Goal: Task Accomplishment & Management: Manage account settings

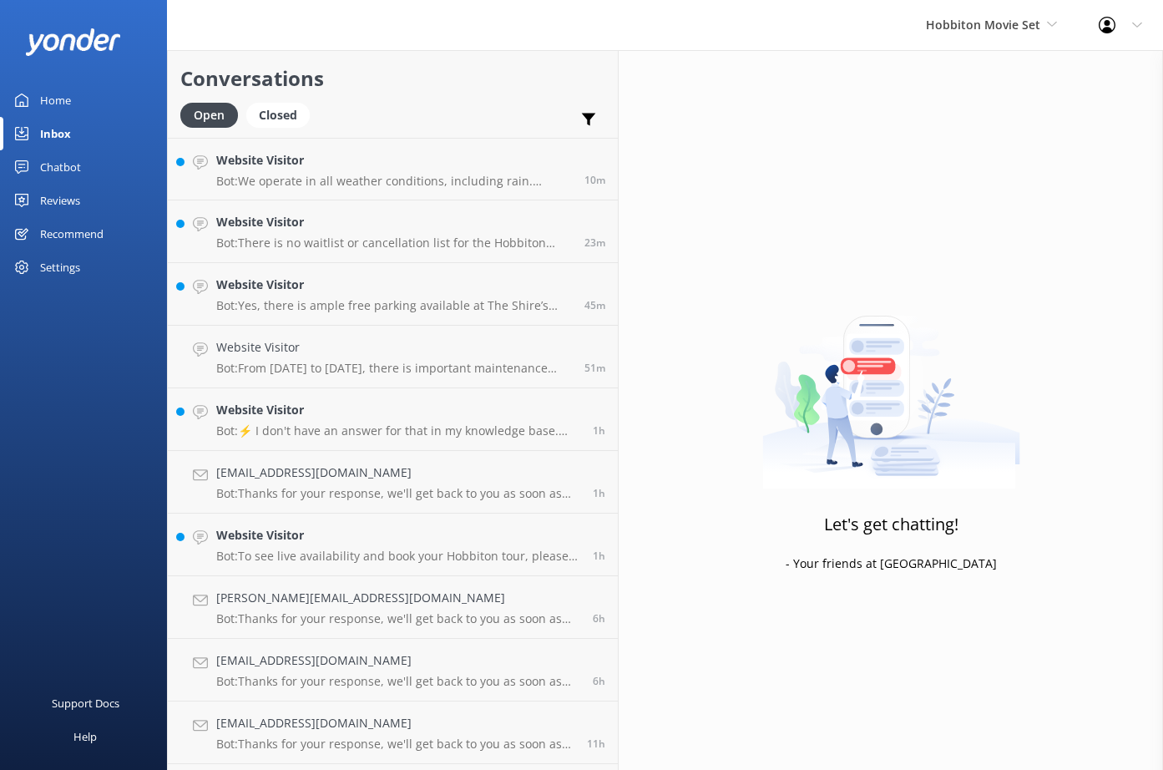
click at [68, 205] on div "Reviews" at bounding box center [60, 200] width 40 height 33
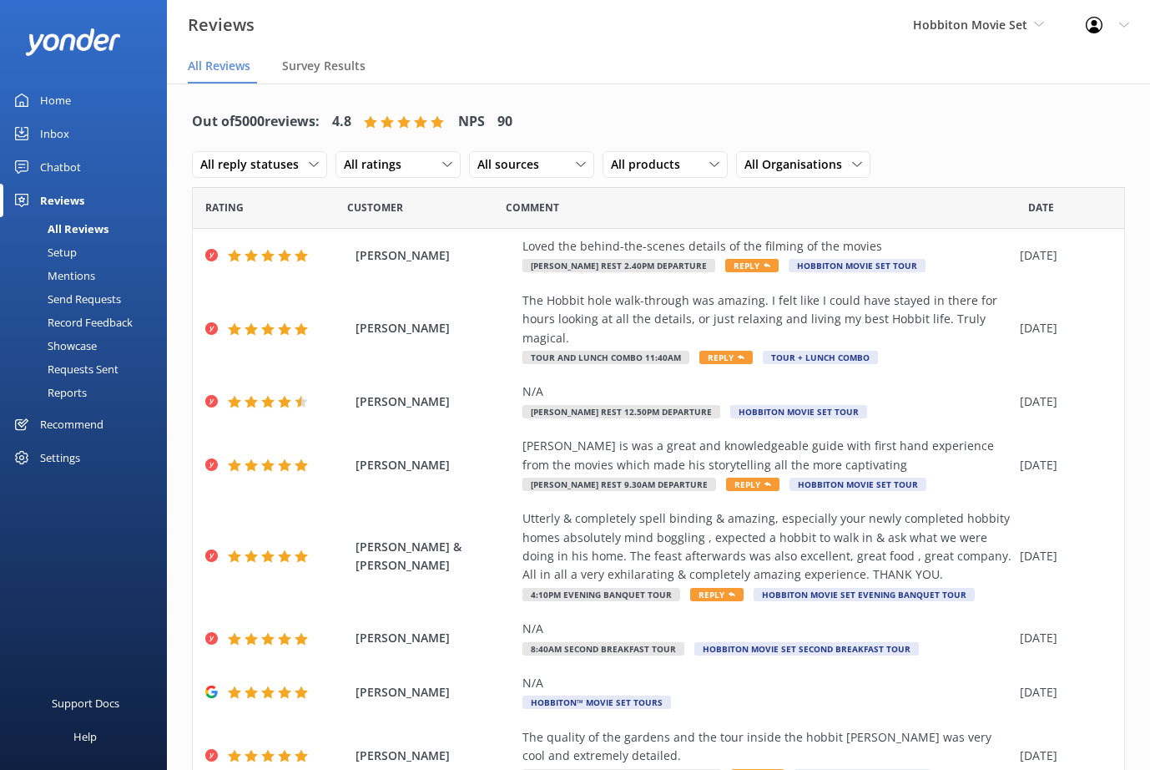
click at [68, 250] on div "Setup" at bounding box center [43, 251] width 67 height 23
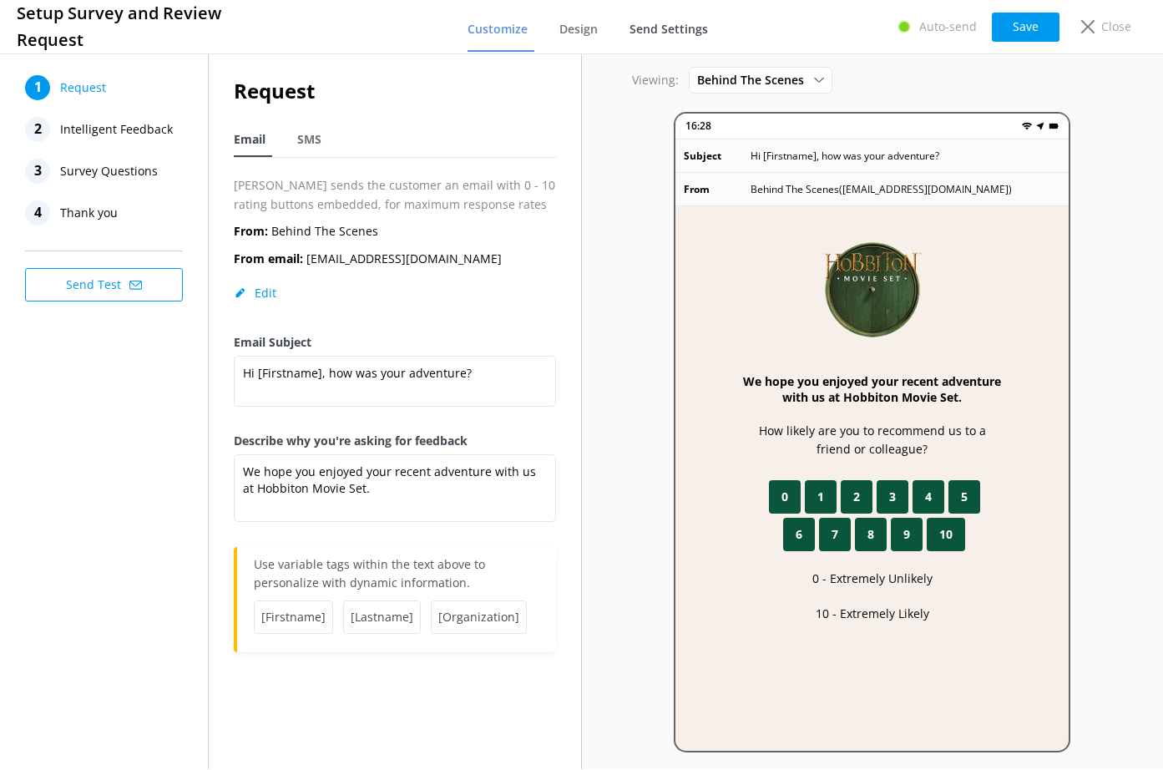
click at [674, 34] on span "Send Settings" at bounding box center [668, 29] width 78 height 17
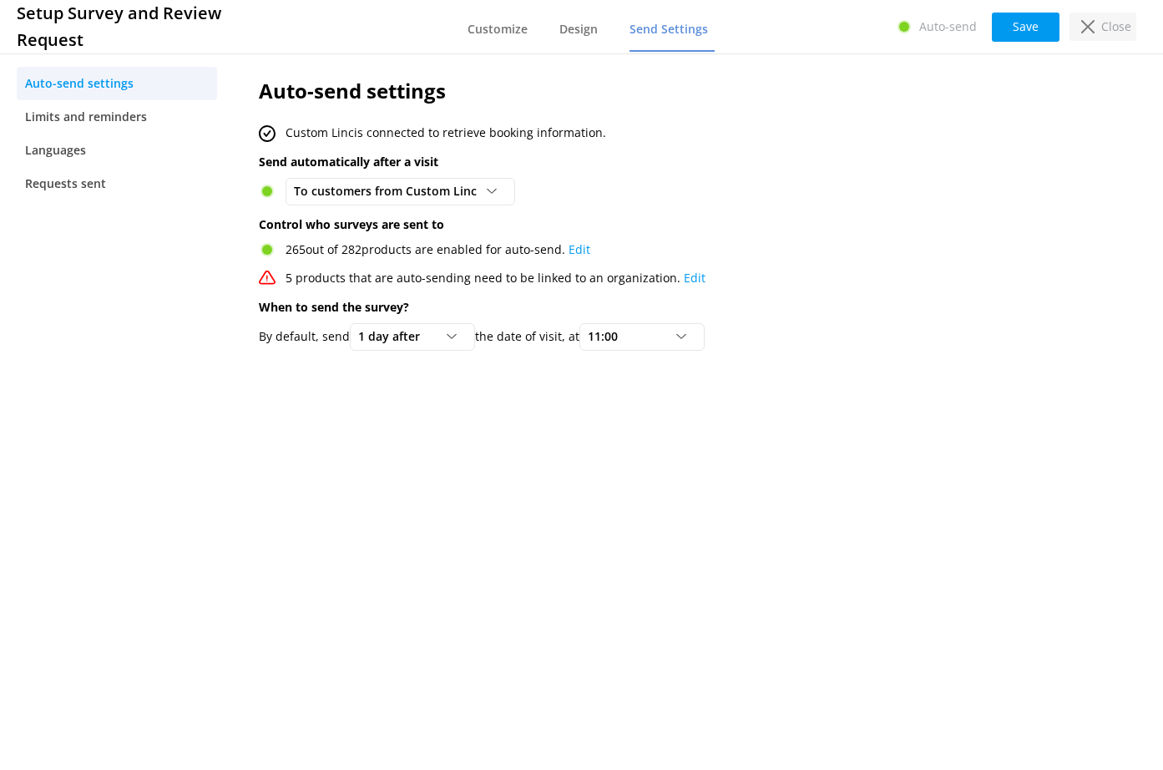
click at [1122, 29] on p "Close" at bounding box center [1116, 27] width 30 height 18
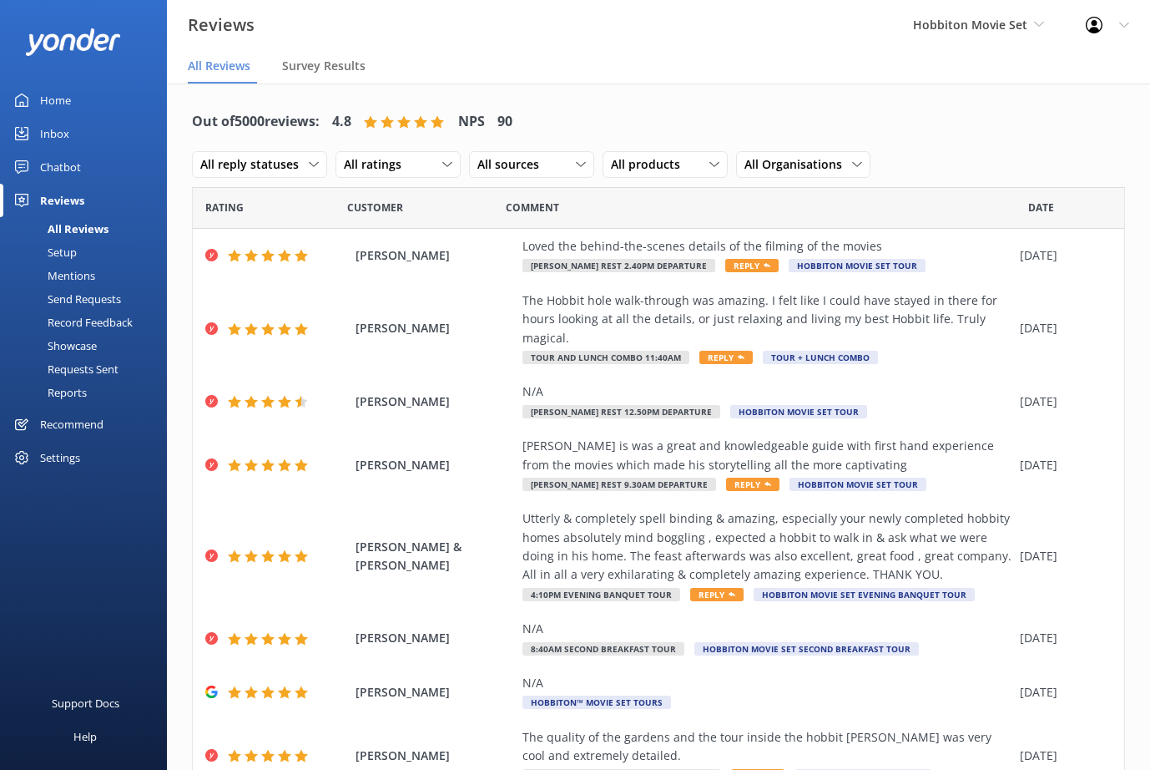
click at [107, 302] on div "Send Requests" at bounding box center [65, 298] width 111 height 23
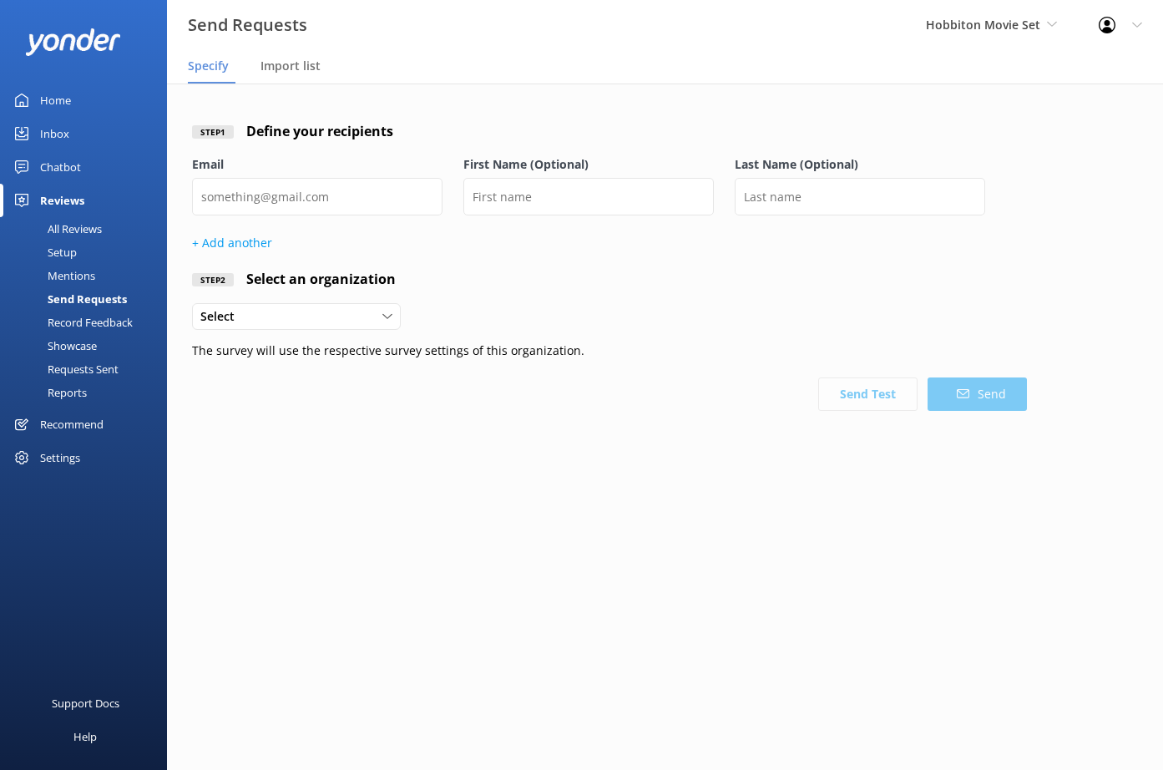
click at [57, 230] on div "All Reviews" at bounding box center [56, 228] width 92 height 23
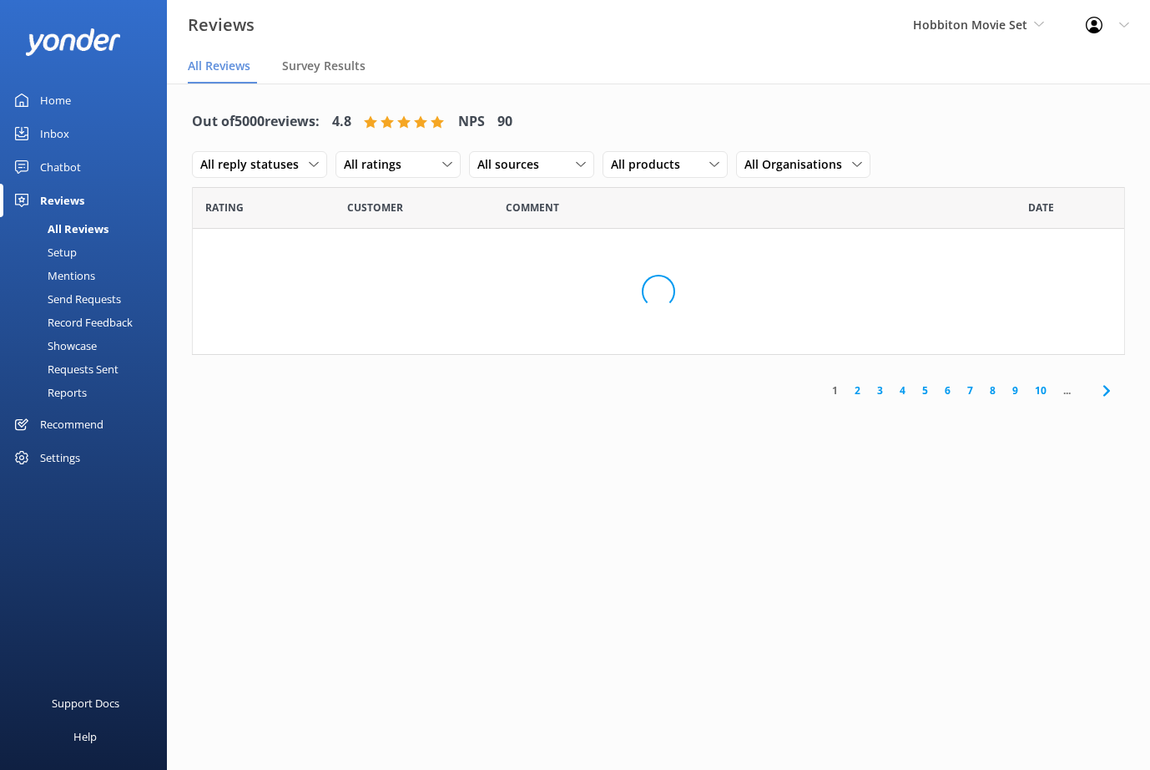
click at [67, 255] on div "Setup" at bounding box center [43, 251] width 67 height 23
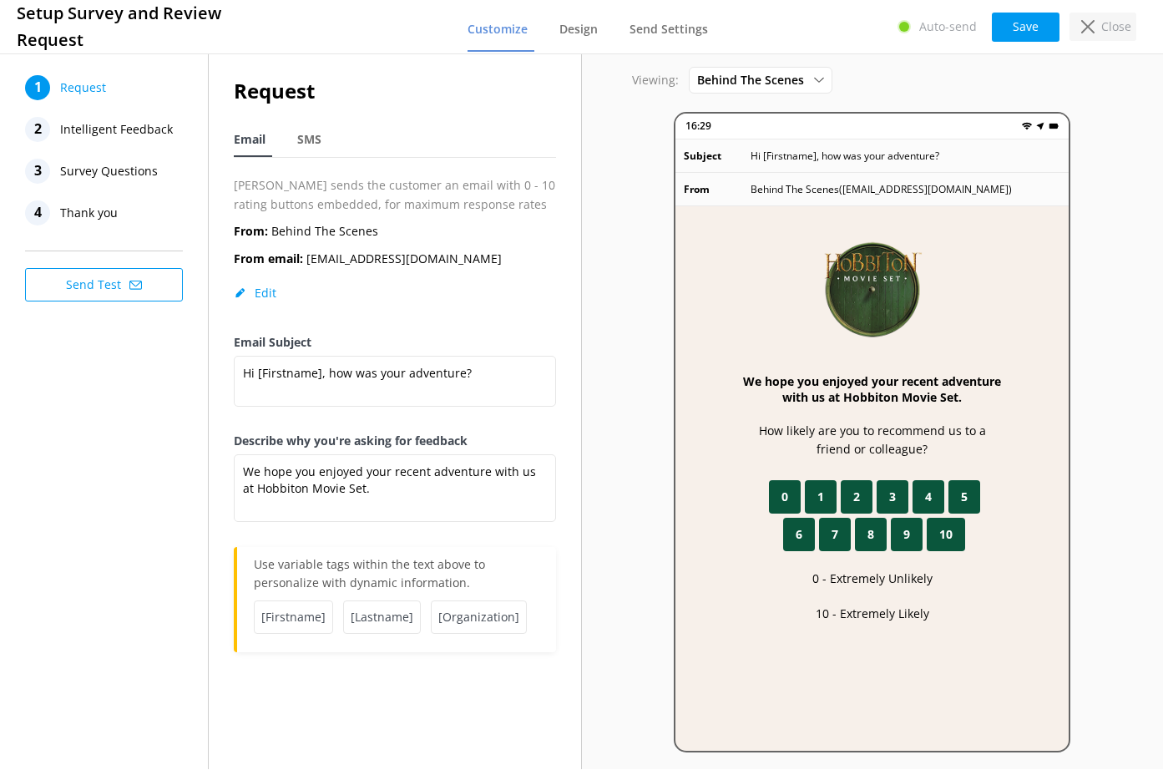
click at [1116, 32] on p "Close" at bounding box center [1116, 27] width 30 height 18
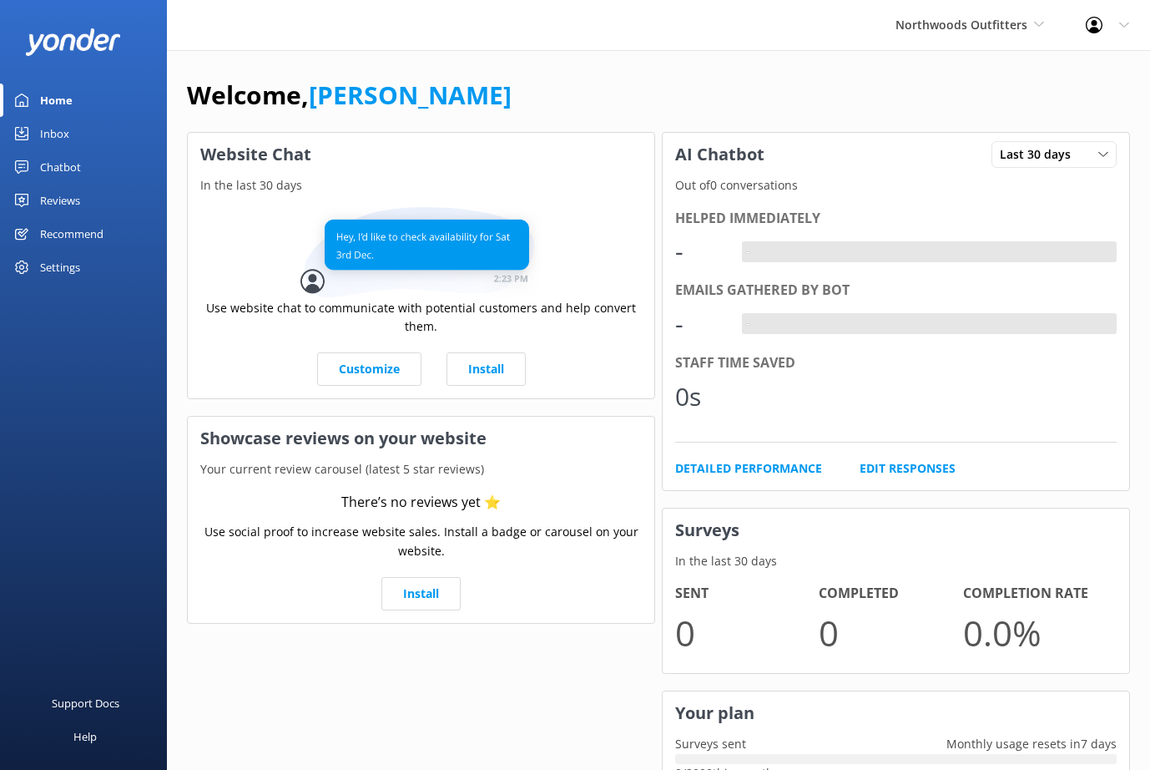
click at [56, 265] on div "Settings" at bounding box center [60, 266] width 40 height 33
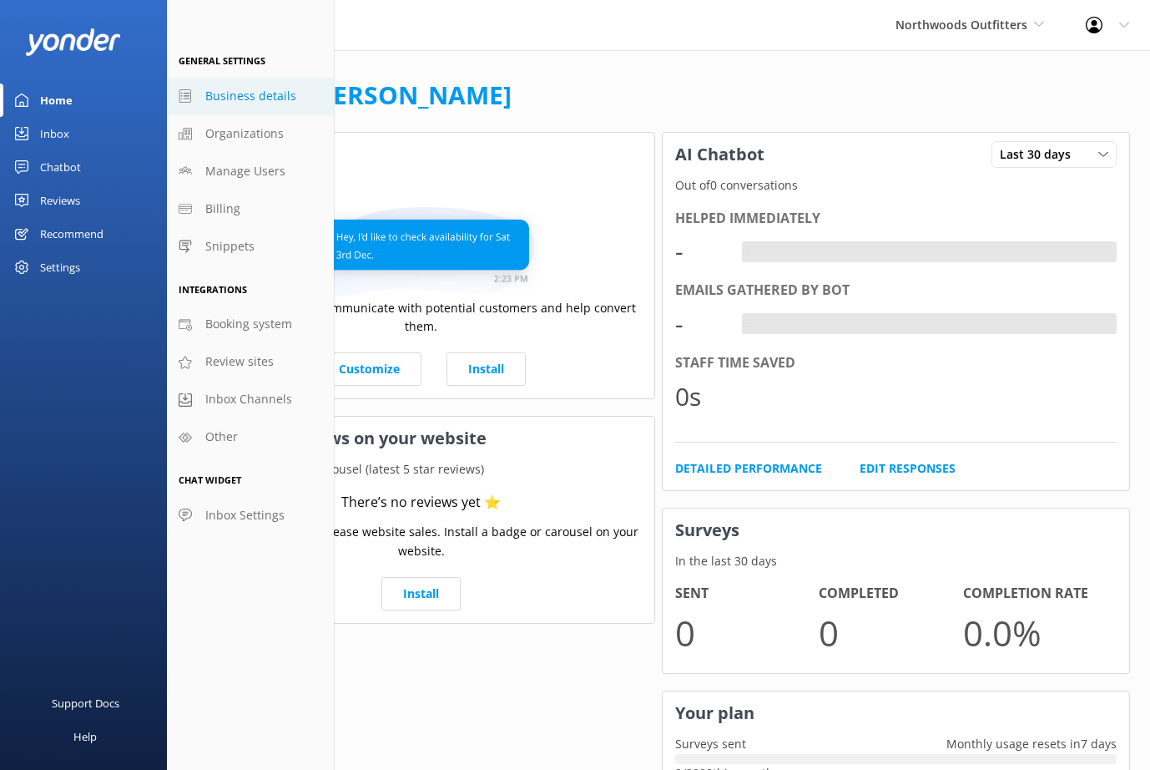
click at [268, 104] on span "Business details" at bounding box center [250, 96] width 91 height 18
select select "America/New_York"
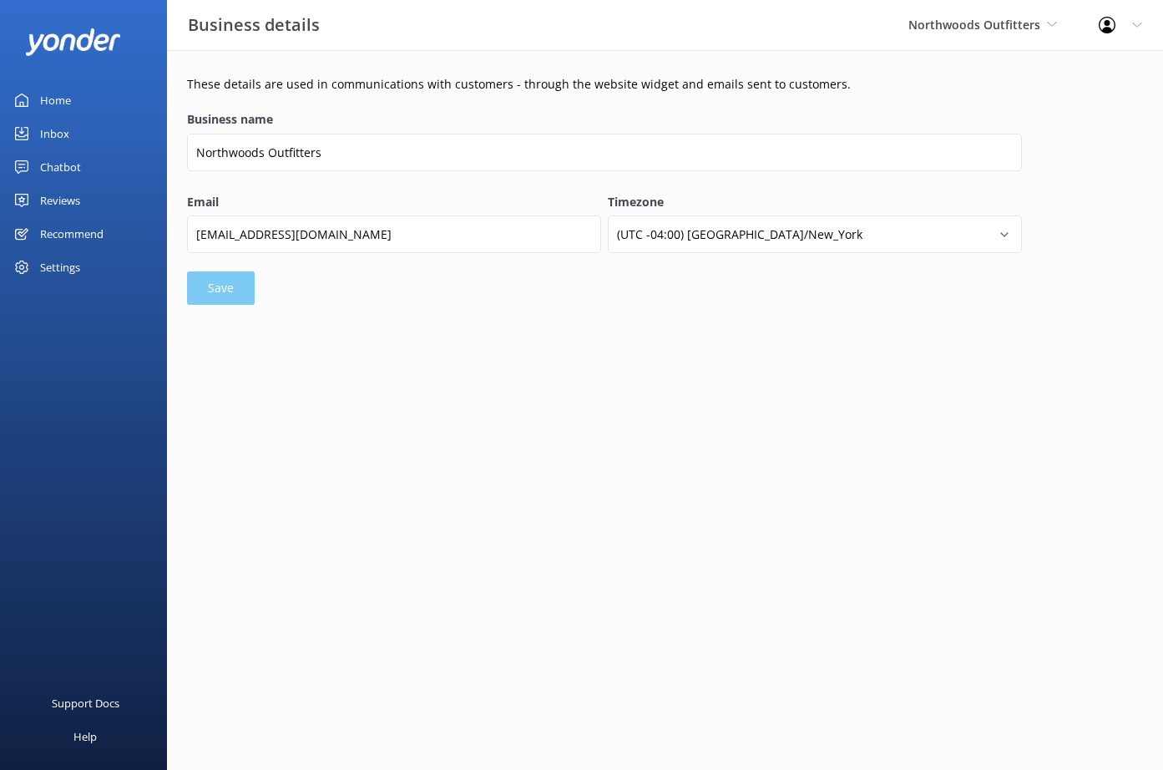
click at [73, 174] on div "Chatbot" at bounding box center [60, 166] width 41 height 33
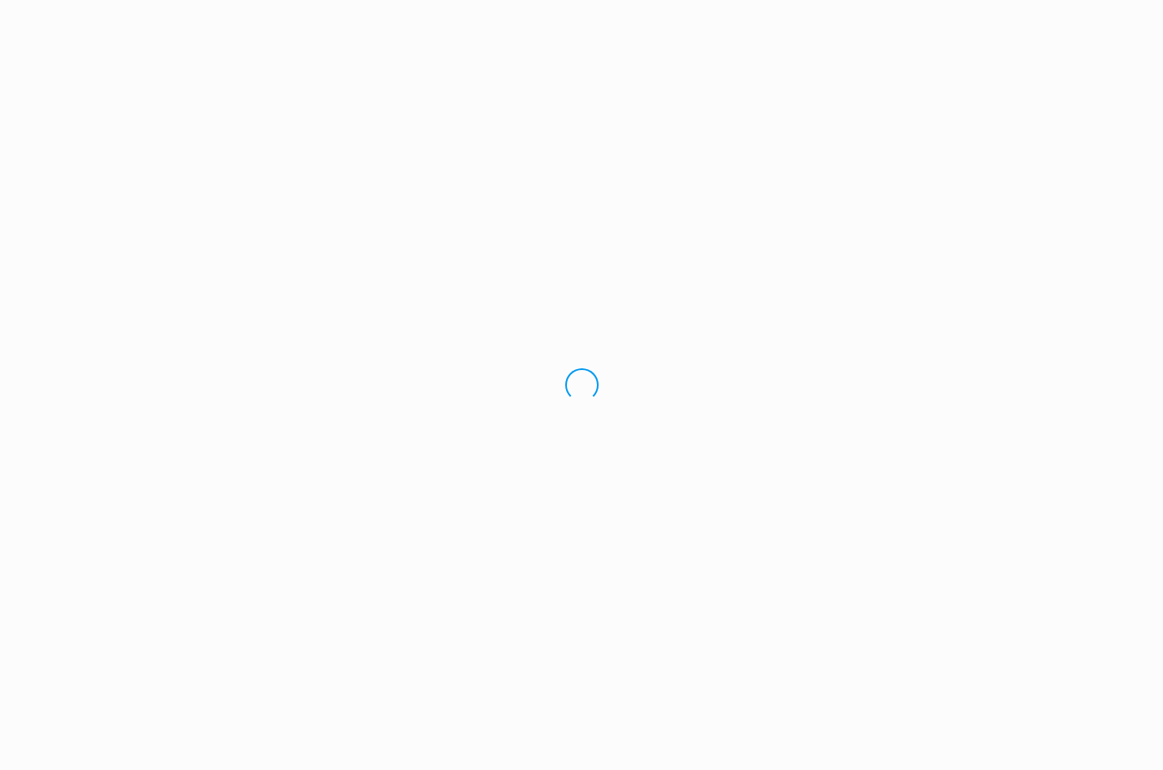
select select "America/New_York"
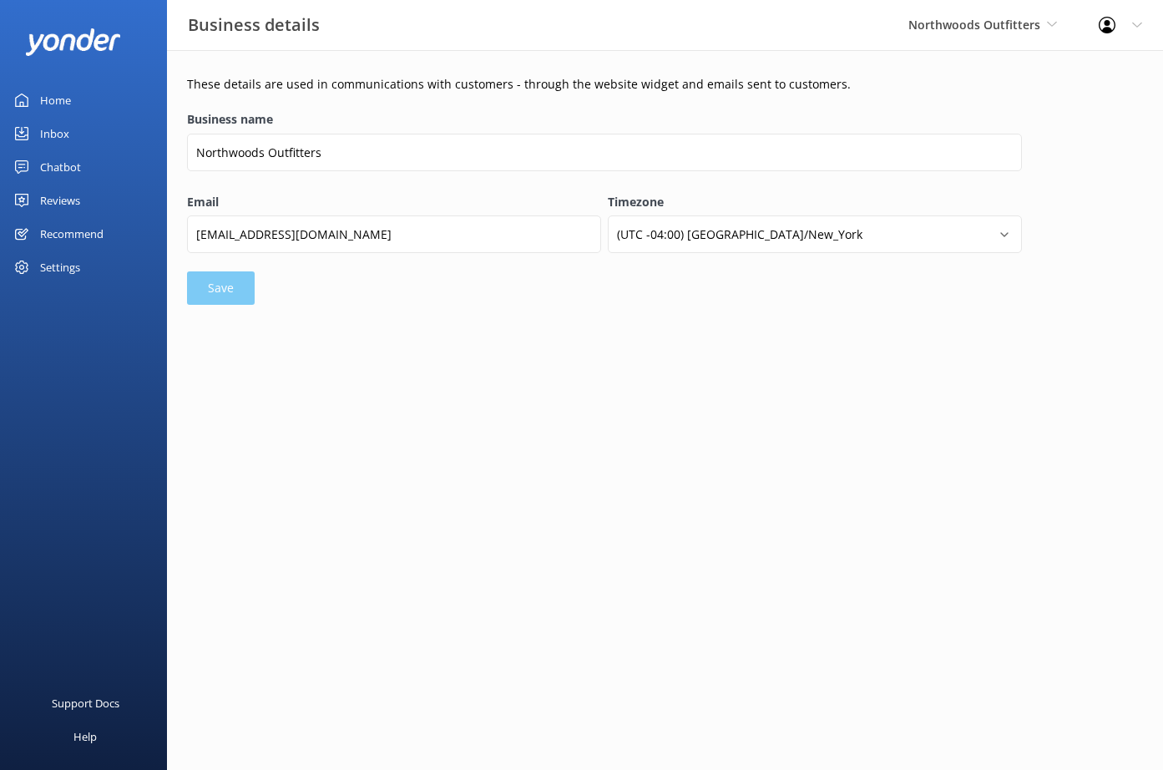
click at [63, 205] on div "Reviews" at bounding box center [60, 200] width 40 height 33
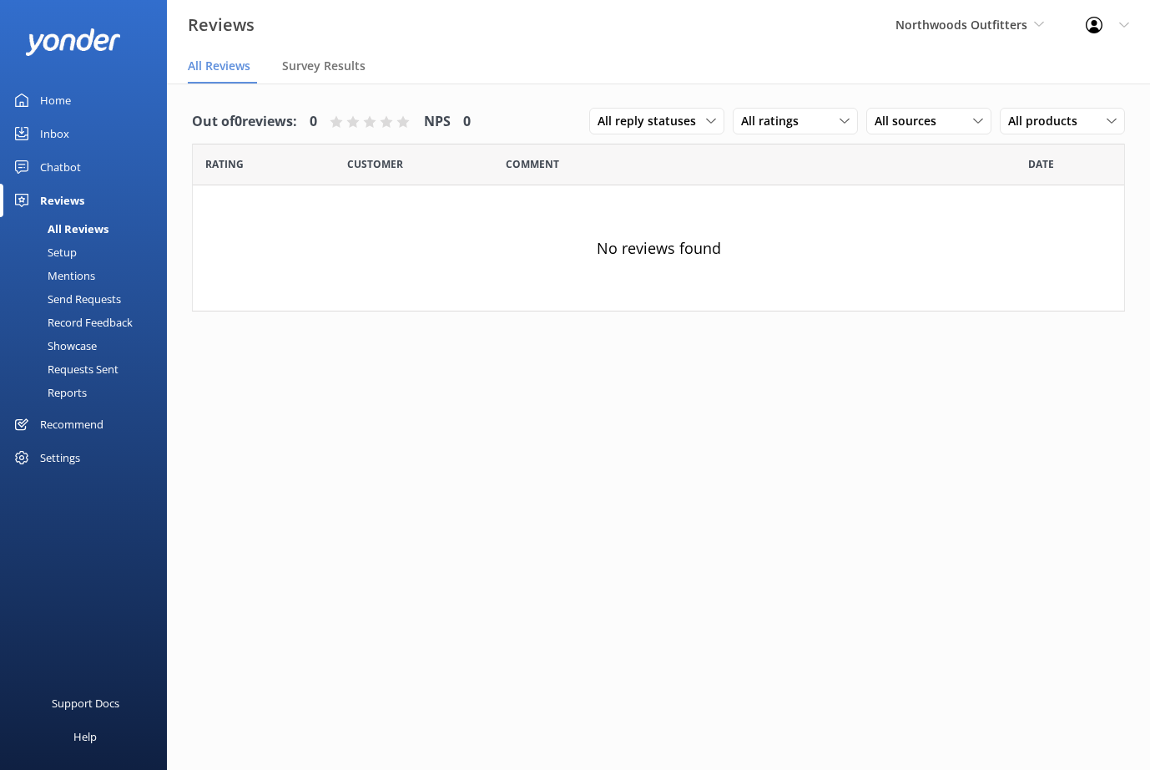
click at [63, 261] on div "Setup" at bounding box center [43, 251] width 67 height 23
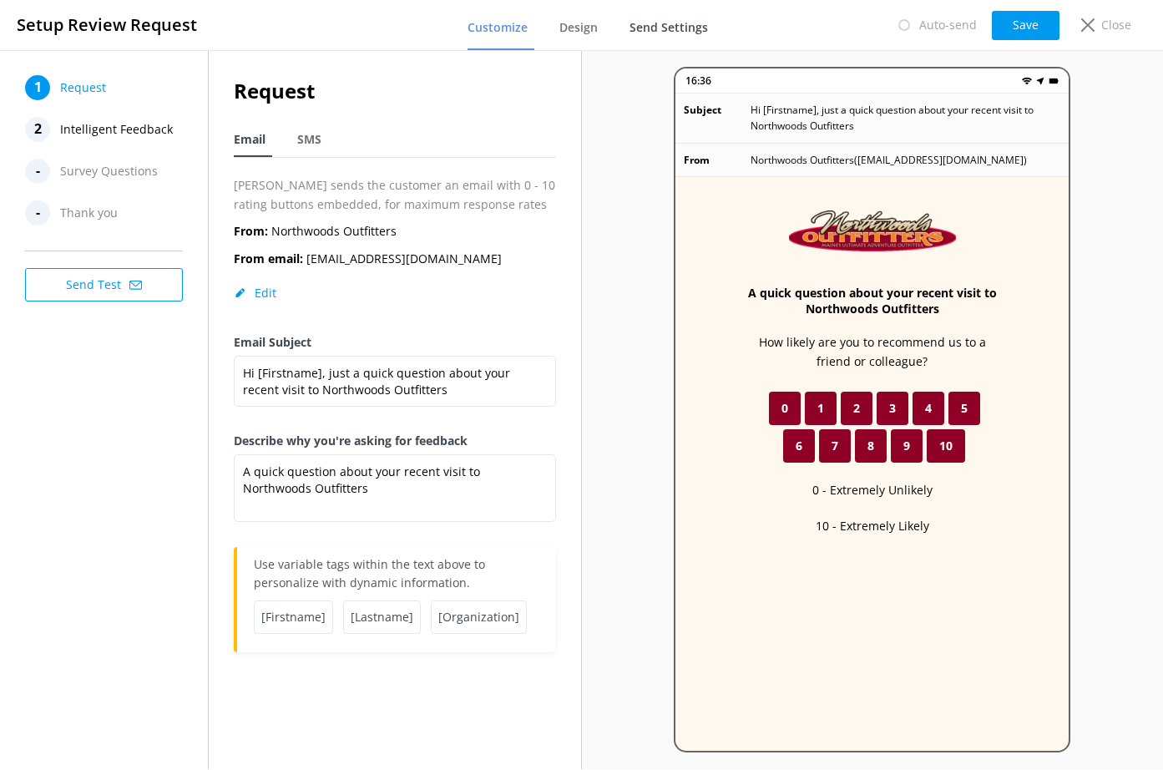
click at [639, 31] on span "Send Settings" at bounding box center [668, 27] width 78 height 17
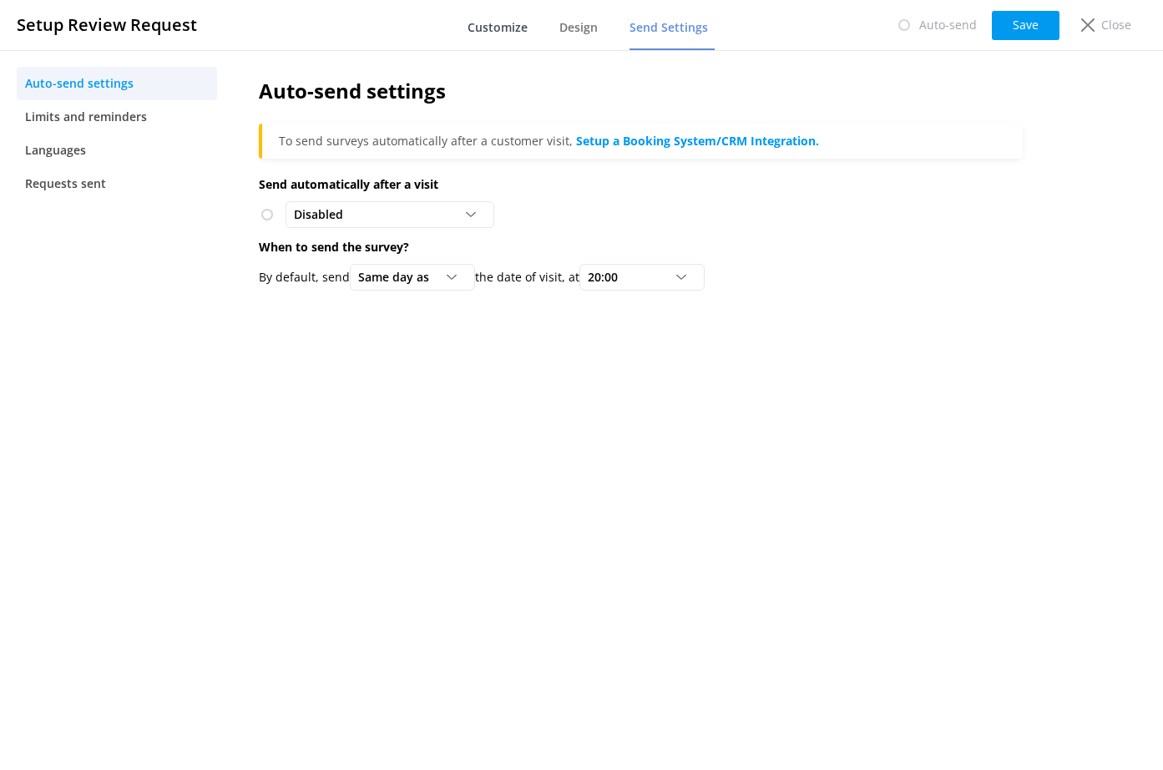
click at [508, 32] on span "Customize" at bounding box center [497, 27] width 60 height 17
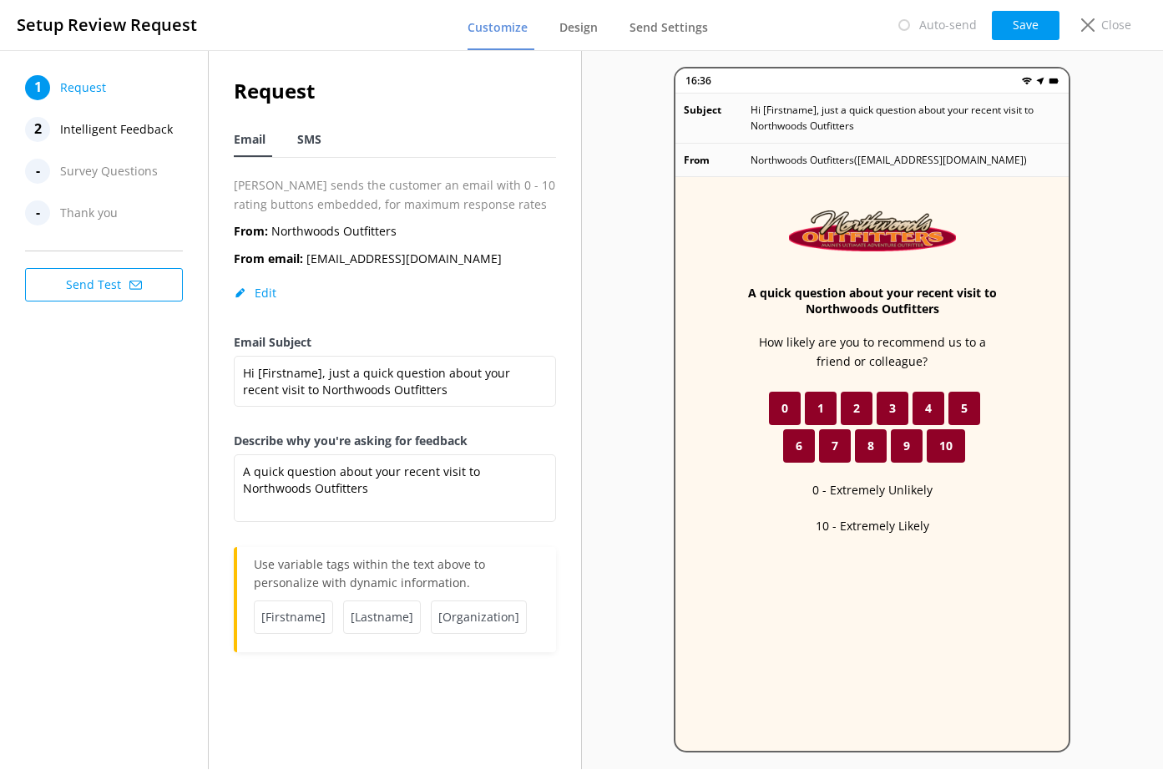
click at [323, 144] on div "SMS" at bounding box center [312, 140] width 31 height 33
type textarea "Hi [Firstname], thanks for visiting us at [Organization]. Just a quick follow u…"
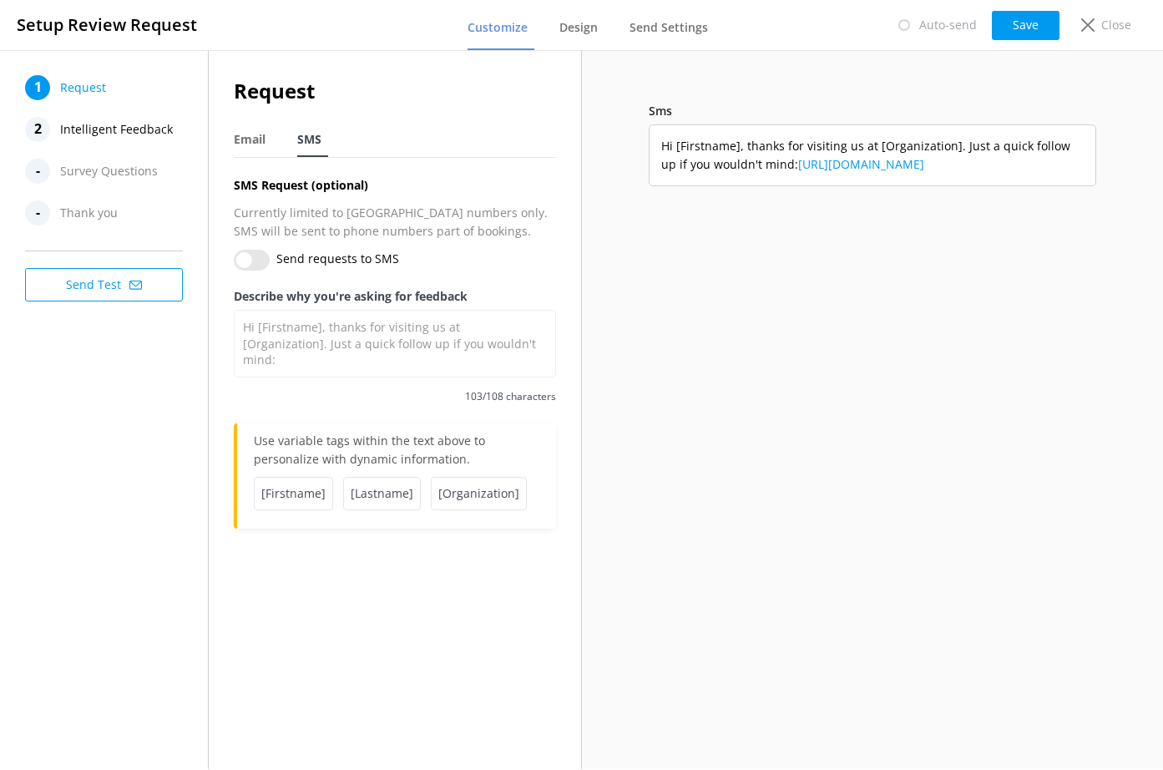
click at [124, 285] on button "Send Test" at bounding box center [104, 284] width 158 height 33
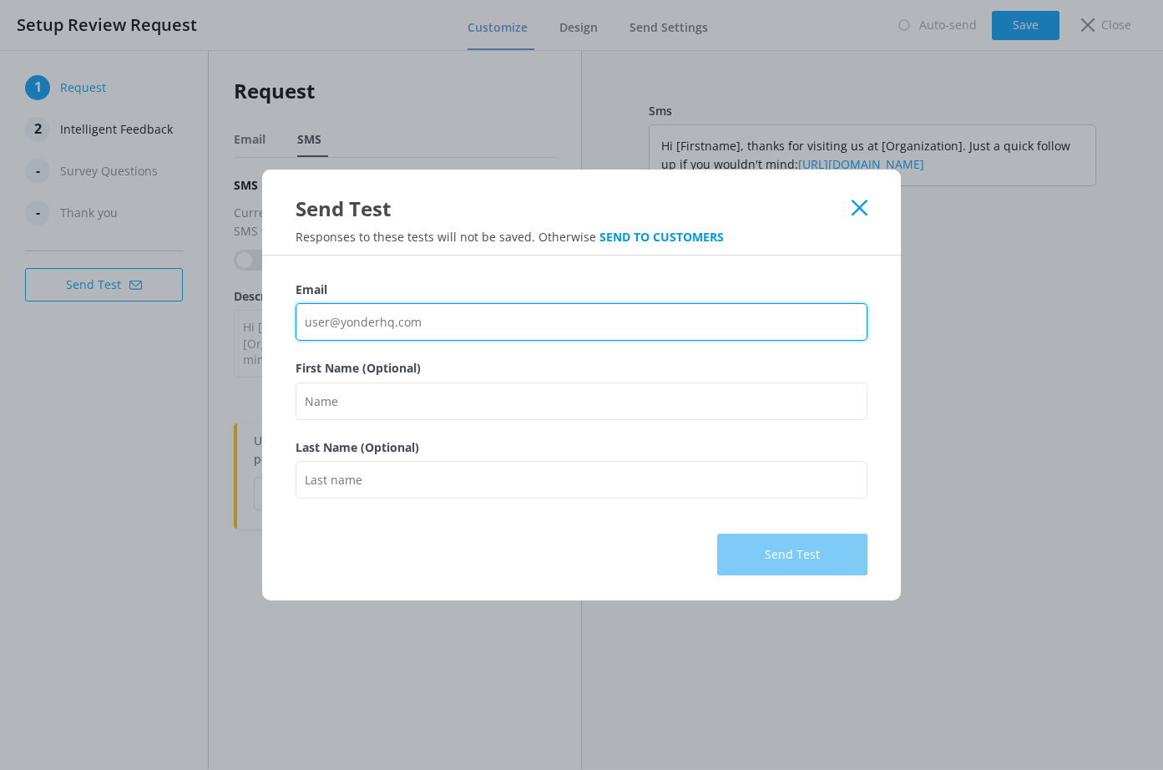
click at [466, 320] on input "Email" at bounding box center [582, 322] width 572 height 38
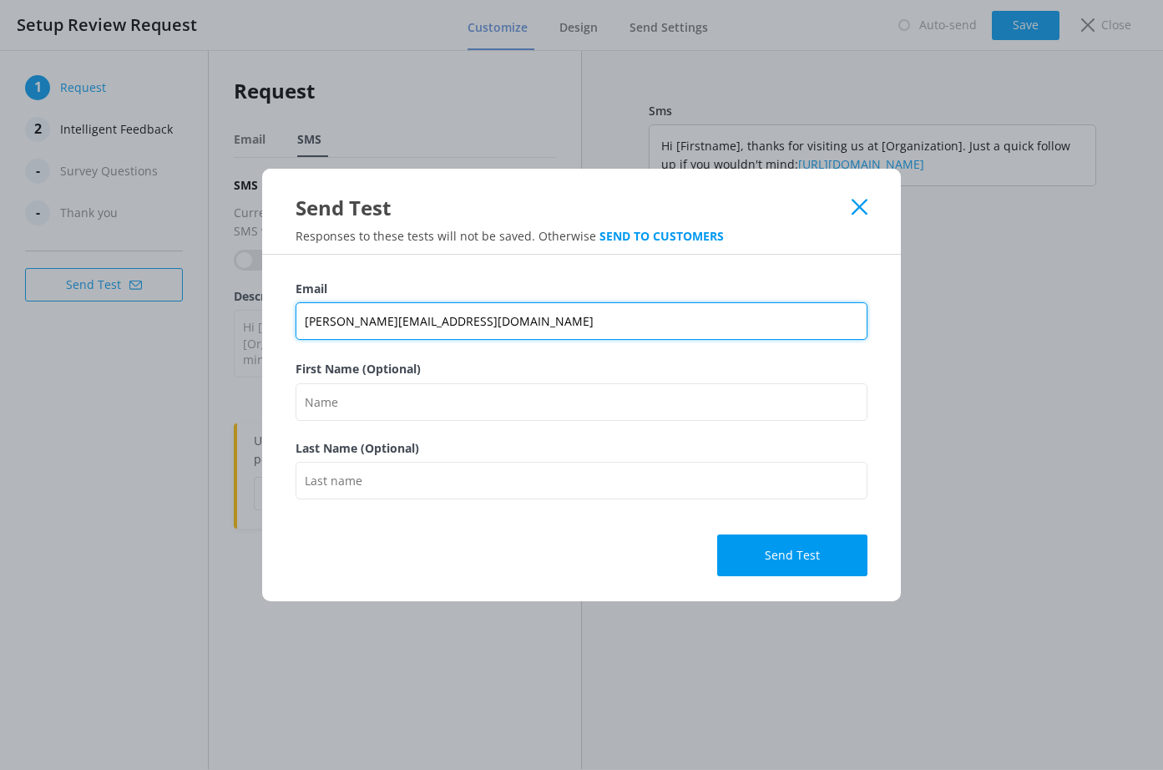
type input "andrew@tomis.tech"
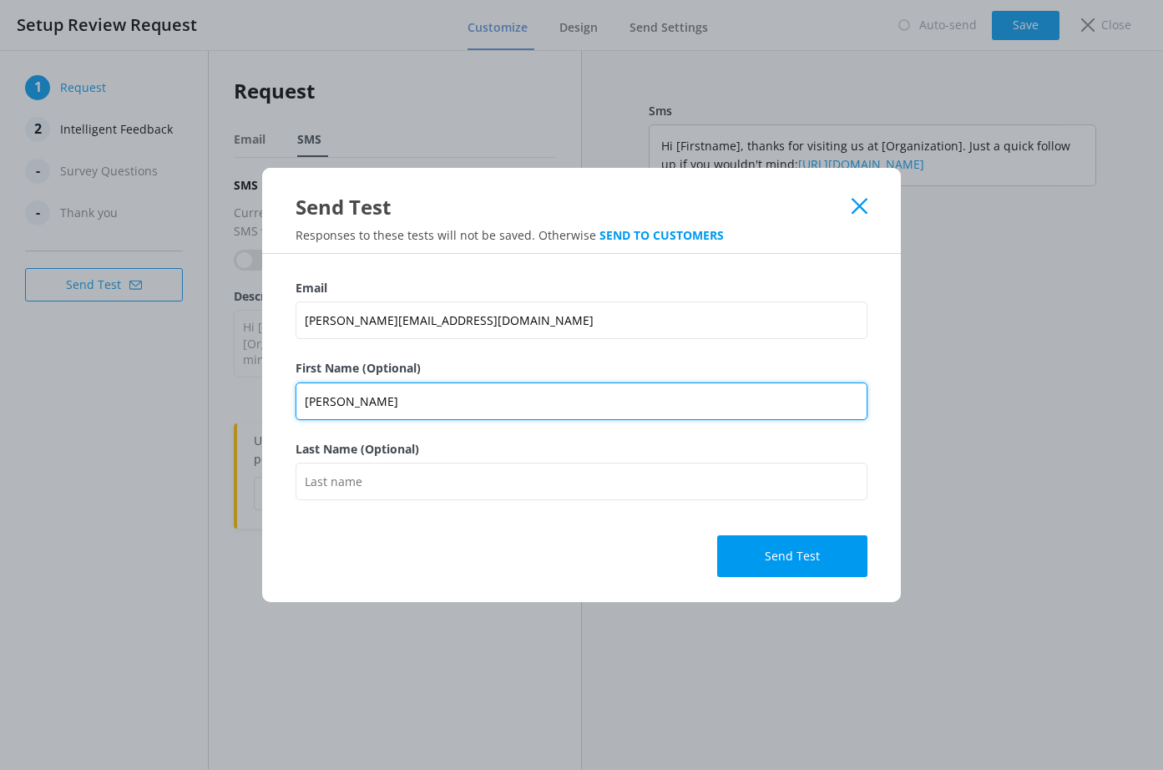
type input "[PERSON_NAME]"
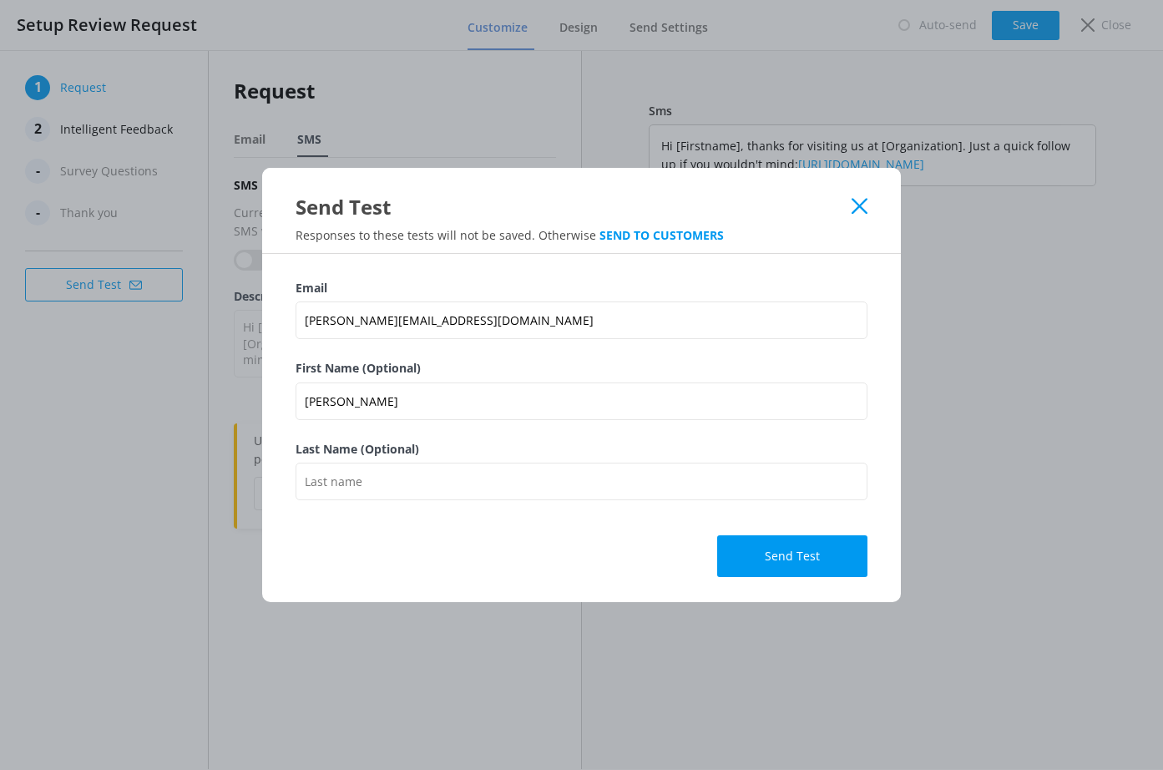
click at [715, 271] on div "Email andrew@tomis.tech First Name (Optional) Andrew Last Name (Optional) Send …" at bounding box center [581, 428] width 639 height 348
click at [678, 240] on link "SEND TO CUSTOMERS" at bounding box center [661, 235] width 124 height 16
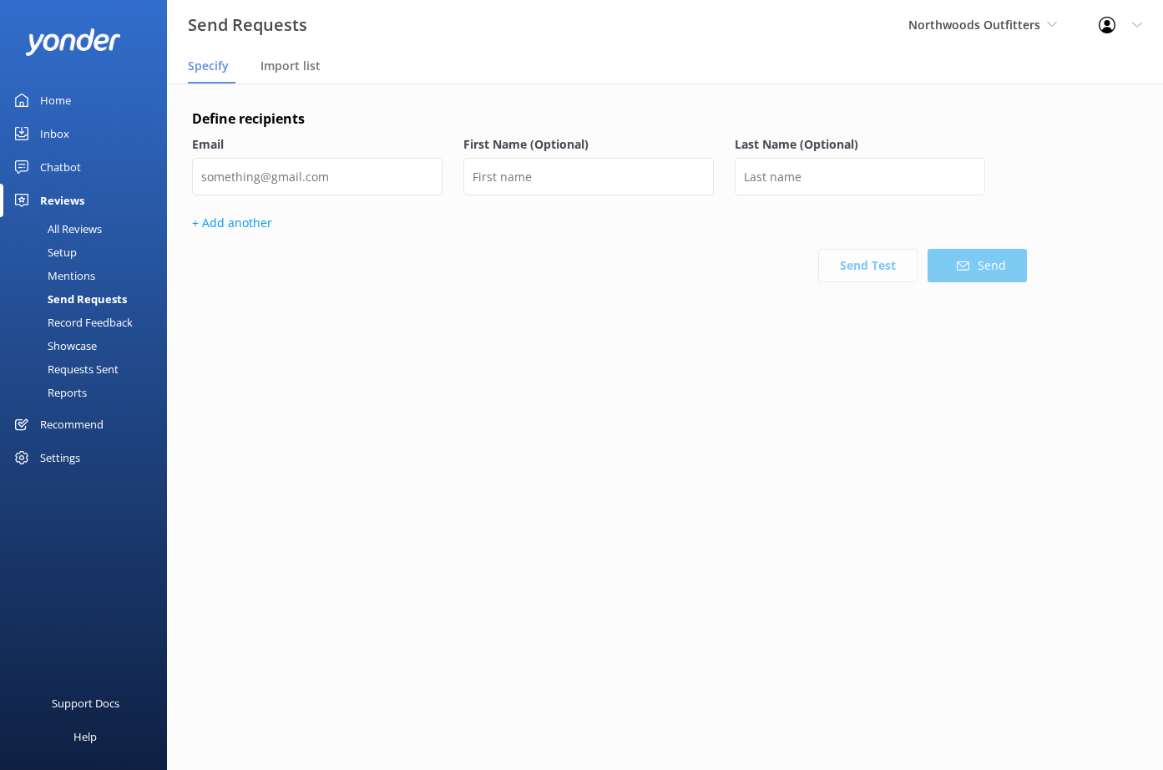
click at [60, 254] on div "Setup" at bounding box center [43, 251] width 67 height 23
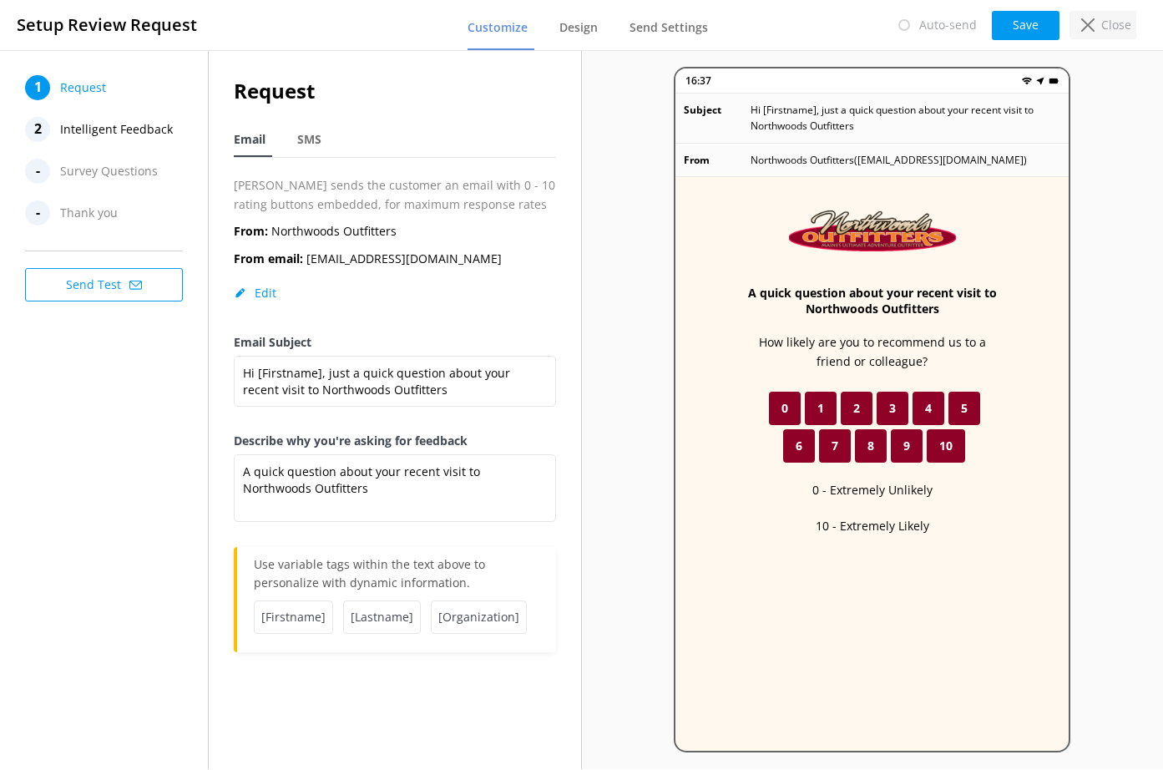
click at [1098, 23] on div "Close" at bounding box center [1102, 25] width 67 height 28
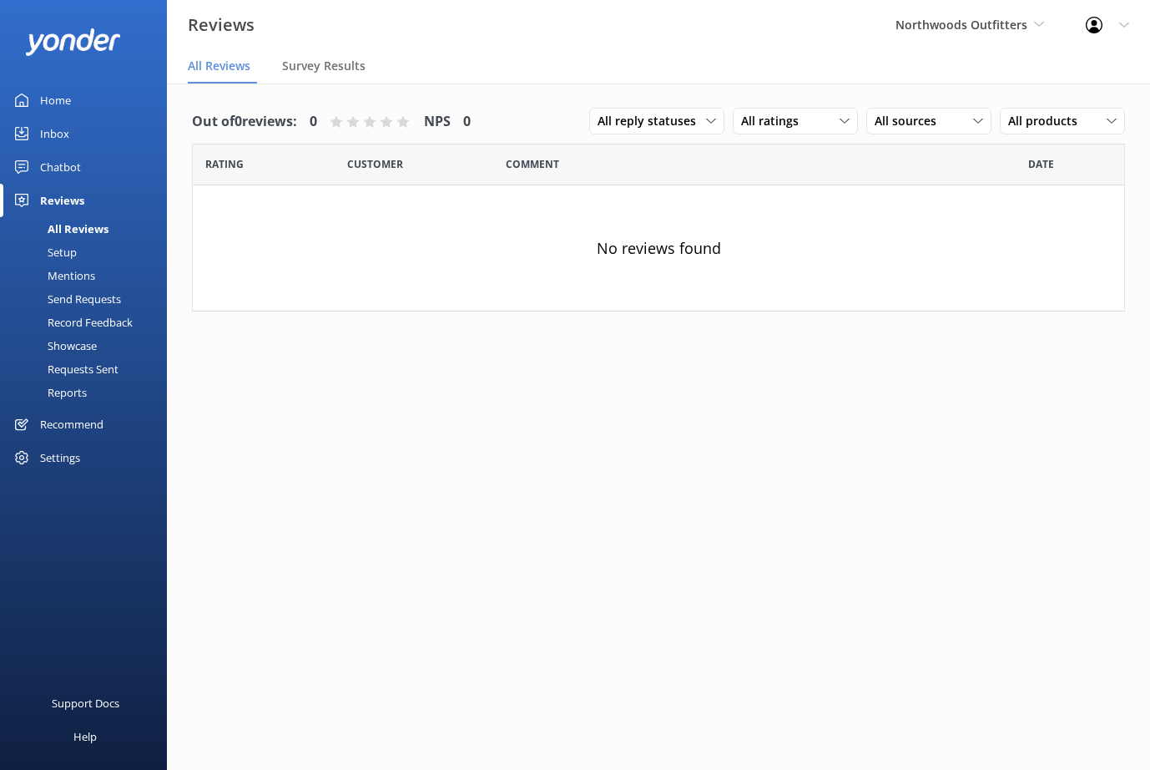
click at [23, 466] on div "Settings" at bounding box center [83, 457] width 167 height 33
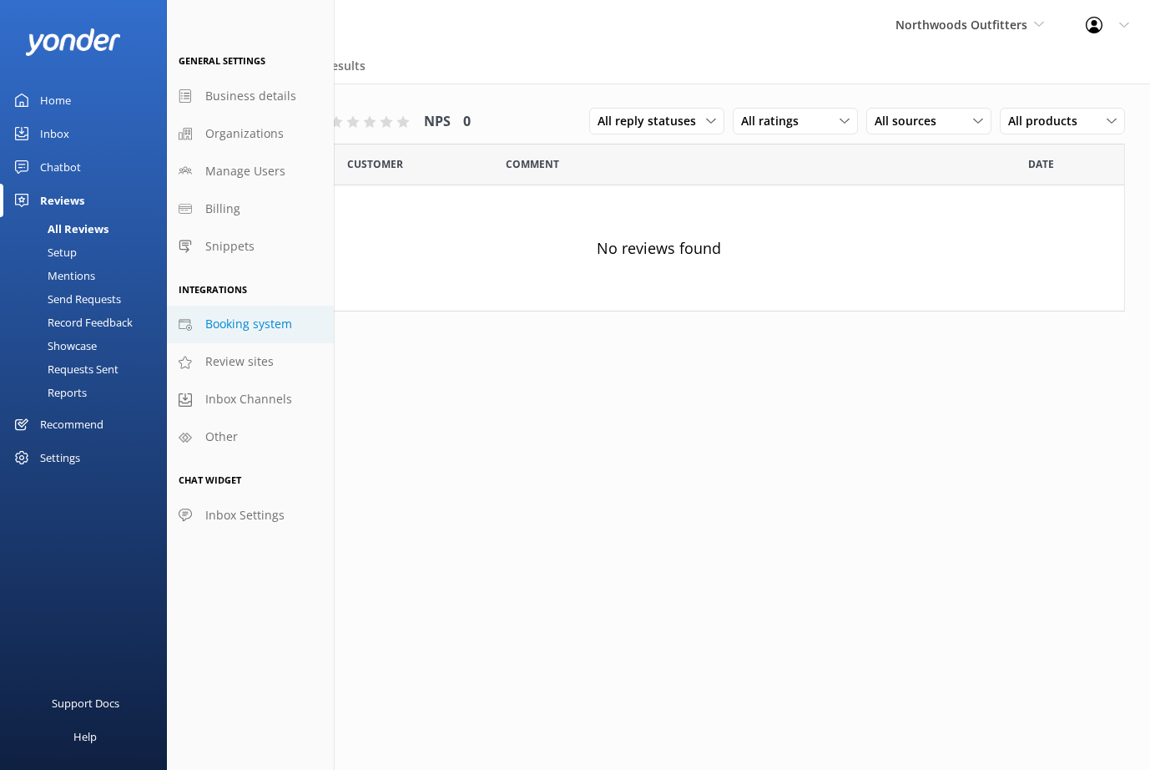
click at [252, 321] on span "Booking system" at bounding box center [248, 324] width 87 height 18
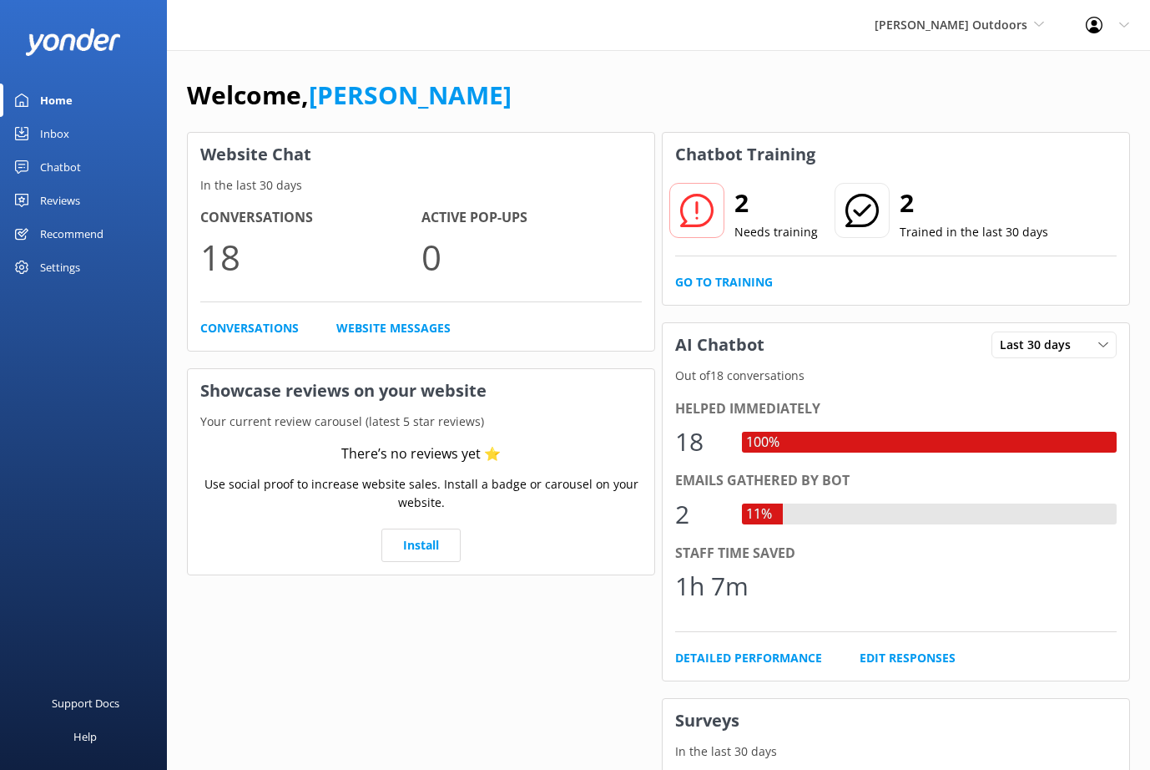
click at [65, 273] on div "Settings" at bounding box center [60, 266] width 40 height 33
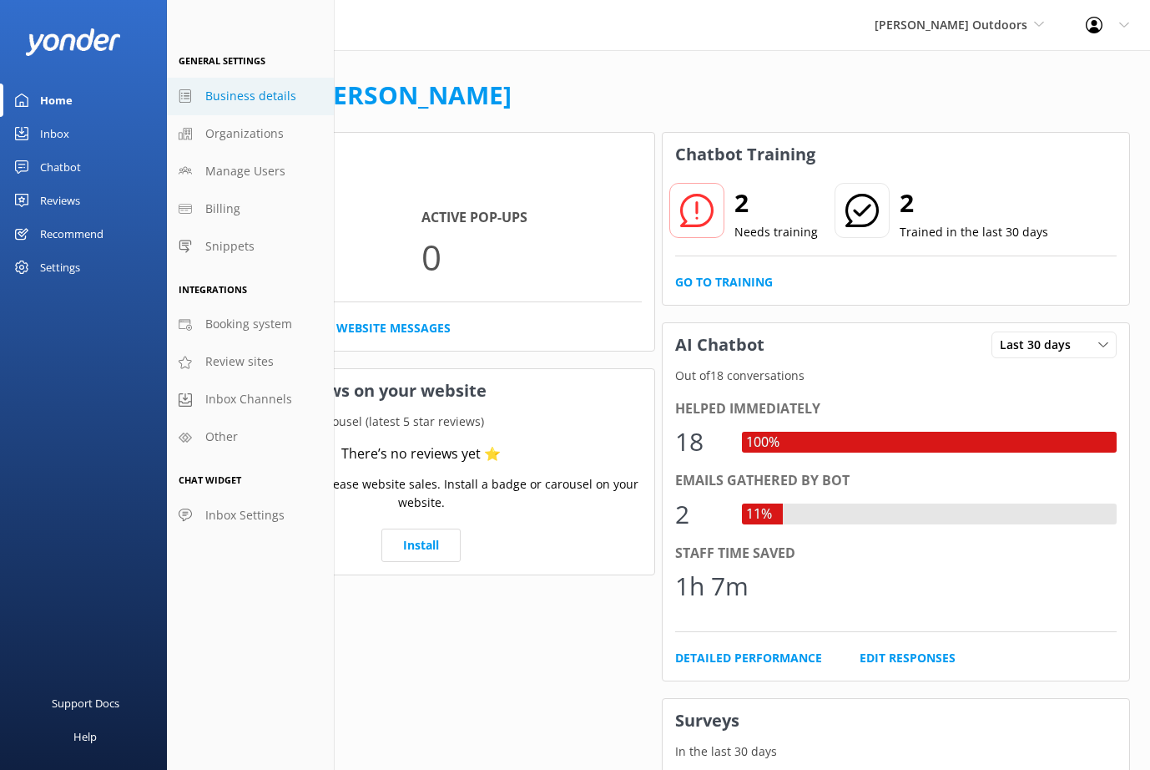
click at [245, 100] on span "Business details" at bounding box center [250, 96] width 91 height 18
select select "Pacific/Auckland"
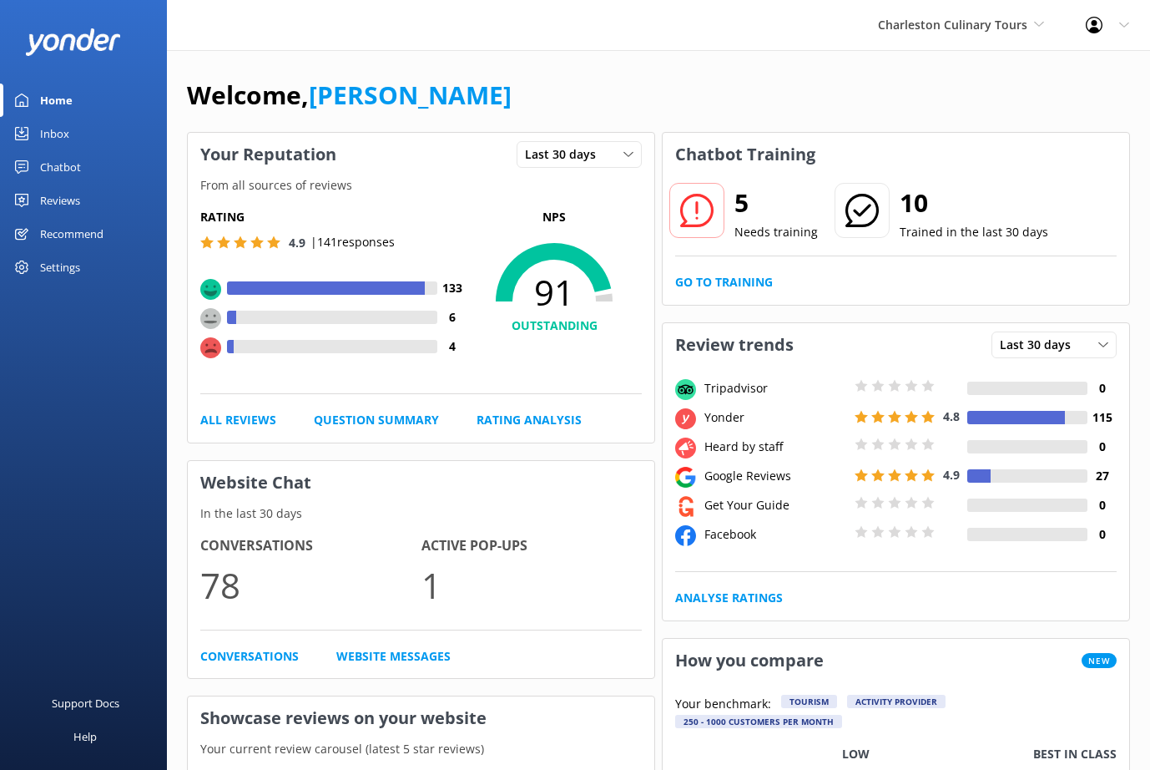
click at [59, 199] on div "Reviews" at bounding box center [60, 200] width 40 height 33
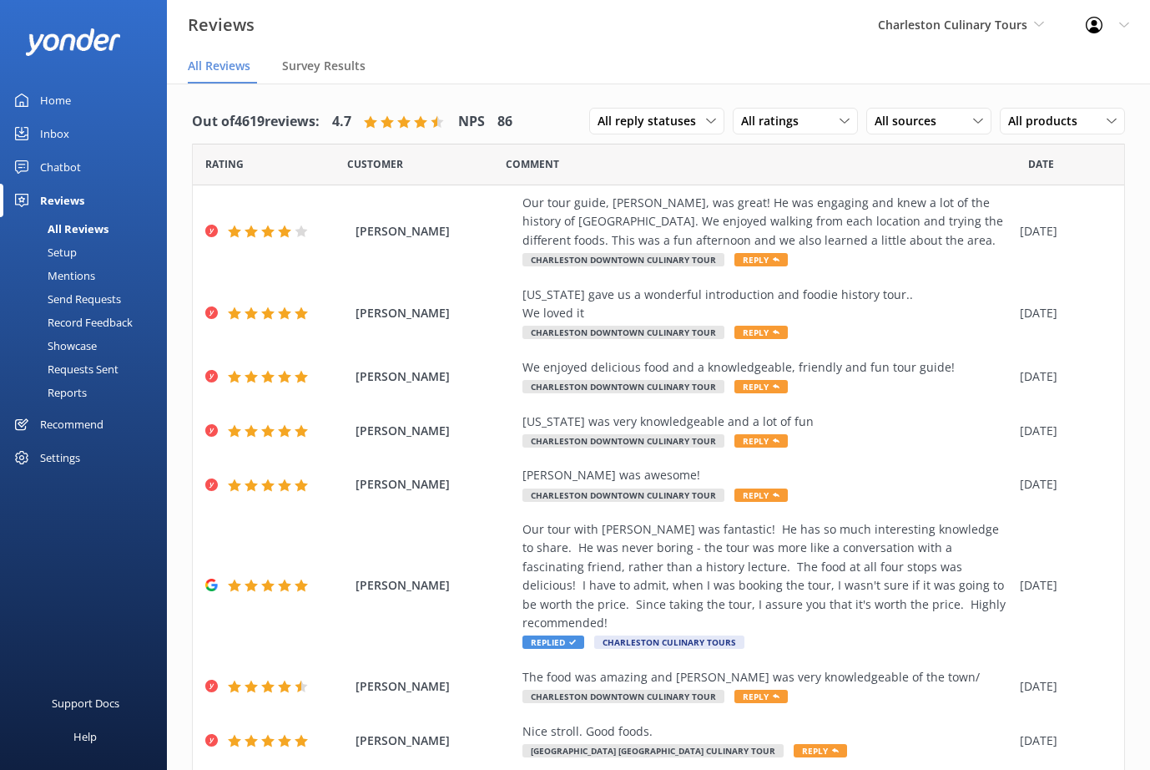
click at [56, 465] on div "Settings" at bounding box center [60, 457] width 40 height 33
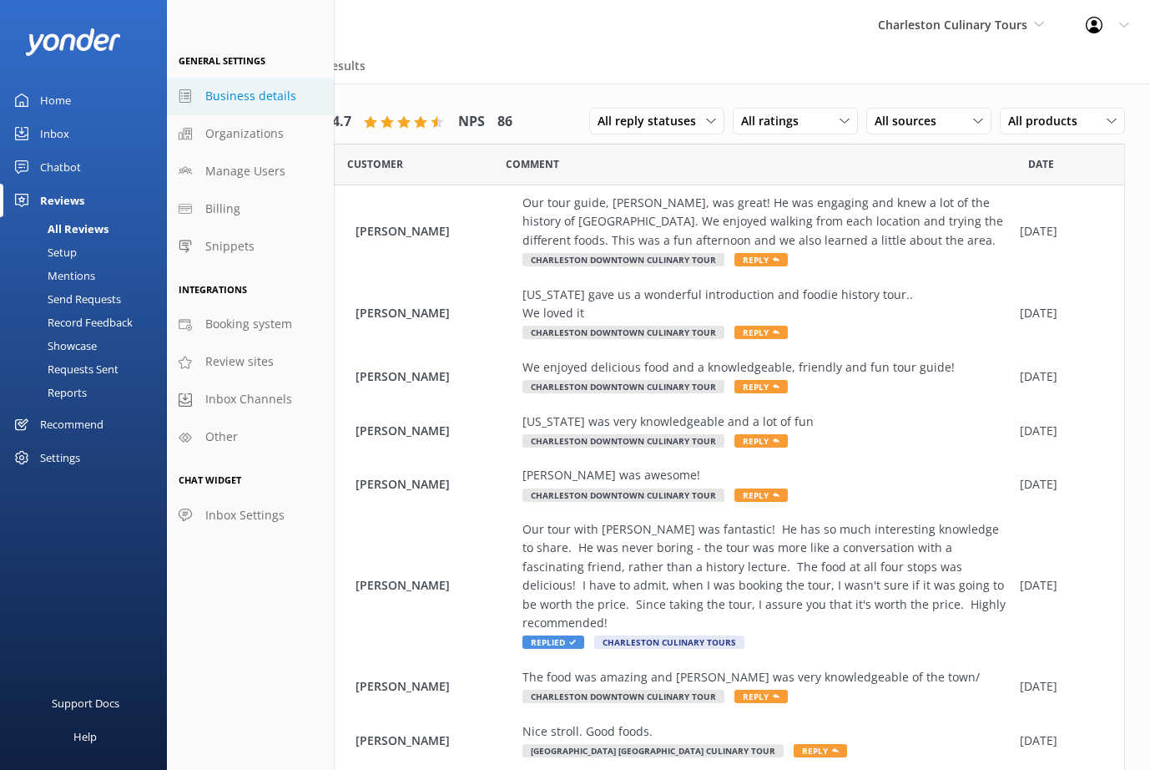
click at [215, 93] on span "Business details" at bounding box center [250, 96] width 91 height 18
select select "America/New_York"
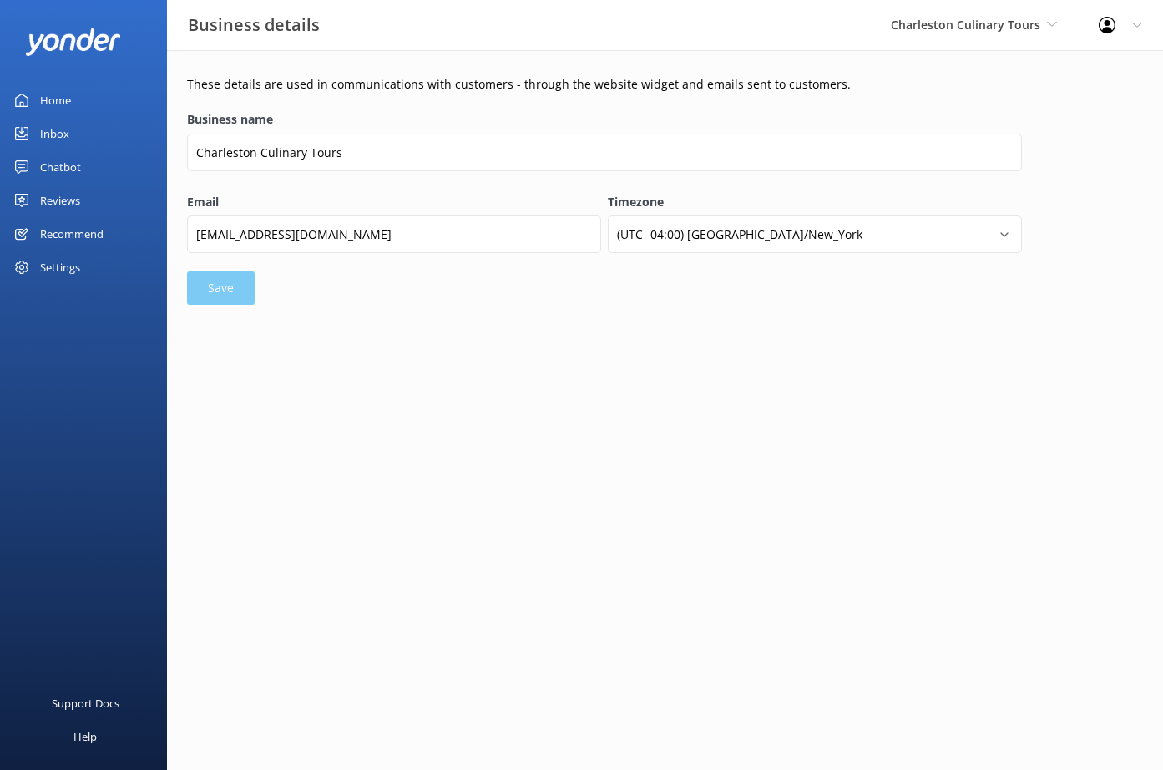
click at [61, 205] on div "Reviews" at bounding box center [60, 200] width 40 height 33
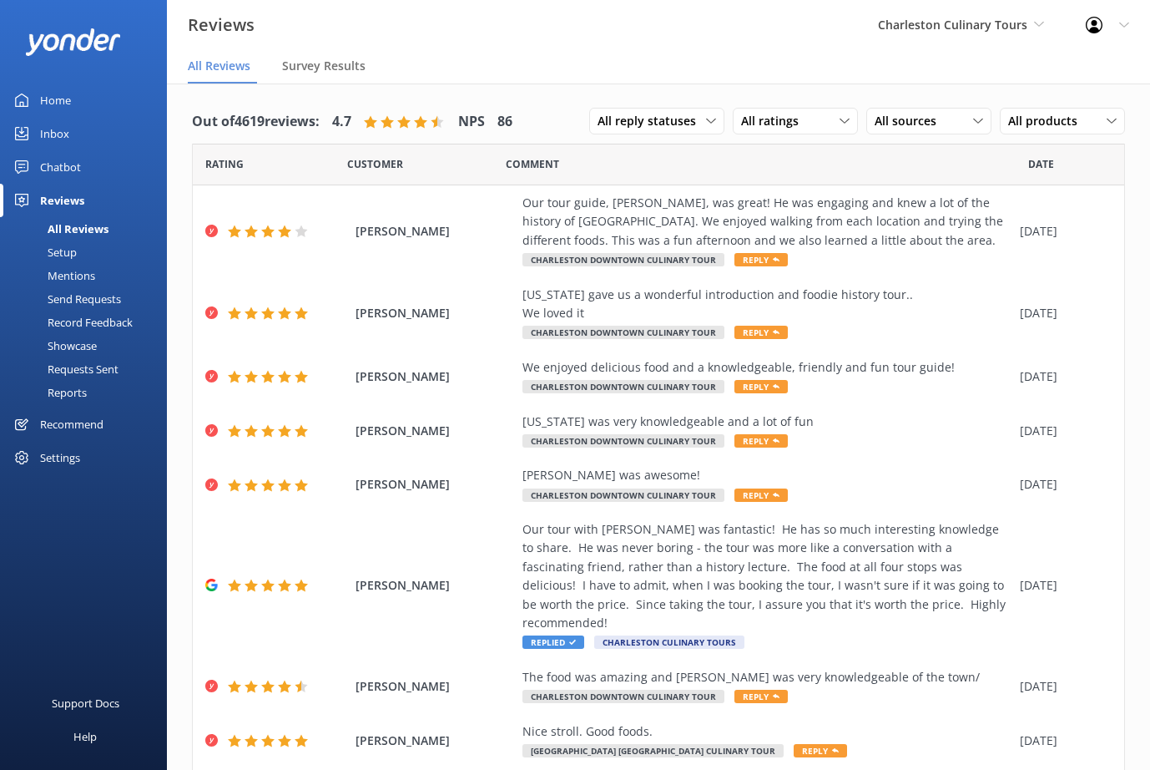
click at [80, 371] on div "Requests Sent" at bounding box center [64, 368] width 109 height 23
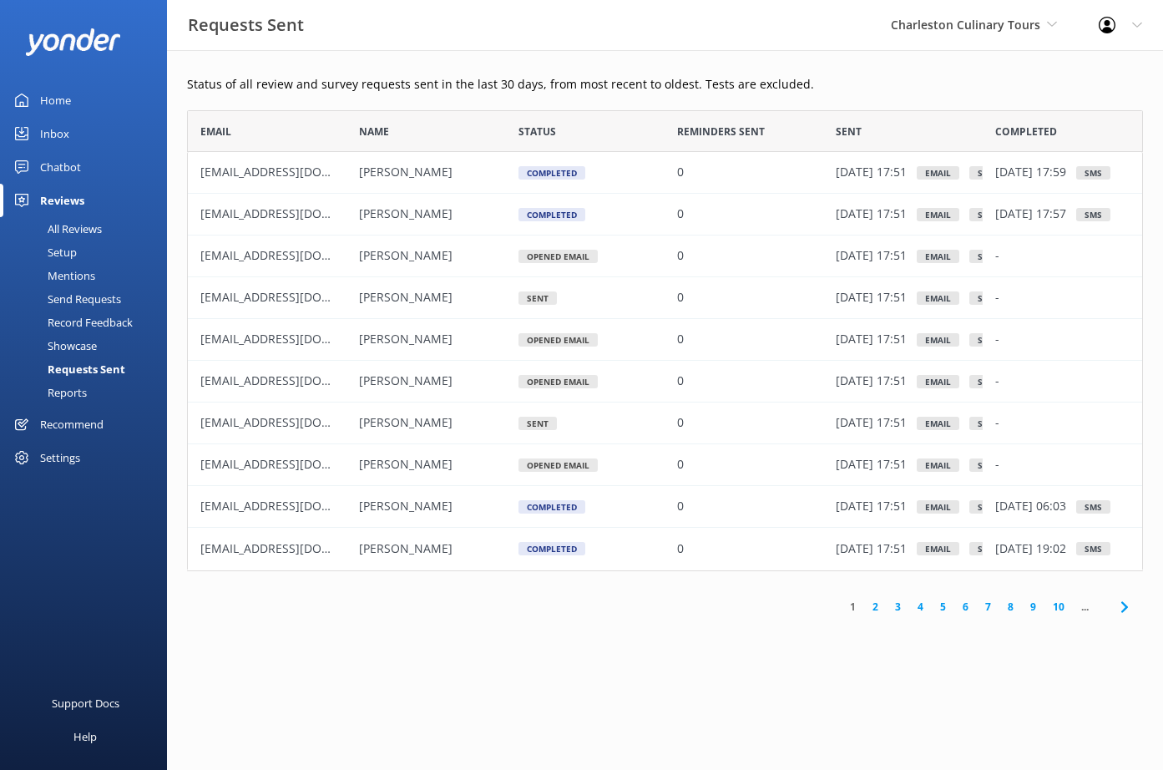
scroll to position [448, 943]
click at [75, 254] on div "Setup" at bounding box center [43, 251] width 67 height 23
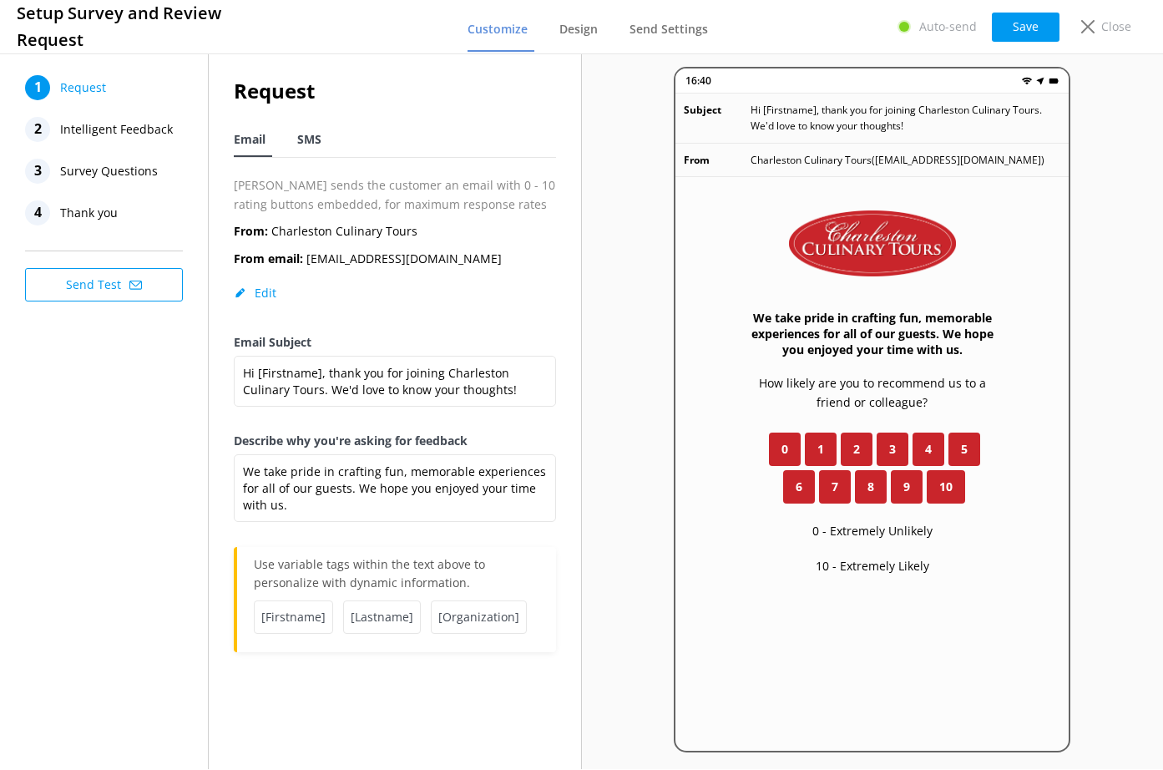
click at [307, 140] on span "SMS" at bounding box center [309, 139] width 24 height 17
type textarea "Thanks for joining Charleston Culinary Tours! We would love to know your though…"
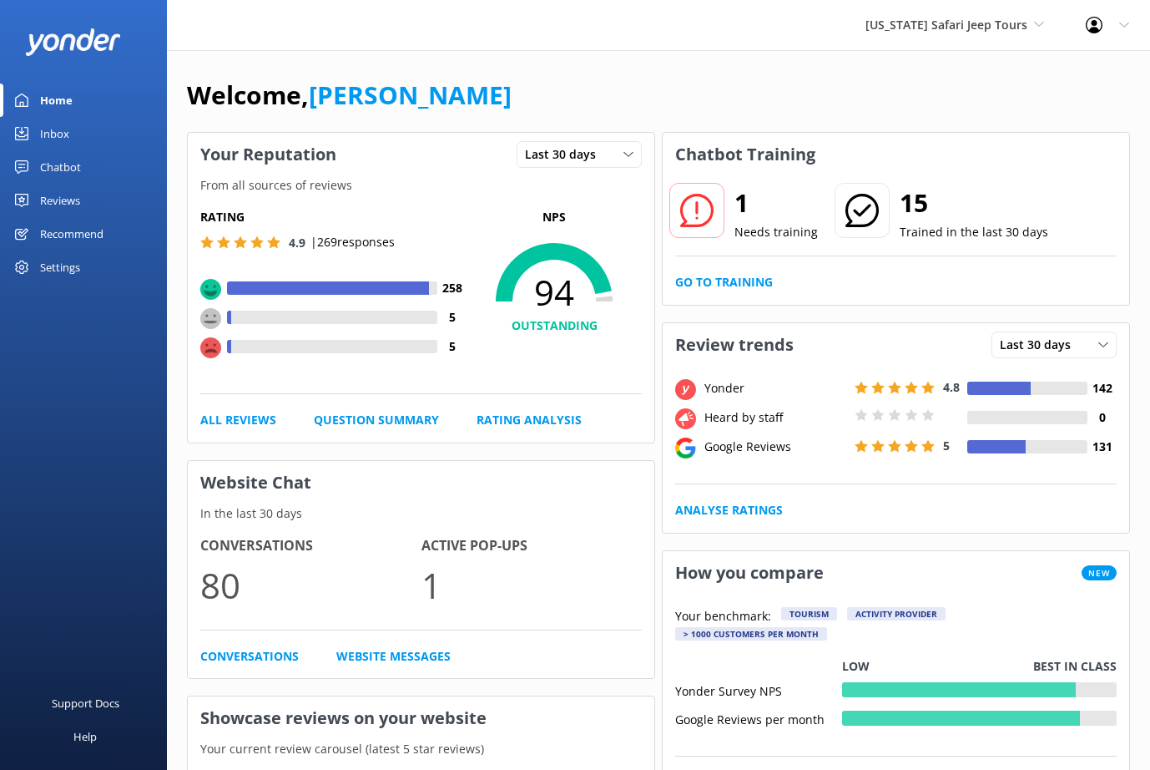
click at [75, 270] on div "Settings" at bounding box center [60, 266] width 40 height 33
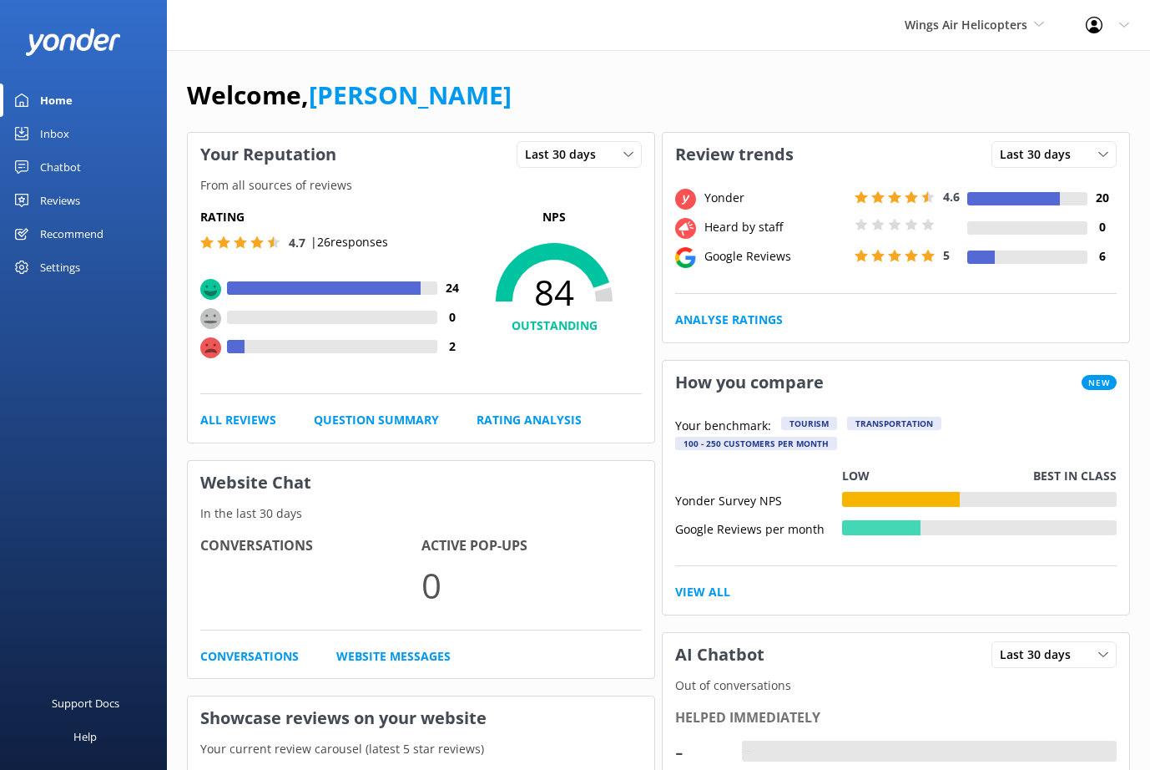
click at [58, 200] on div "Reviews" at bounding box center [60, 200] width 40 height 33
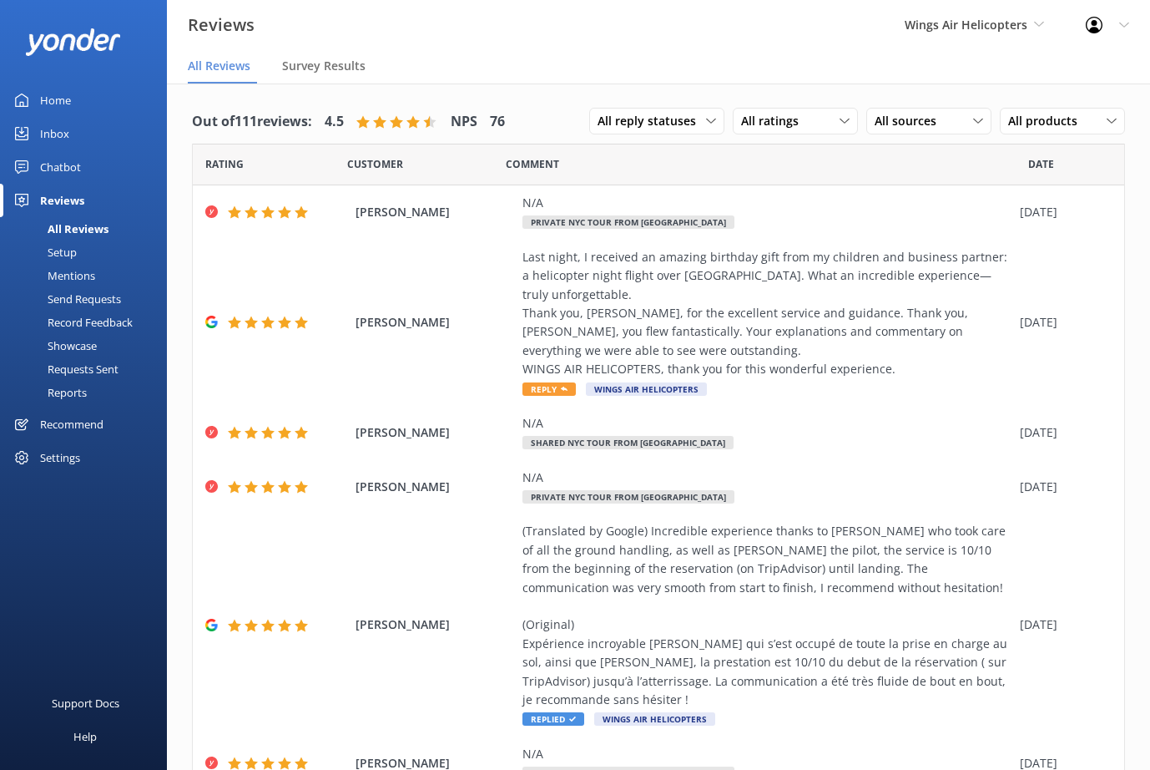
click at [53, 253] on div "Setup" at bounding box center [43, 251] width 67 height 23
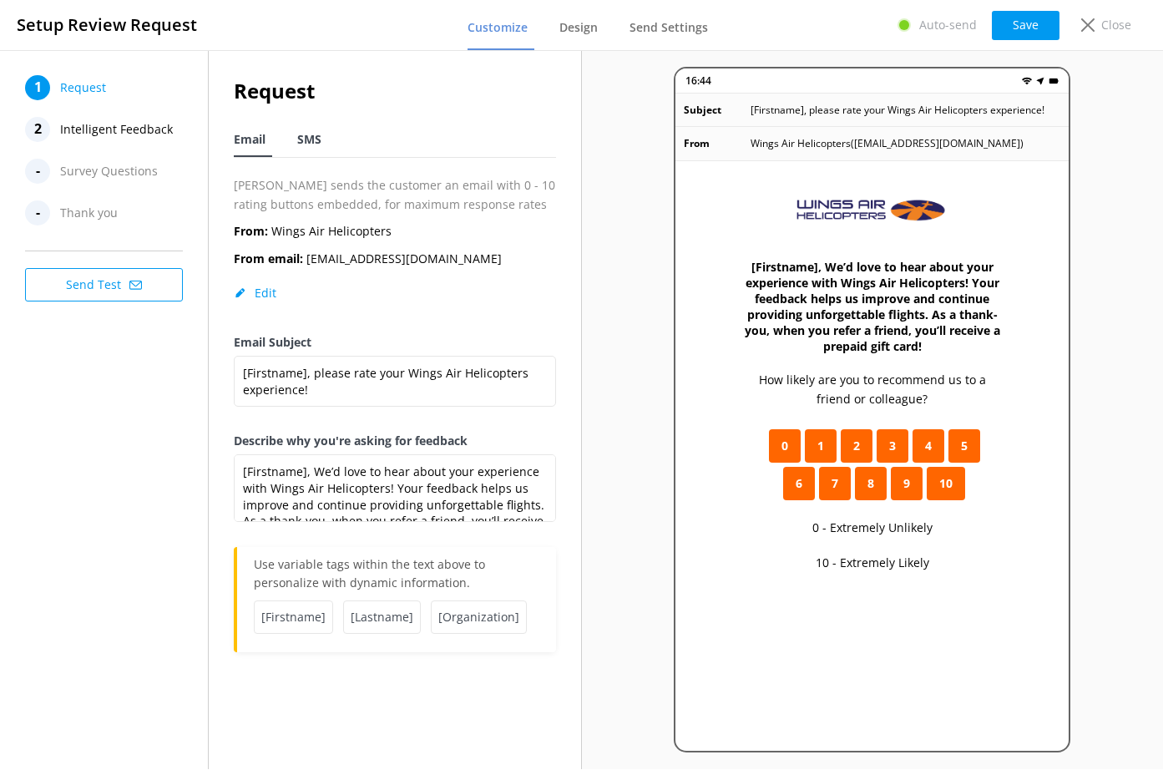
click at [314, 140] on span "SMS" at bounding box center [309, 139] width 24 height 17
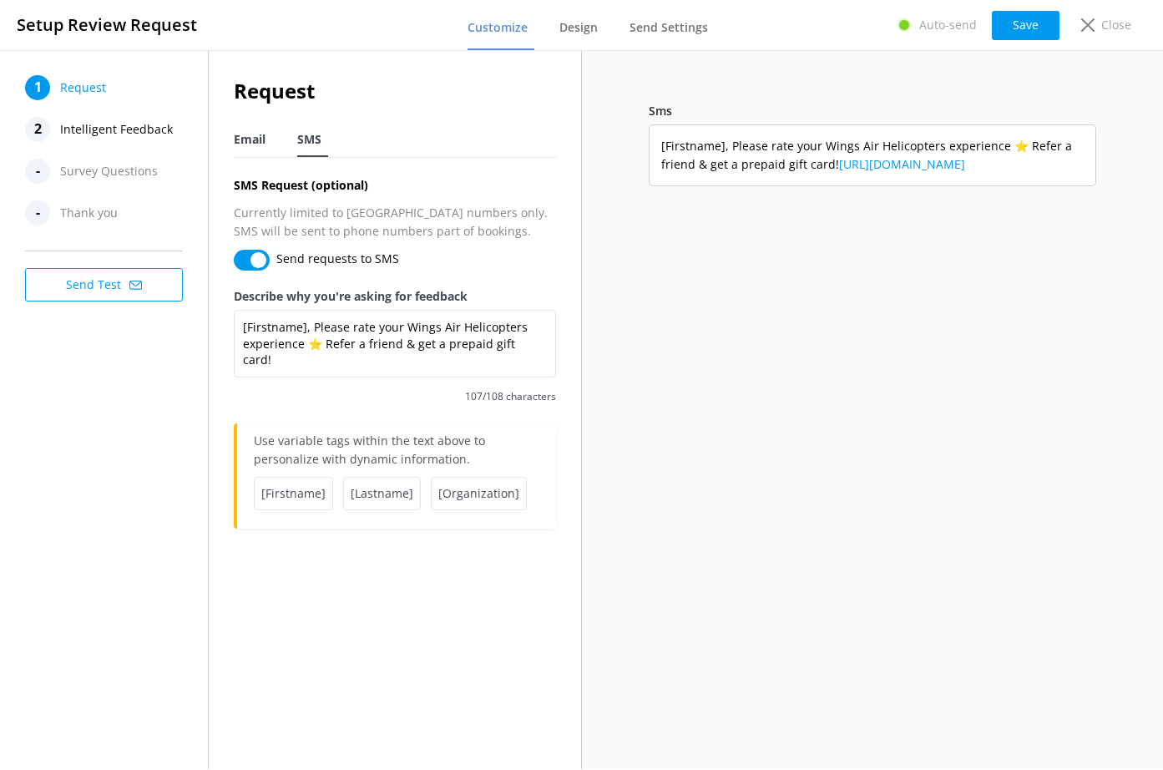
click at [255, 142] on span "Email" at bounding box center [250, 139] width 32 height 17
type textarea "[Firstname], We’d love to hear about your experience with Wings Air Helicopters…"
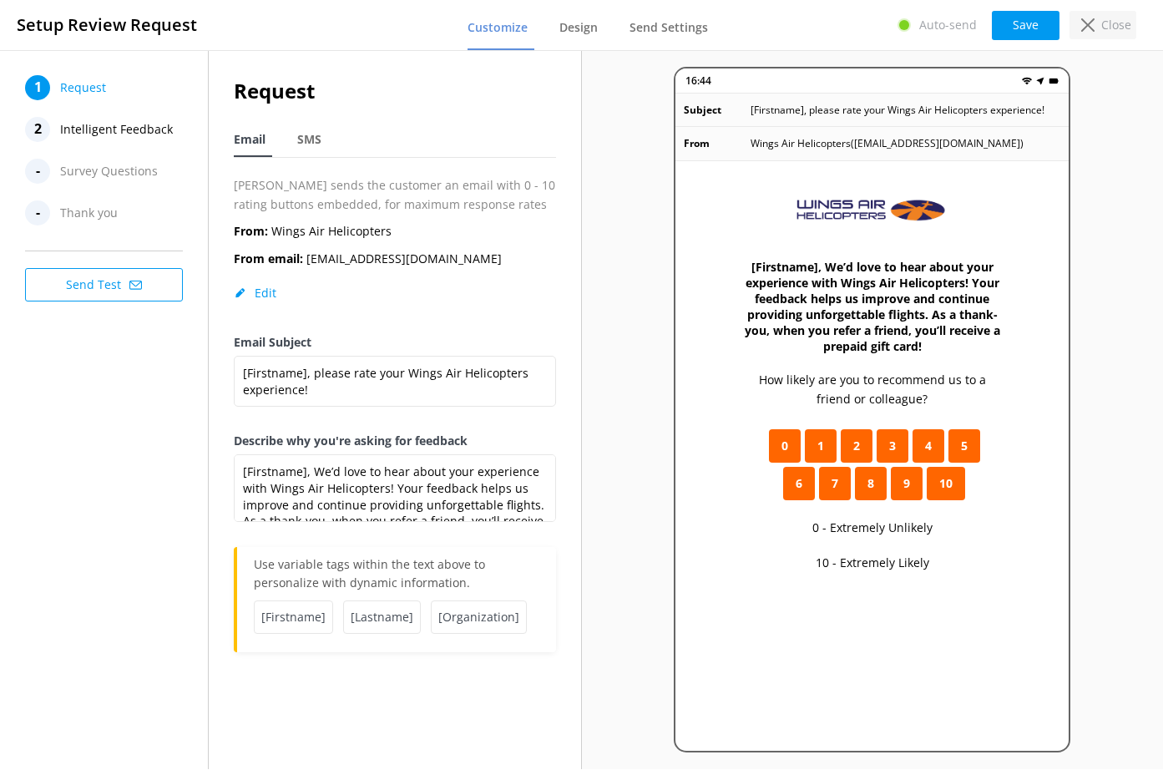
click at [1124, 30] on p "Close" at bounding box center [1116, 25] width 30 height 18
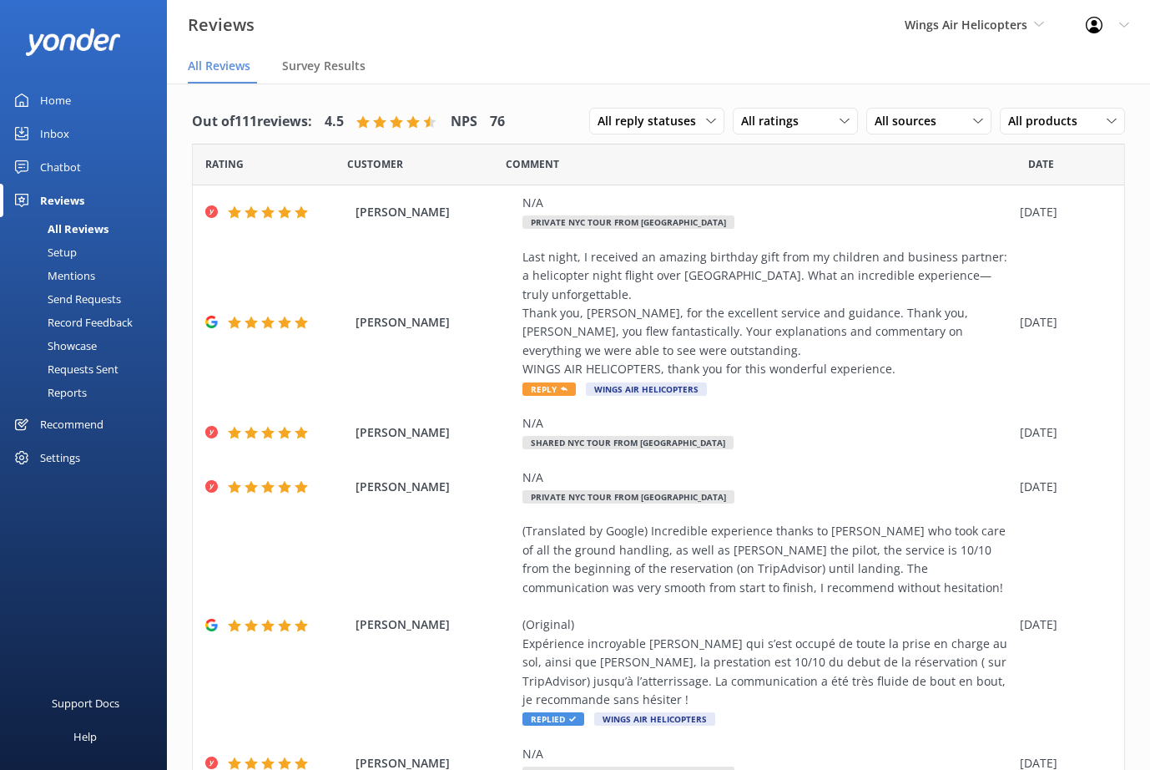
click at [79, 376] on div "Requests Sent" at bounding box center [64, 368] width 109 height 23
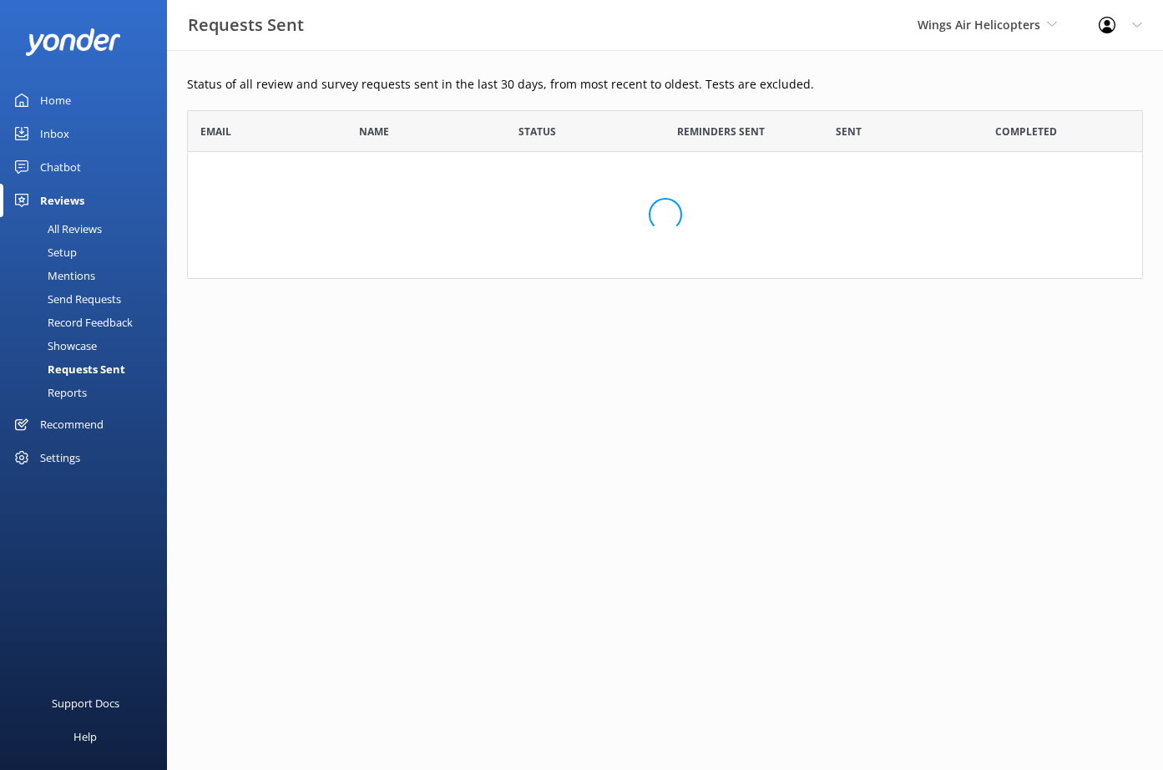
scroll to position [448, 943]
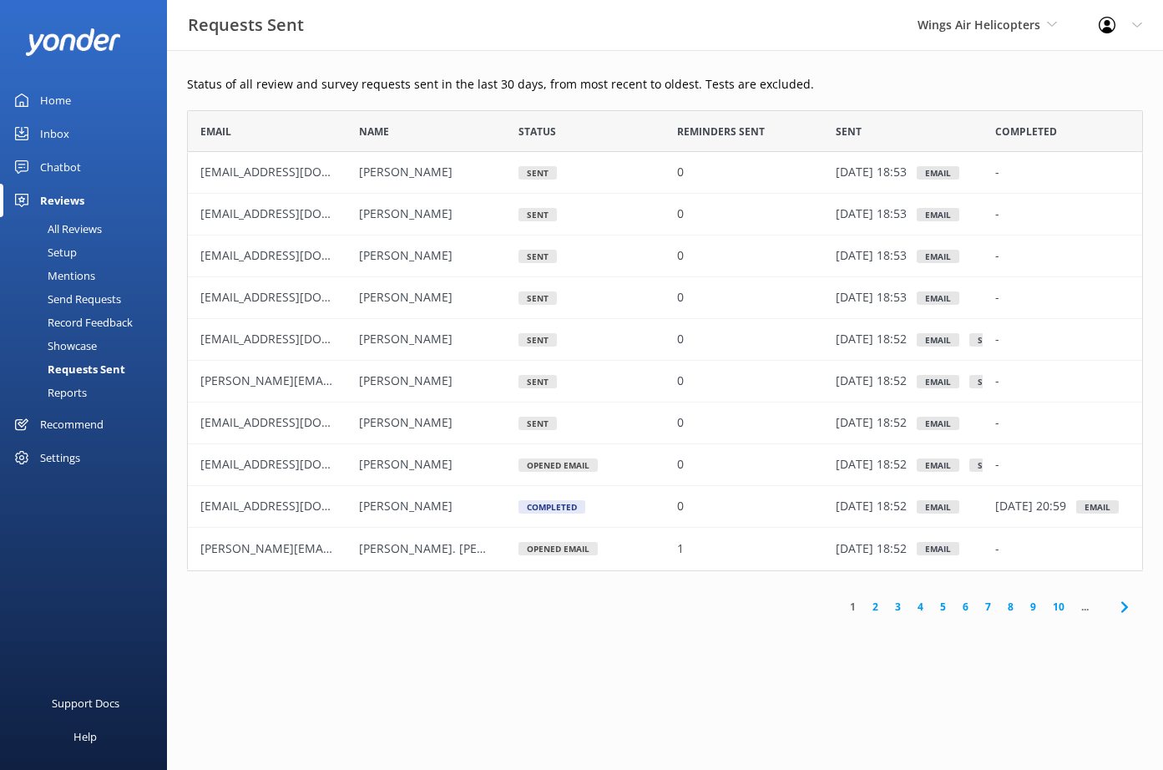
click at [64, 457] on div "Settings" at bounding box center [60, 457] width 40 height 33
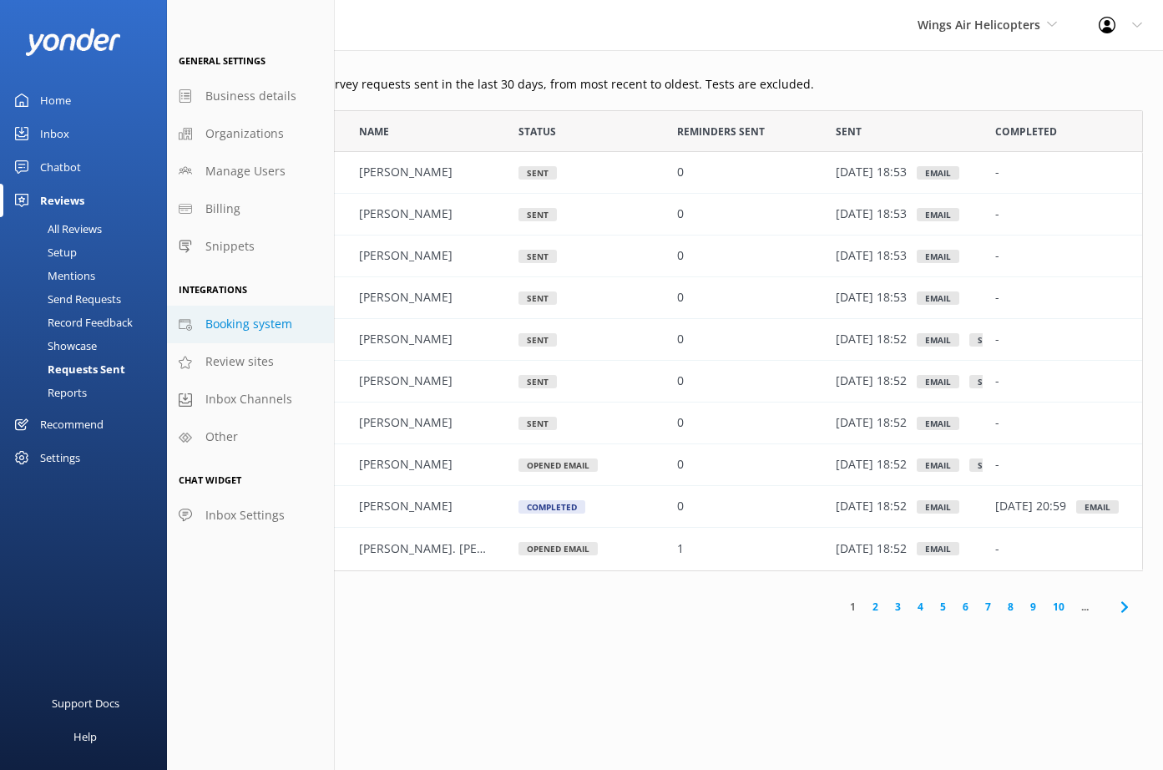
click at [253, 330] on span "Booking system" at bounding box center [248, 324] width 87 height 18
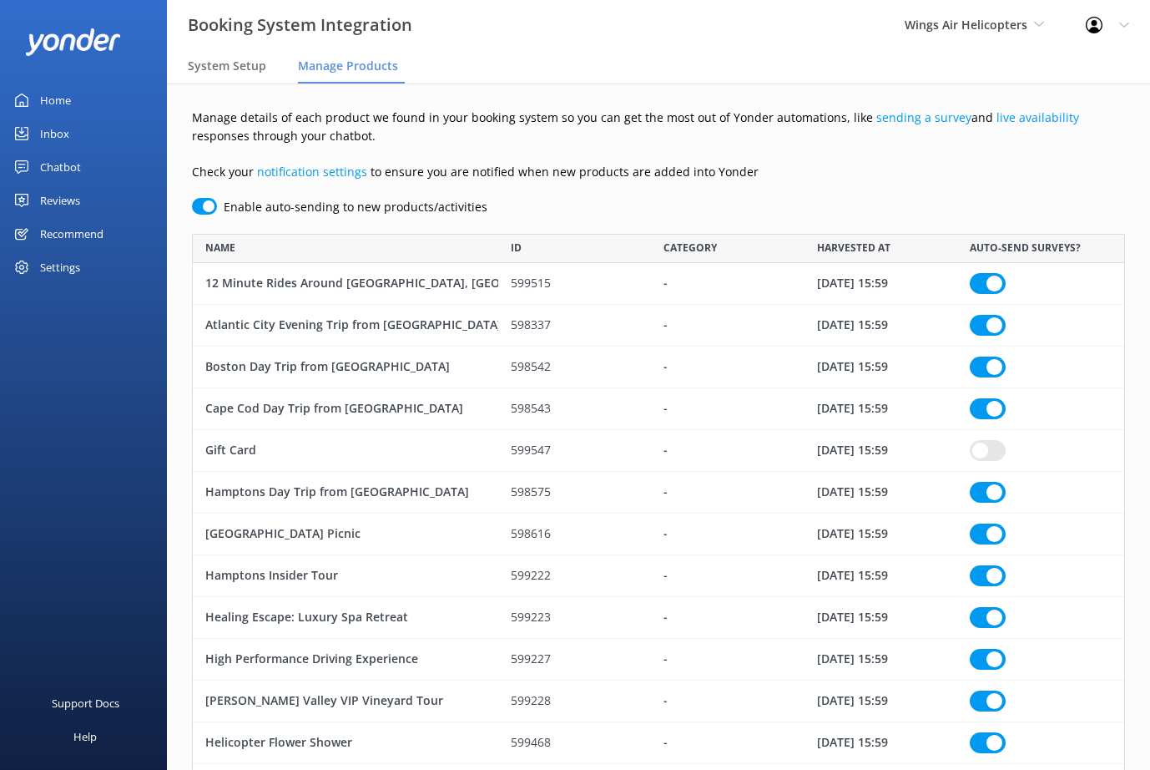
scroll to position [1645, 921]
checkbox input "true"
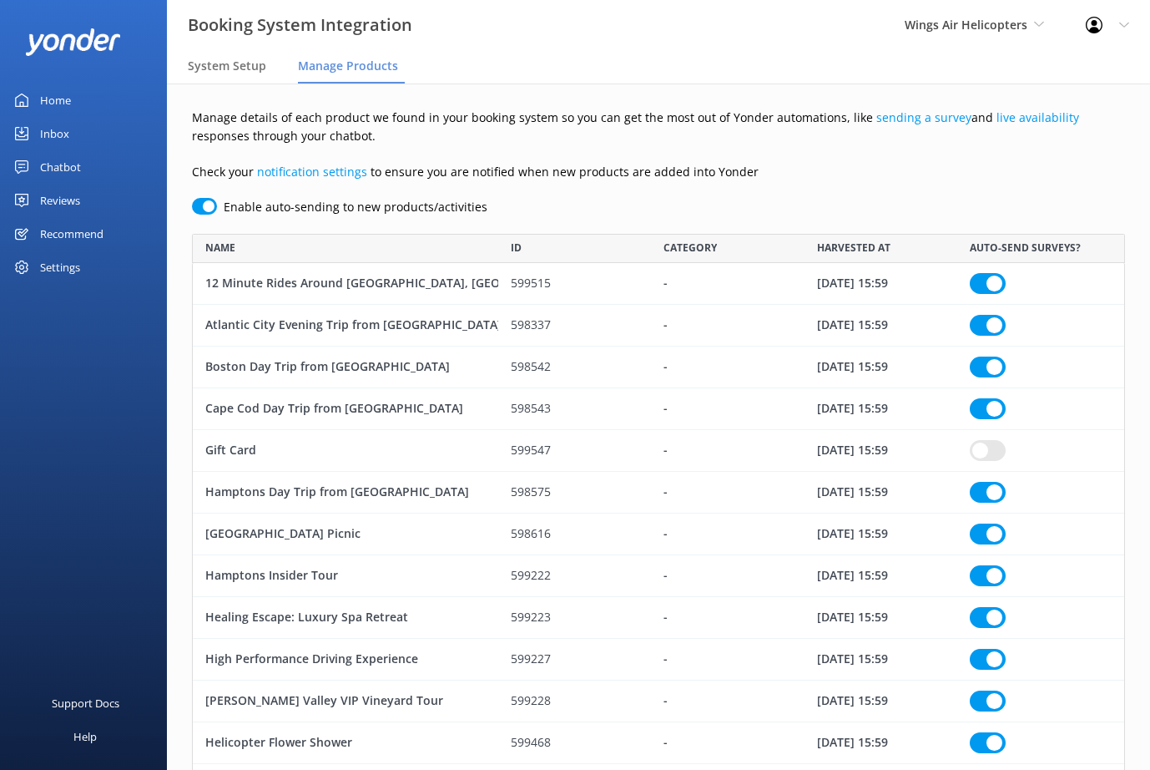
checkbox input "true"
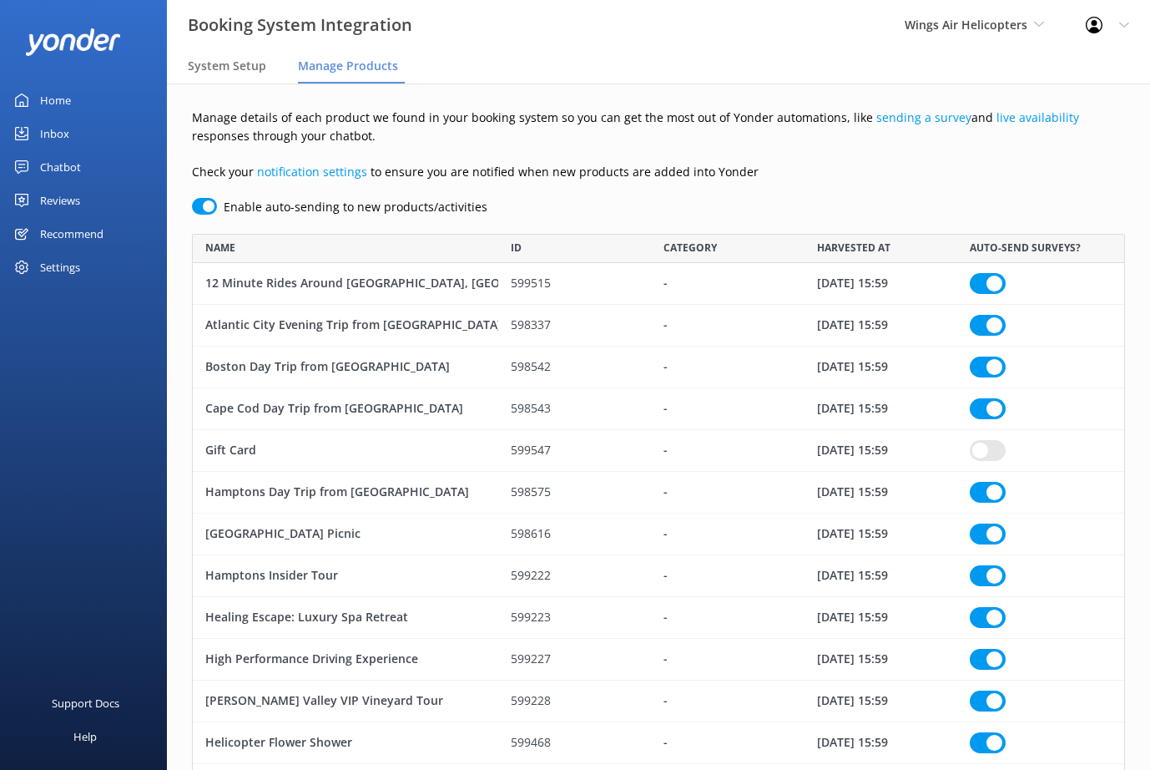
checkbox input "true"
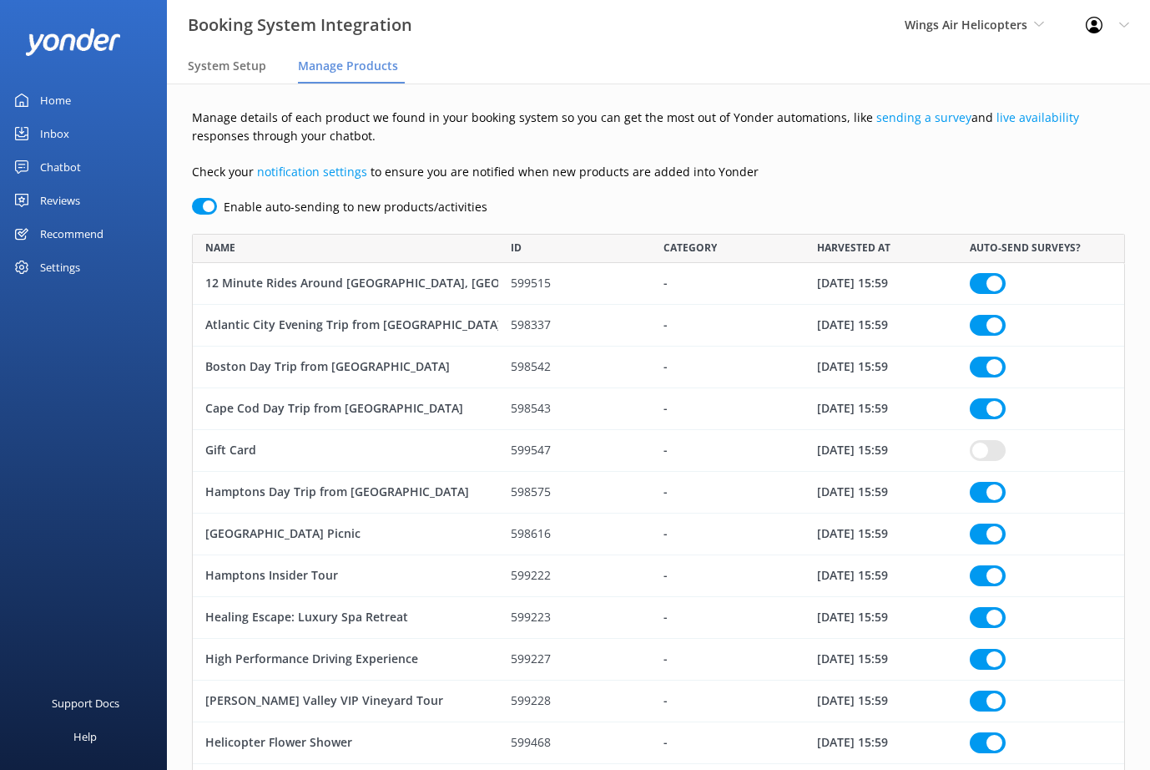
checkbox input "true"
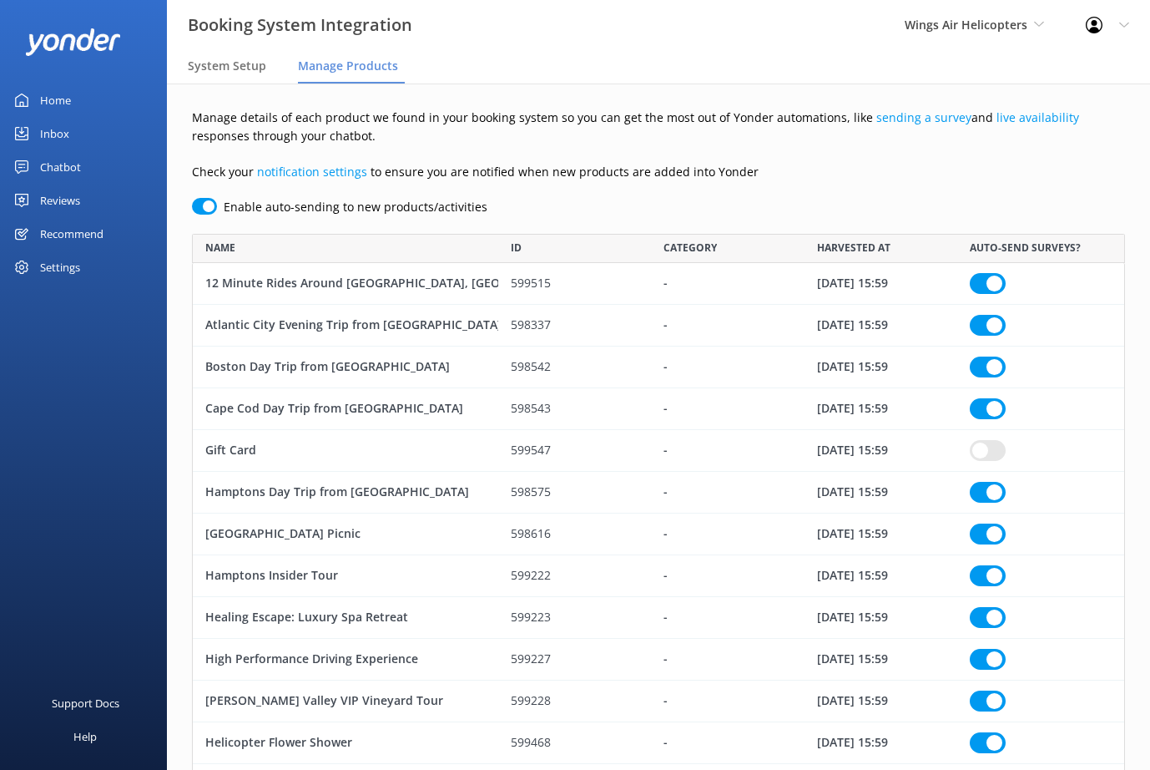
checkbox input "true"
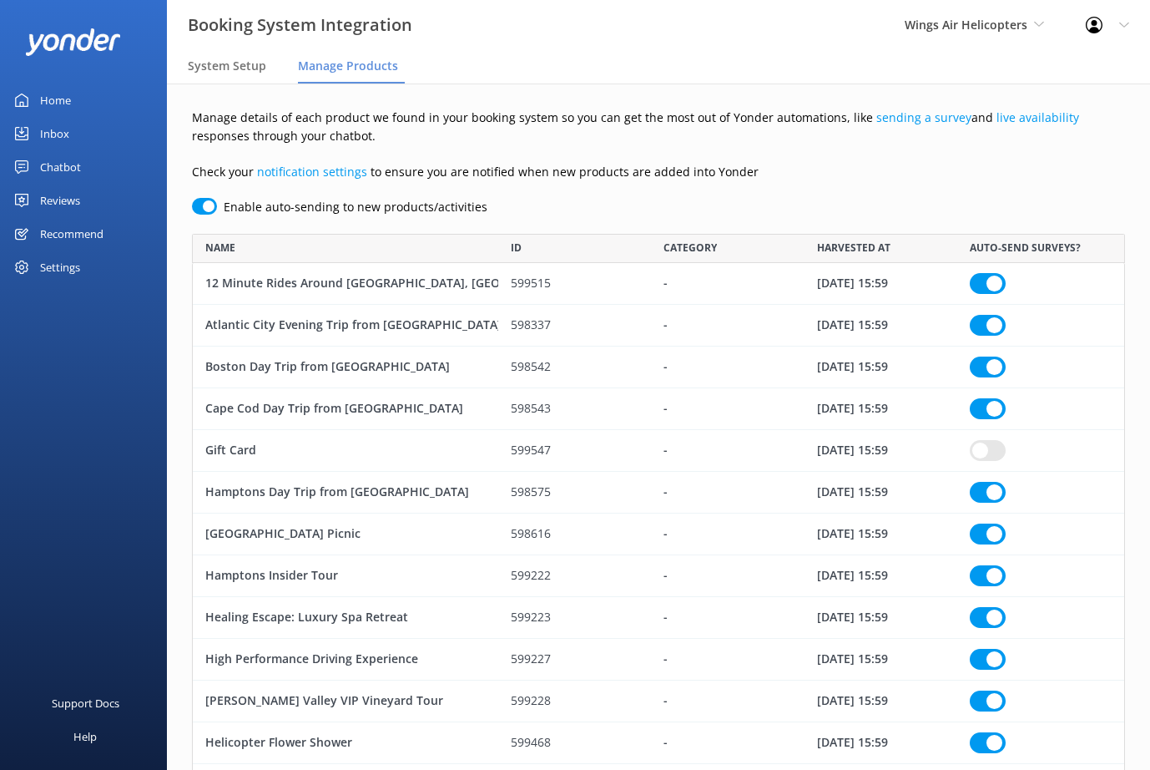
checkbox input "true"
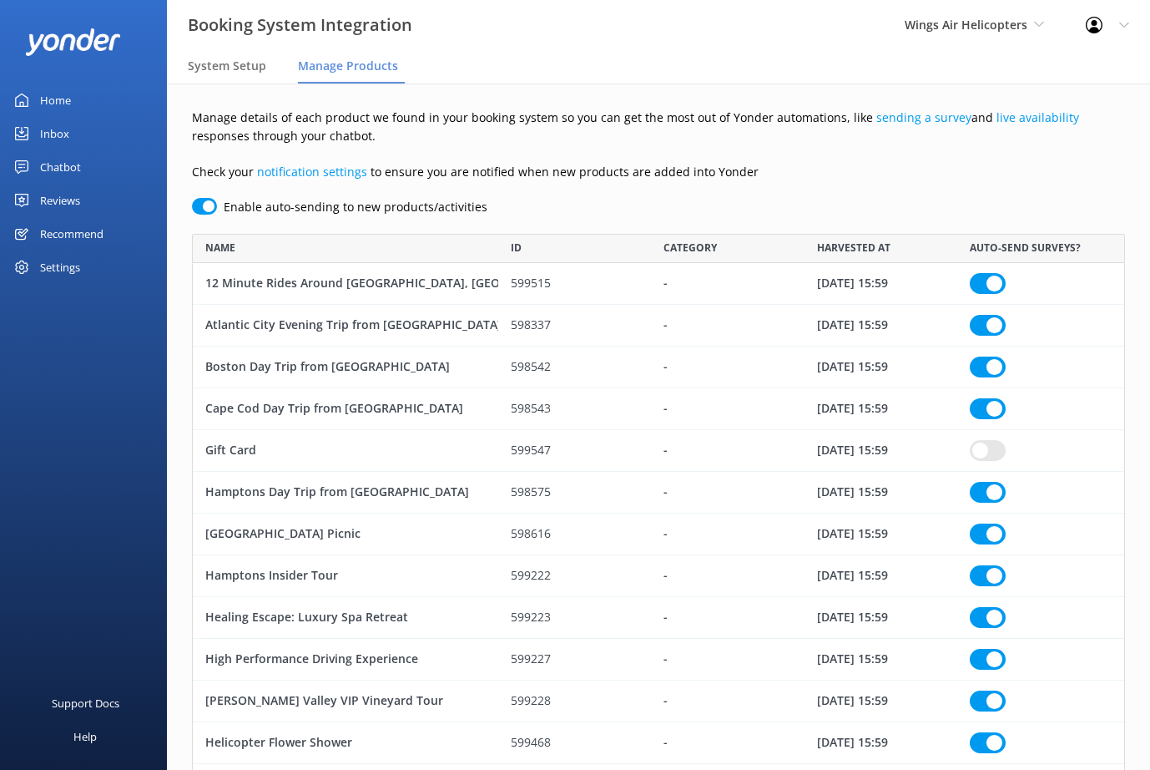
checkbox input "true"
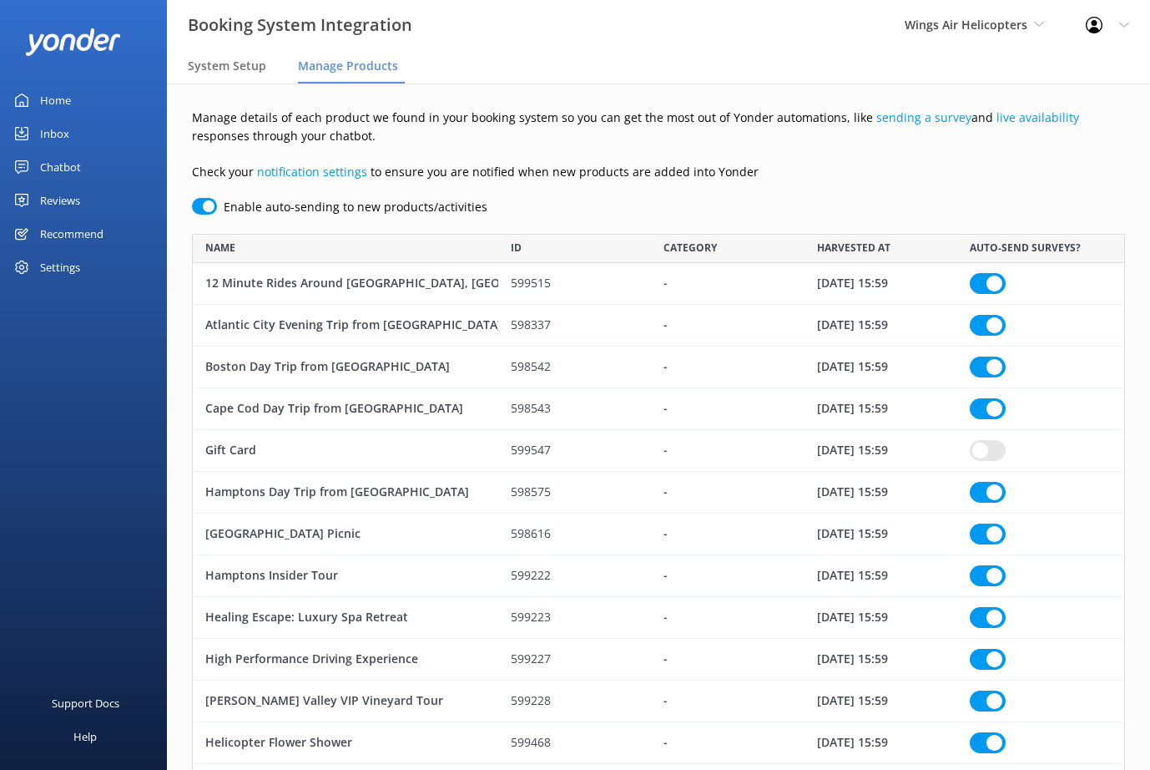
checkbox input "true"
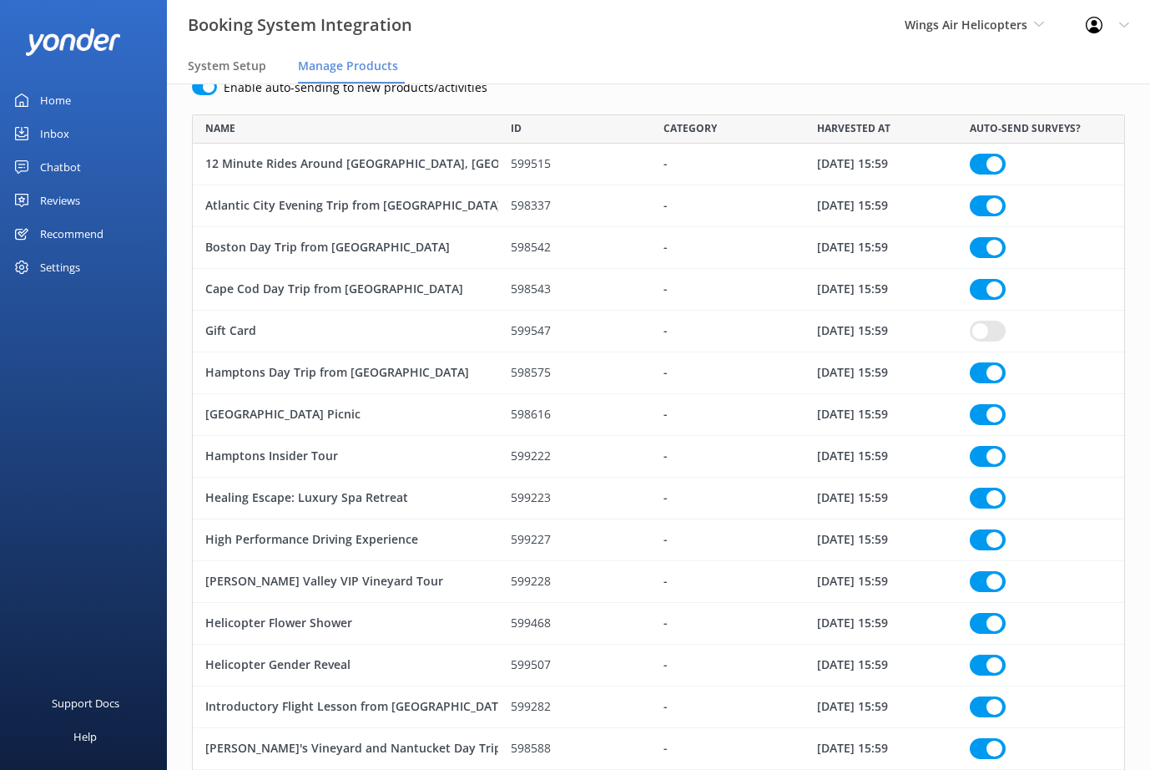
scroll to position [0, 0]
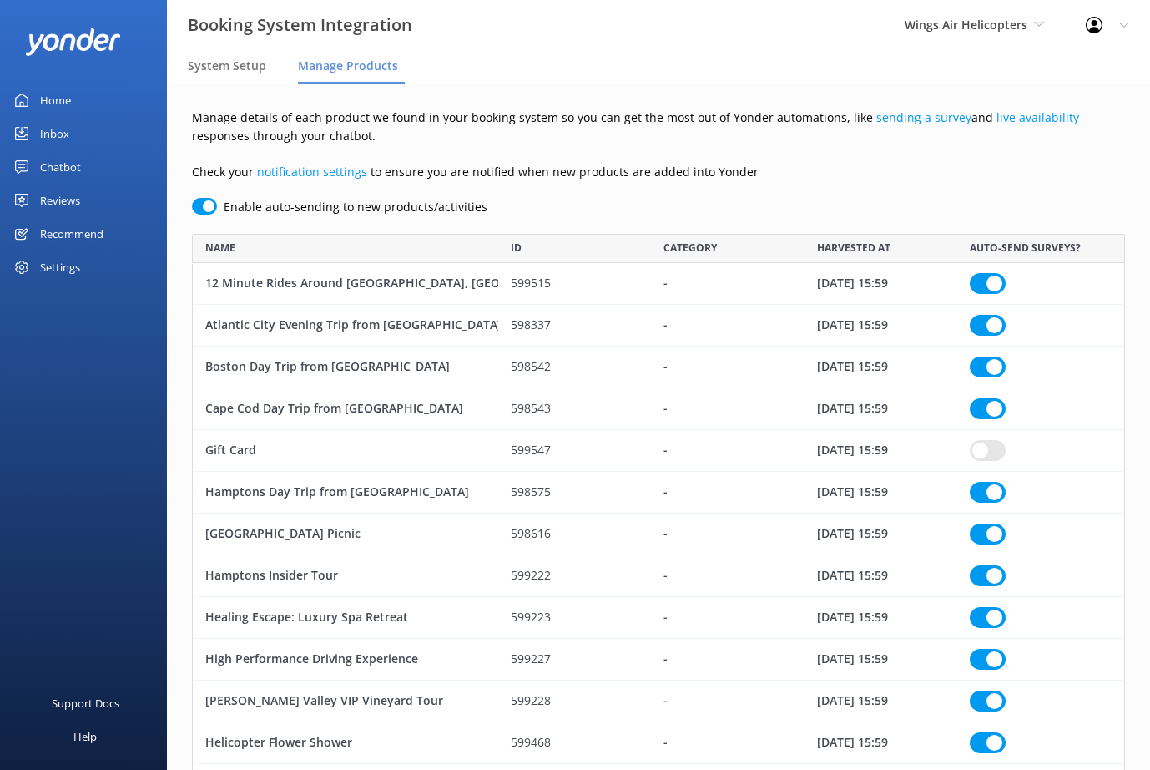
click at [654, 64] on nav "System Setup Manage Products" at bounding box center [658, 66] width 983 height 33
click at [820, 179] on p "Check your notification settings to ensure you are notified when new products a…" at bounding box center [658, 172] width 933 height 18
click at [237, 66] on span "System Setup" at bounding box center [227, 66] width 78 height 17
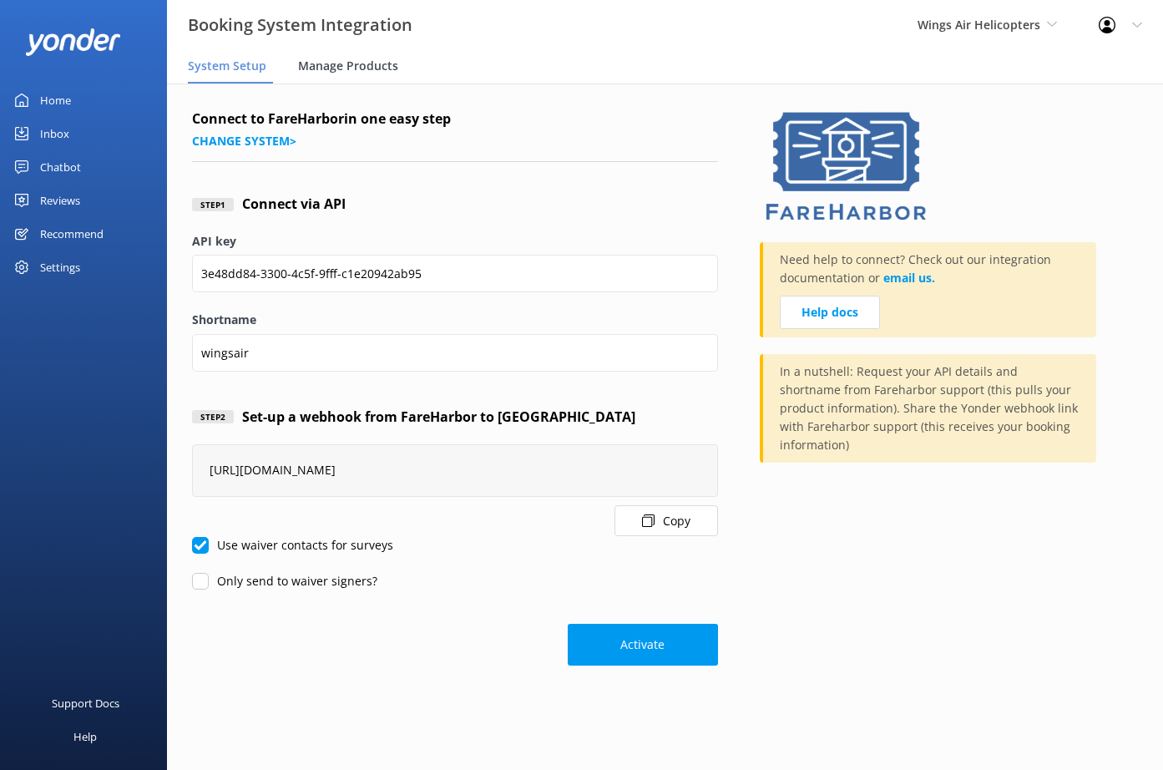
click at [378, 68] on span "Manage Products" at bounding box center [348, 66] width 100 height 17
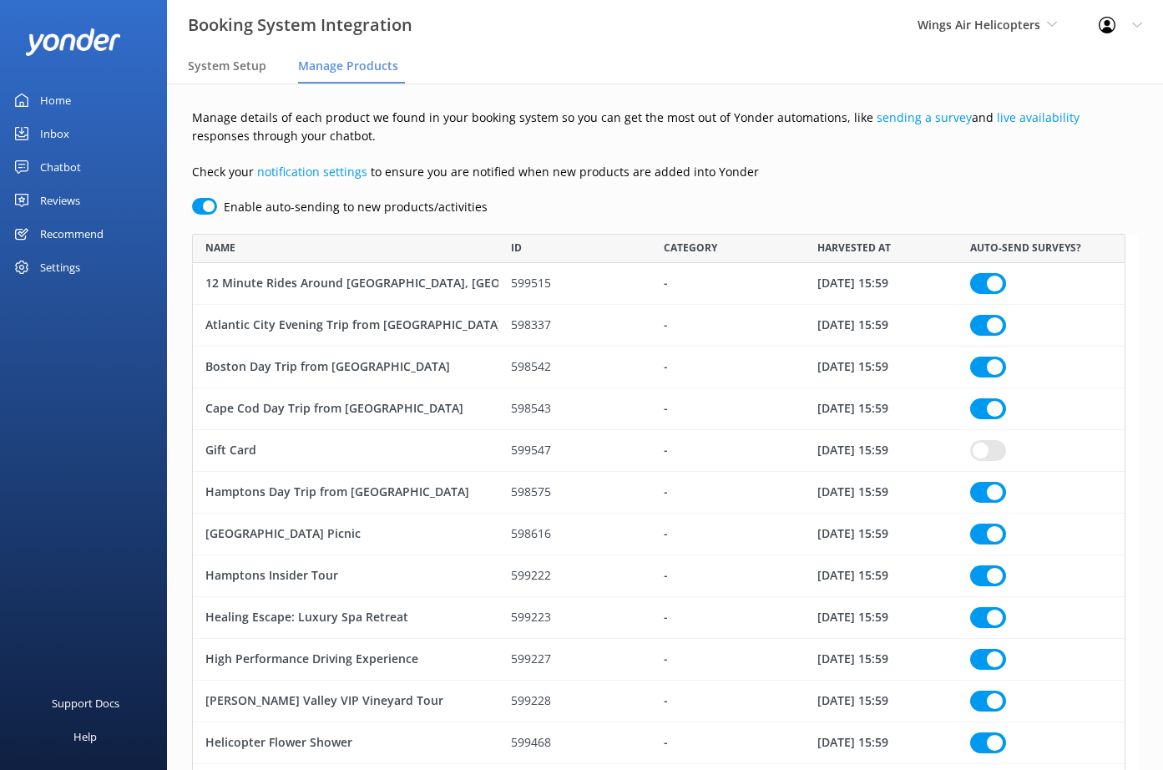
scroll to position [1645, 921]
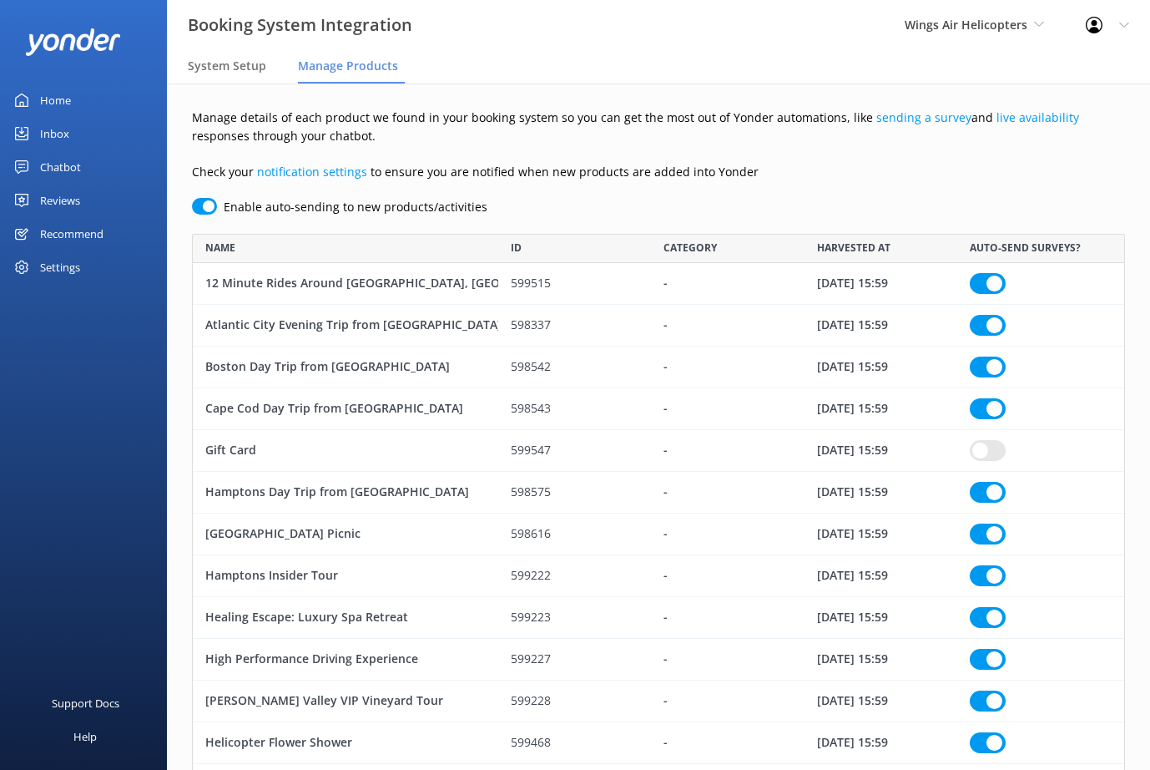
checkbox input "true"
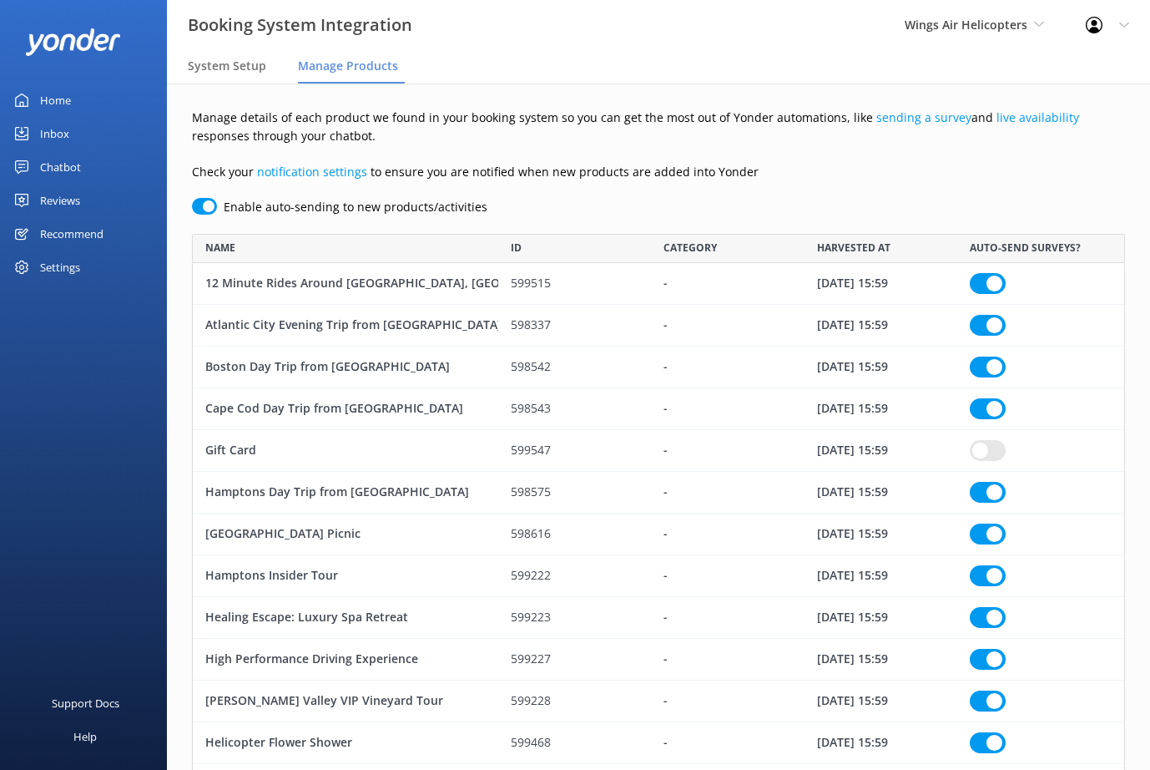
checkbox input "true"
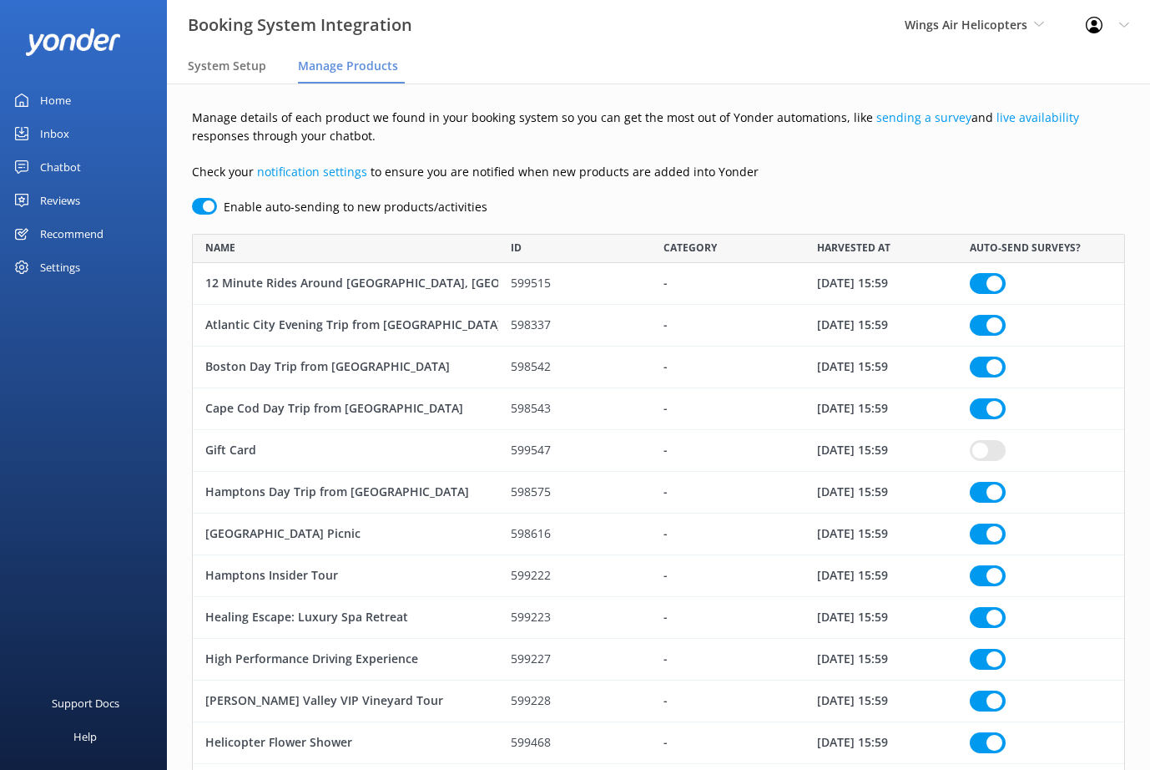
checkbox input "true"
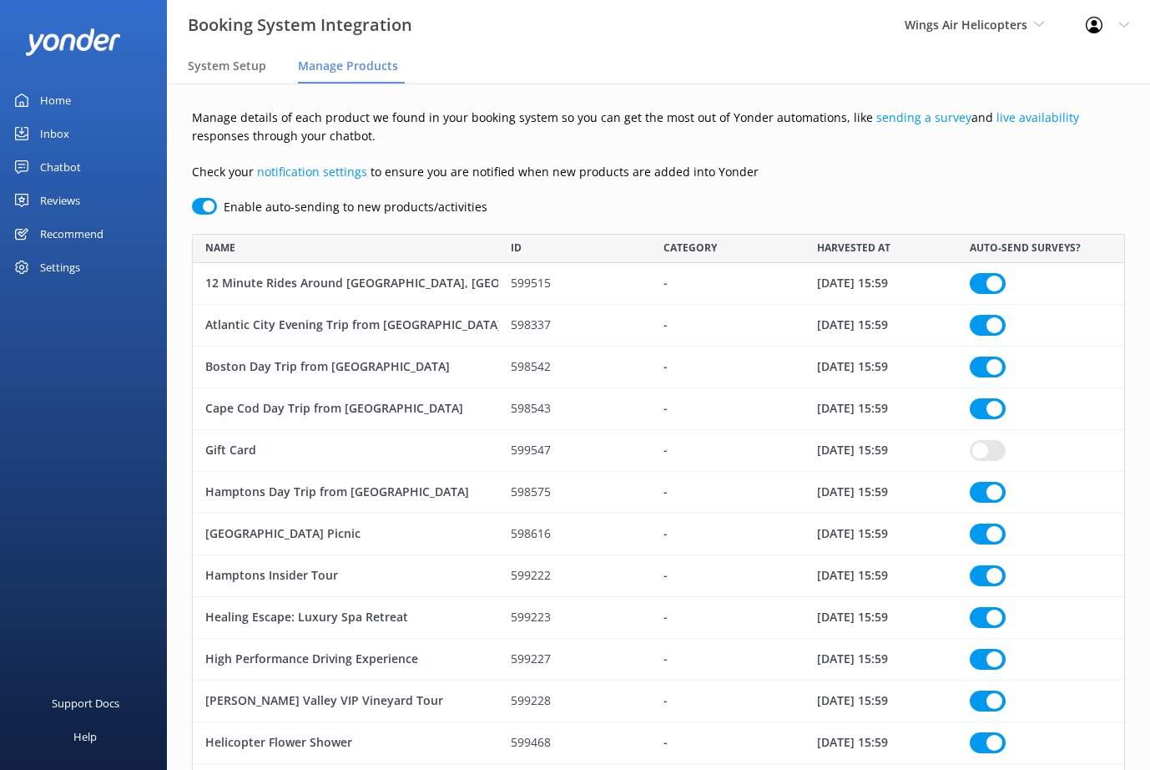
checkbox input "true"
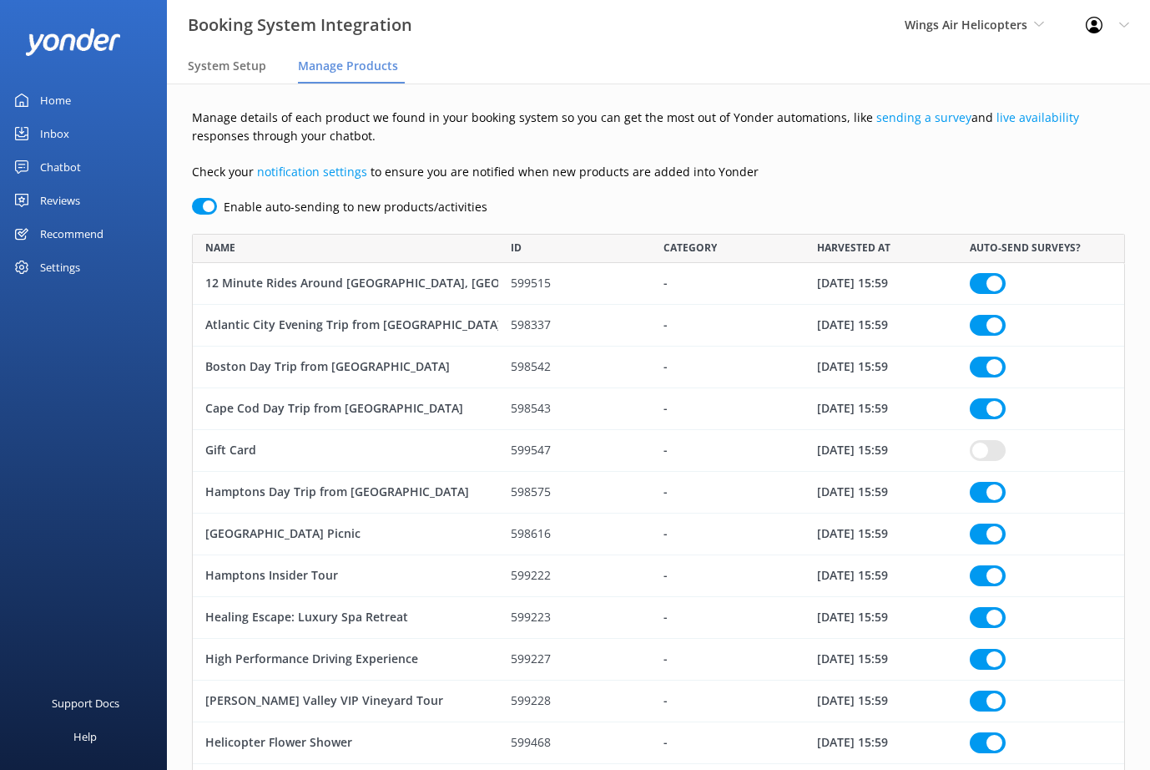
checkbox input "true"
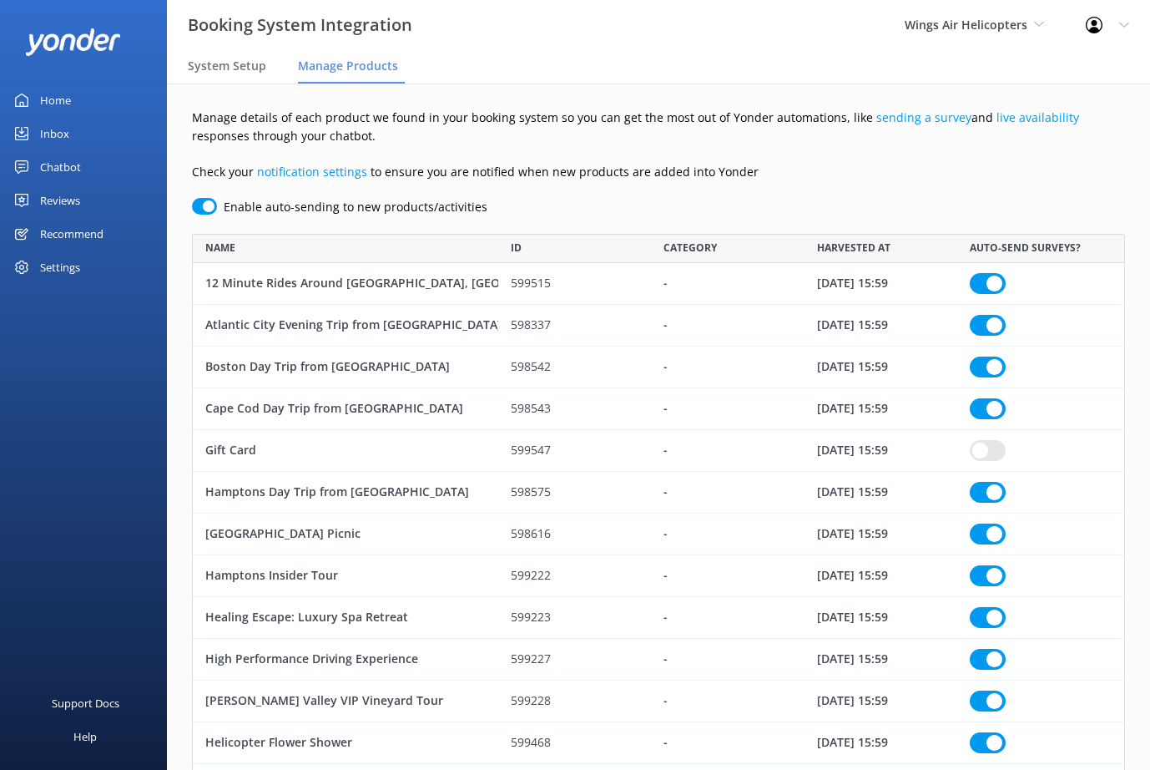
checkbox input "true"
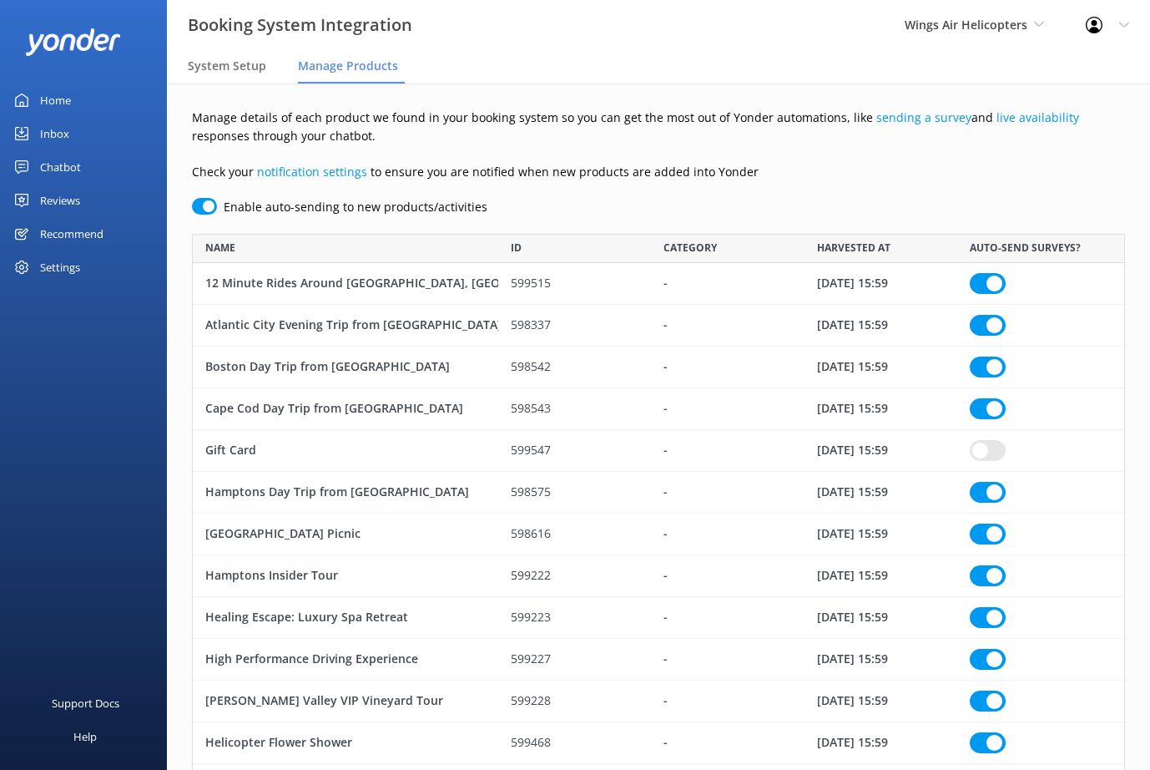
checkbox input "true"
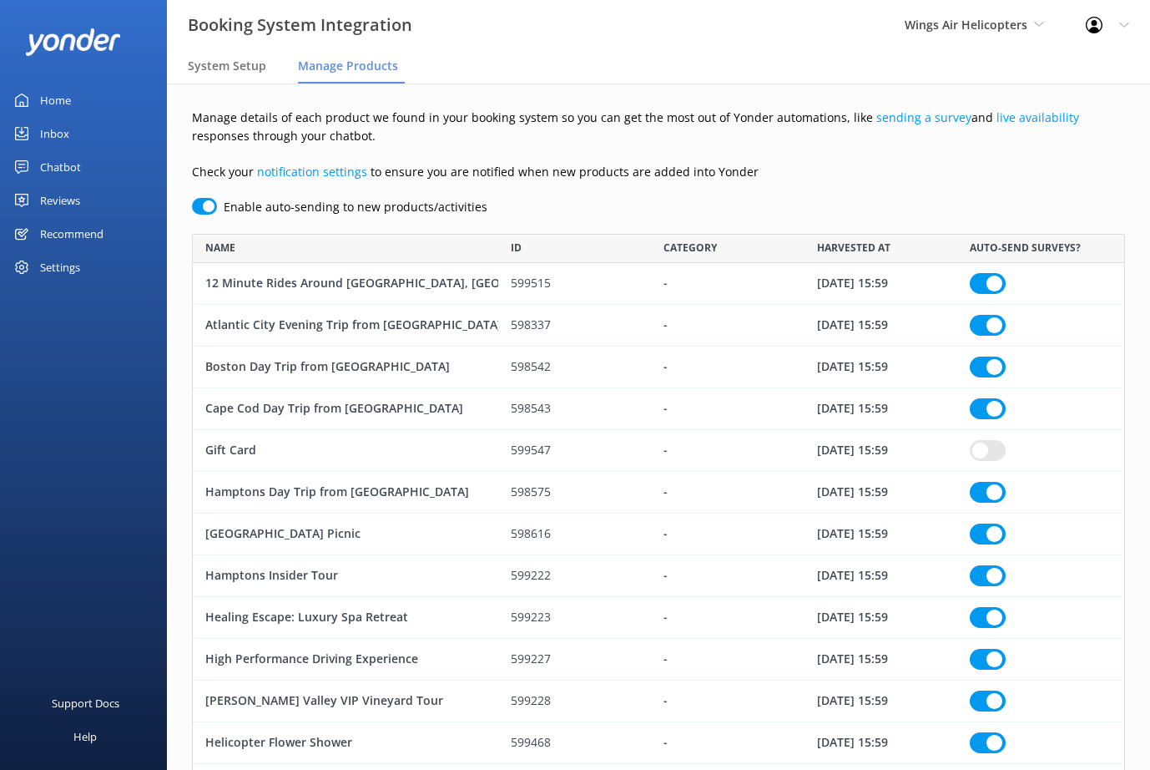
checkbox input "true"
click at [245, 63] on span "System Setup" at bounding box center [227, 66] width 78 height 17
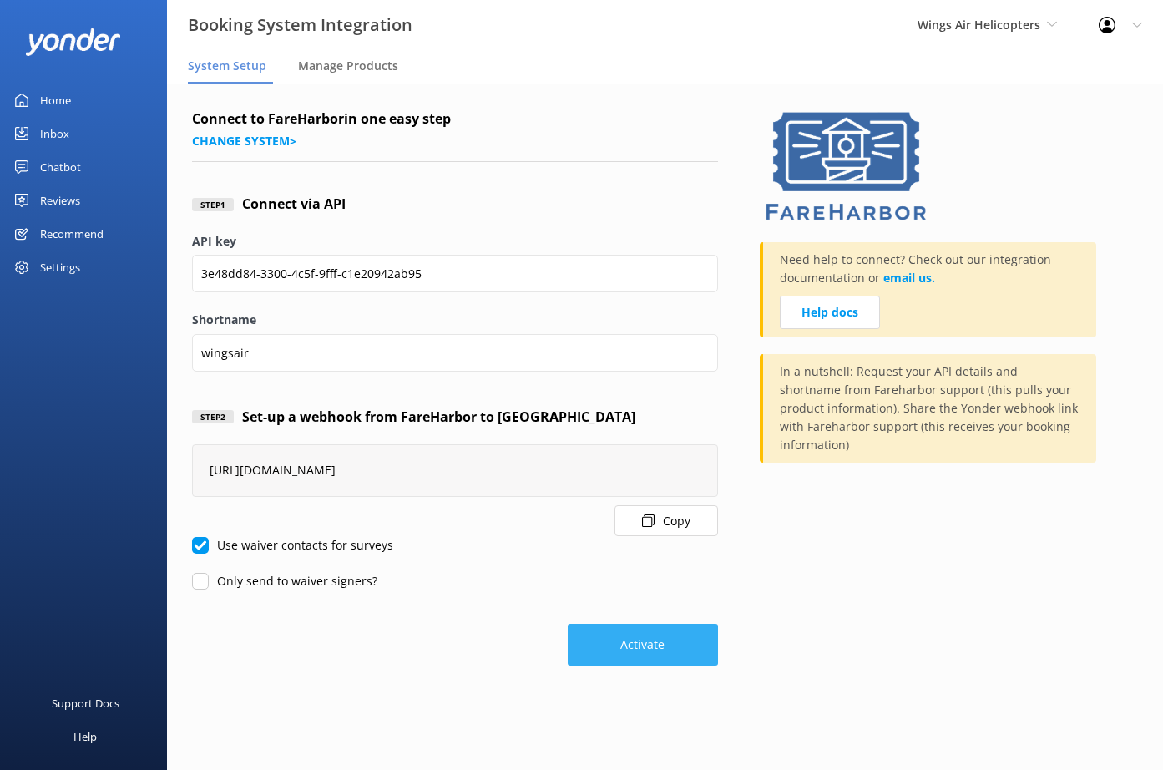
click at [648, 653] on button "Activate" at bounding box center [643, 645] width 150 height 42
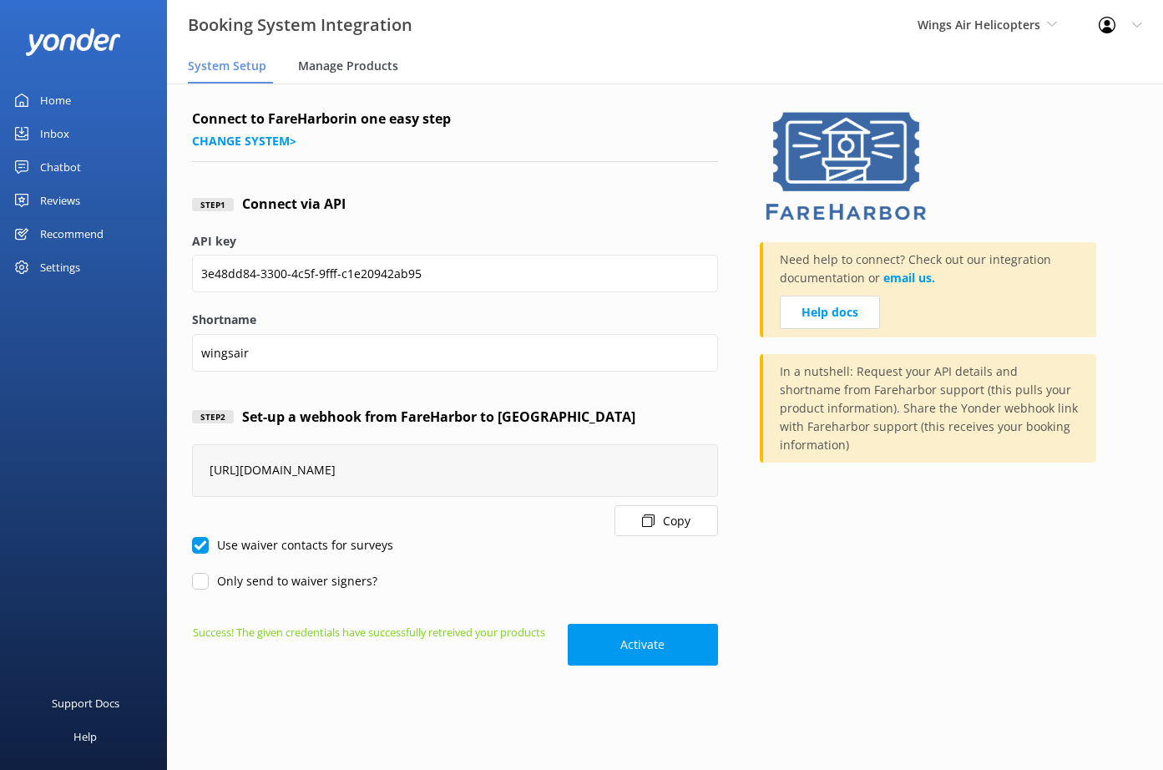
click at [358, 69] on span "Manage Products" at bounding box center [348, 66] width 100 height 17
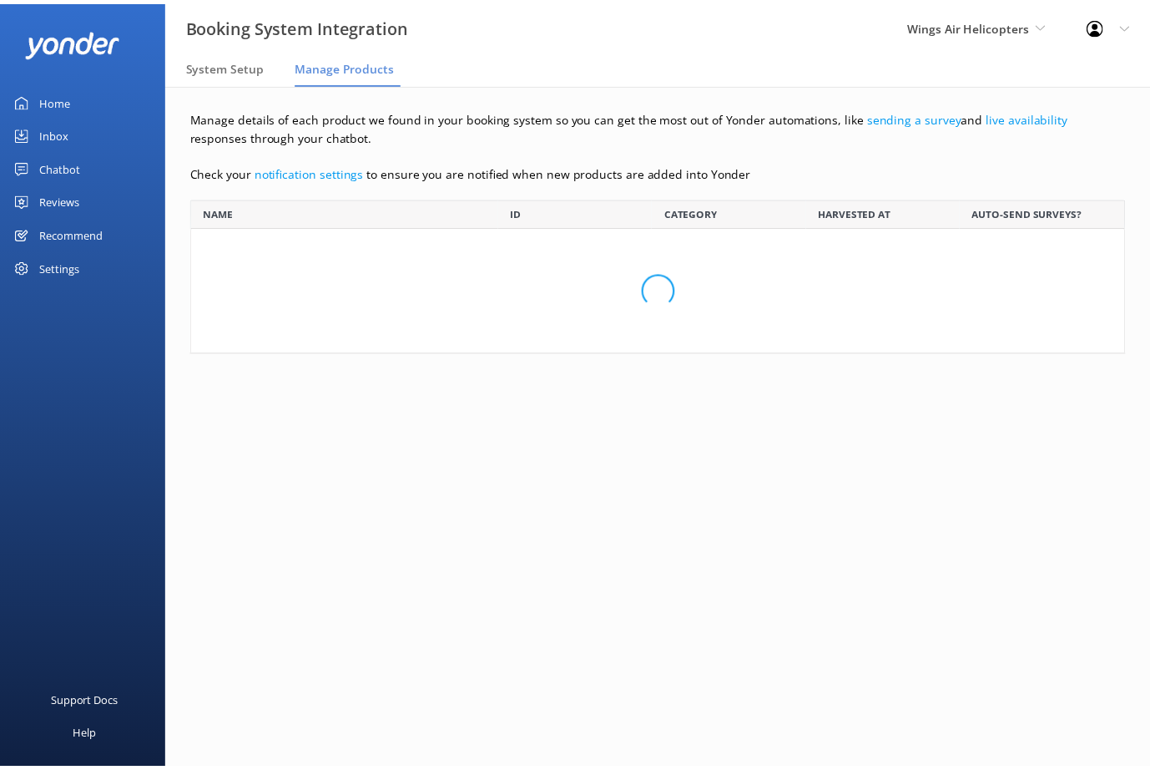
scroll to position [1645, 921]
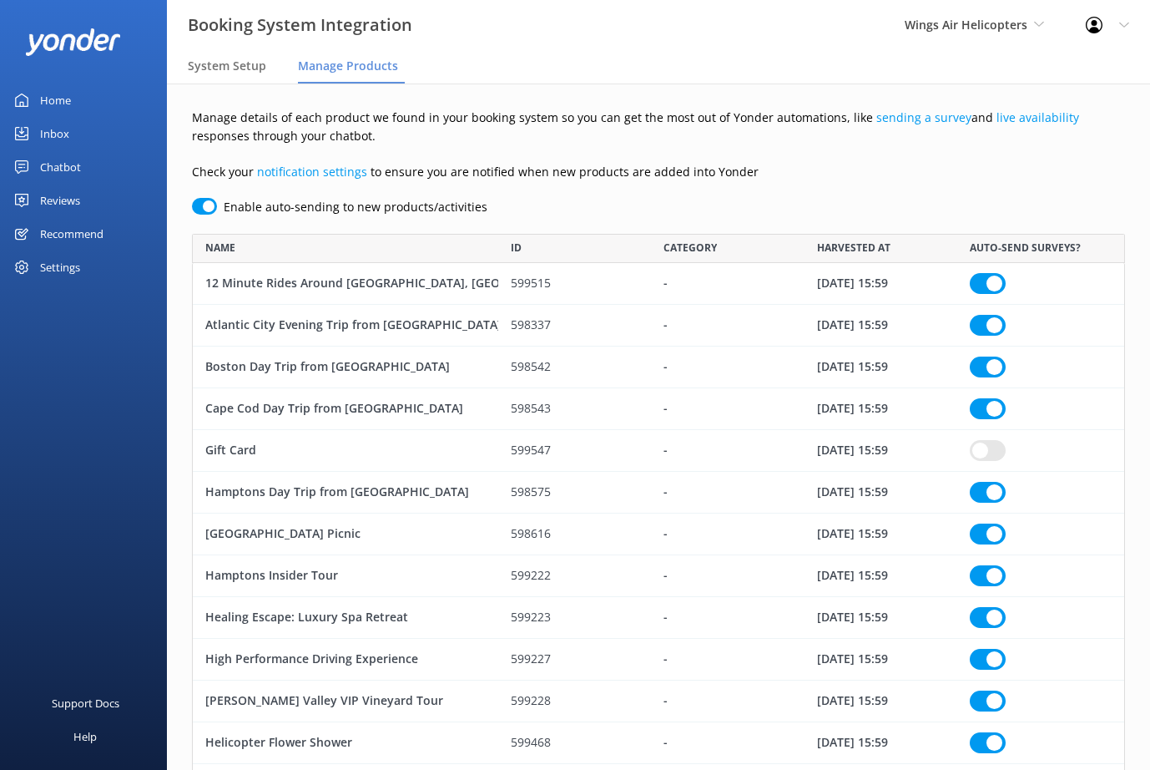
checkbox input "true"
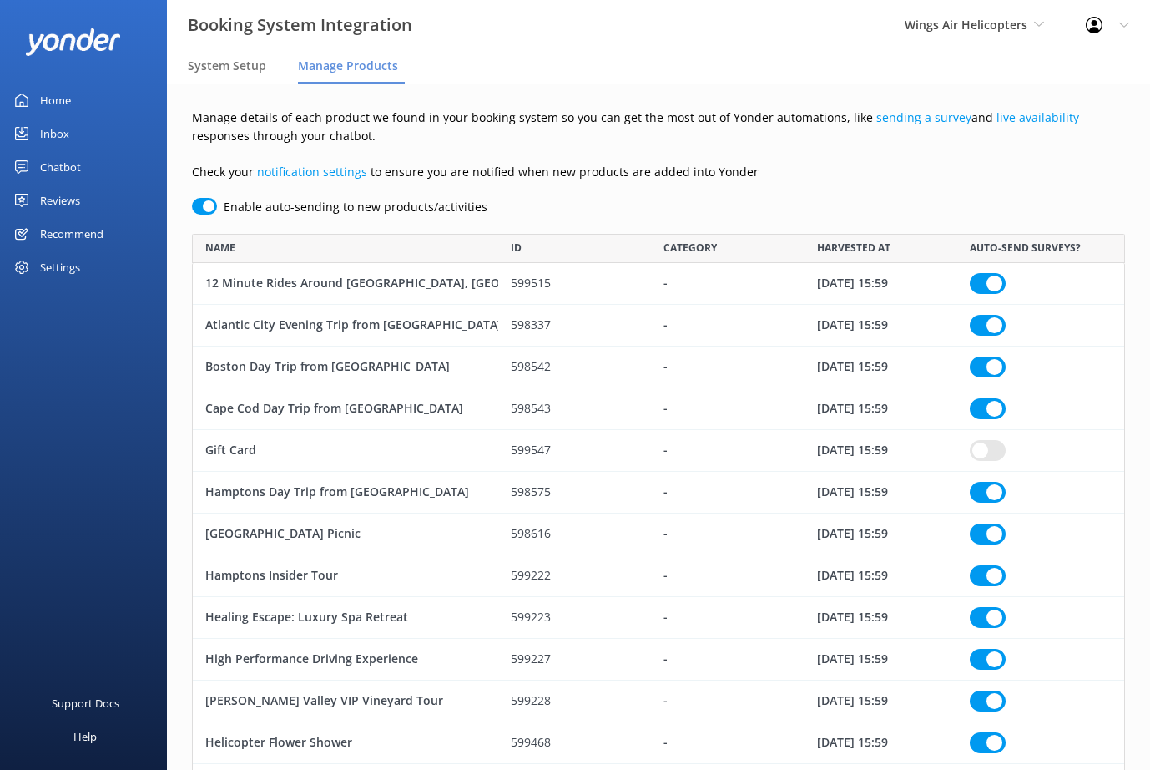
checkbox input "true"
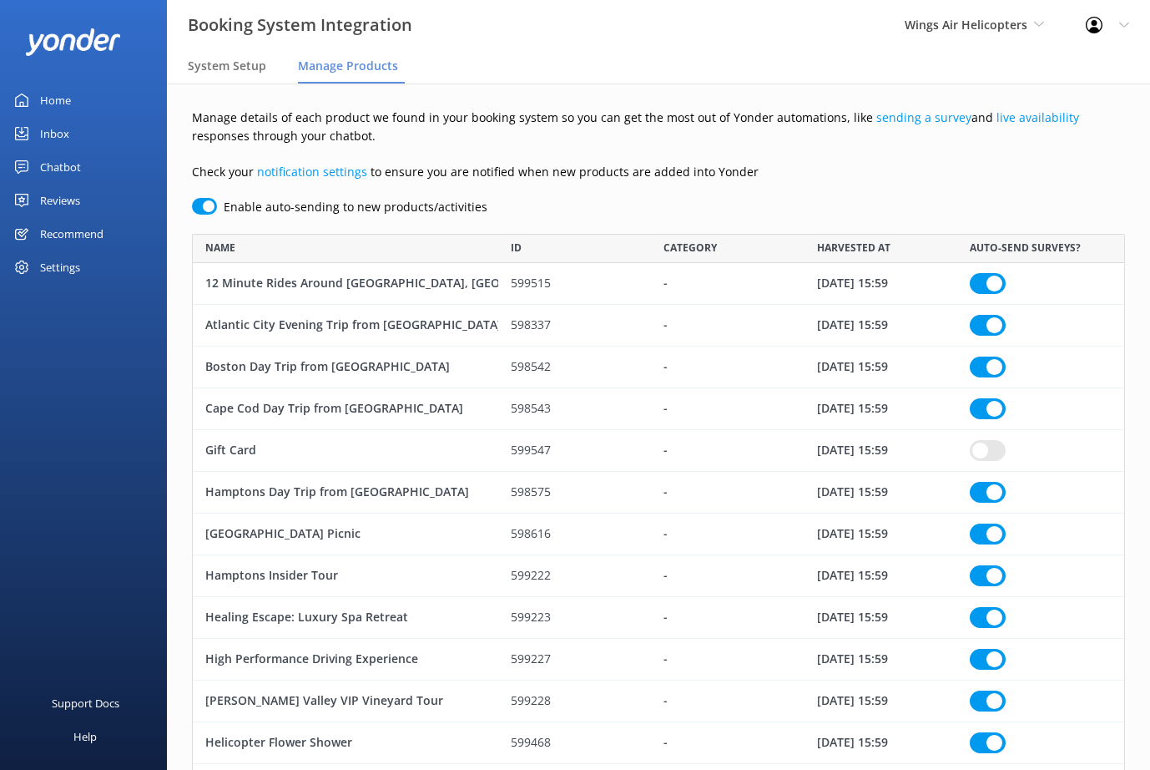
checkbox input "true"
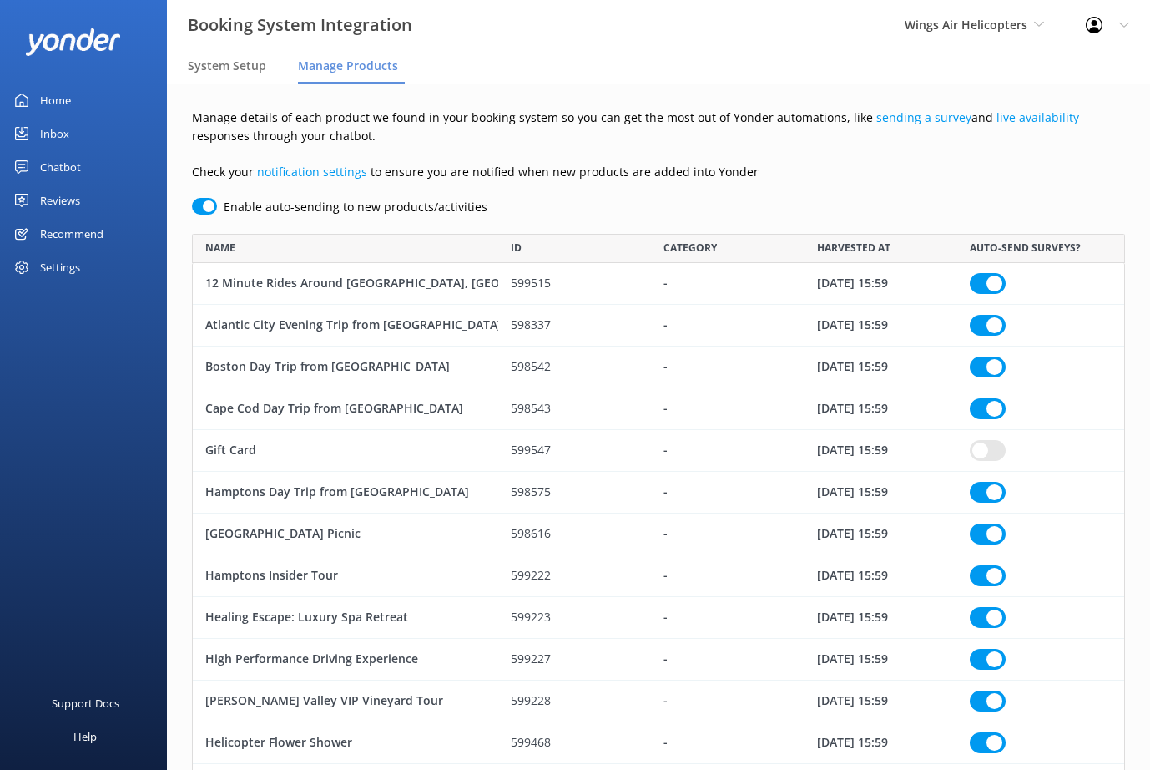
checkbox input "true"
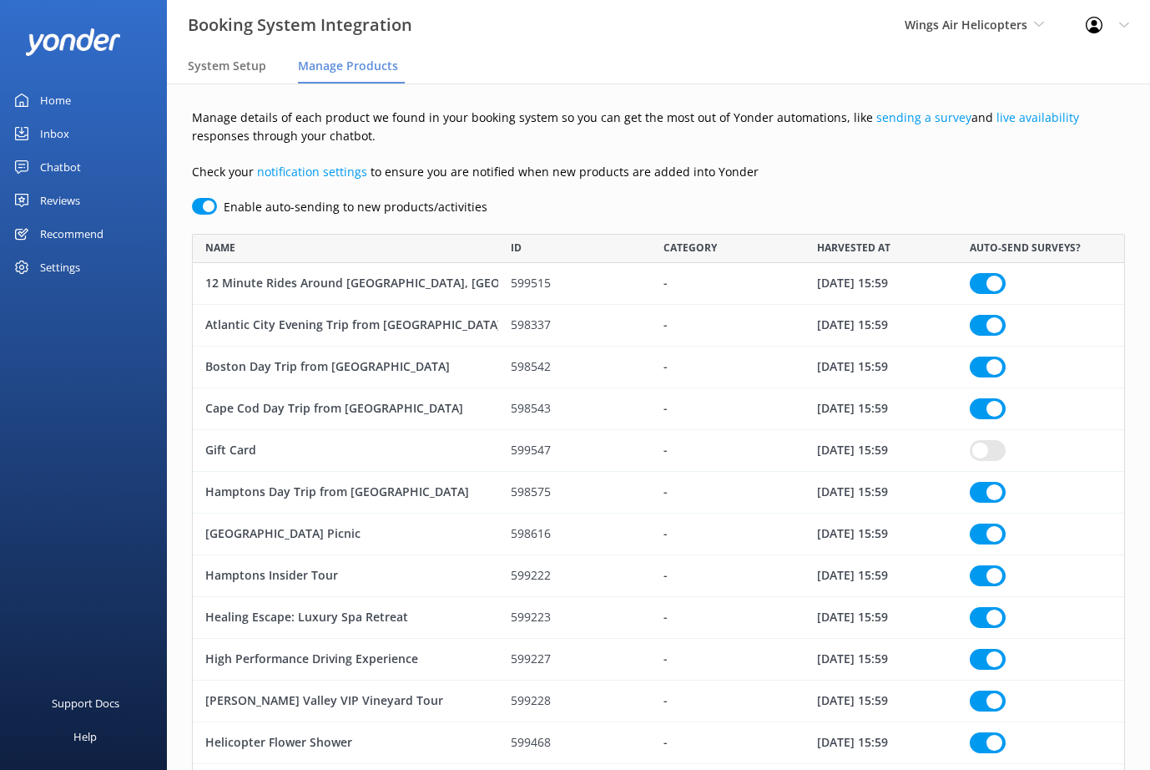
checkbox input "true"
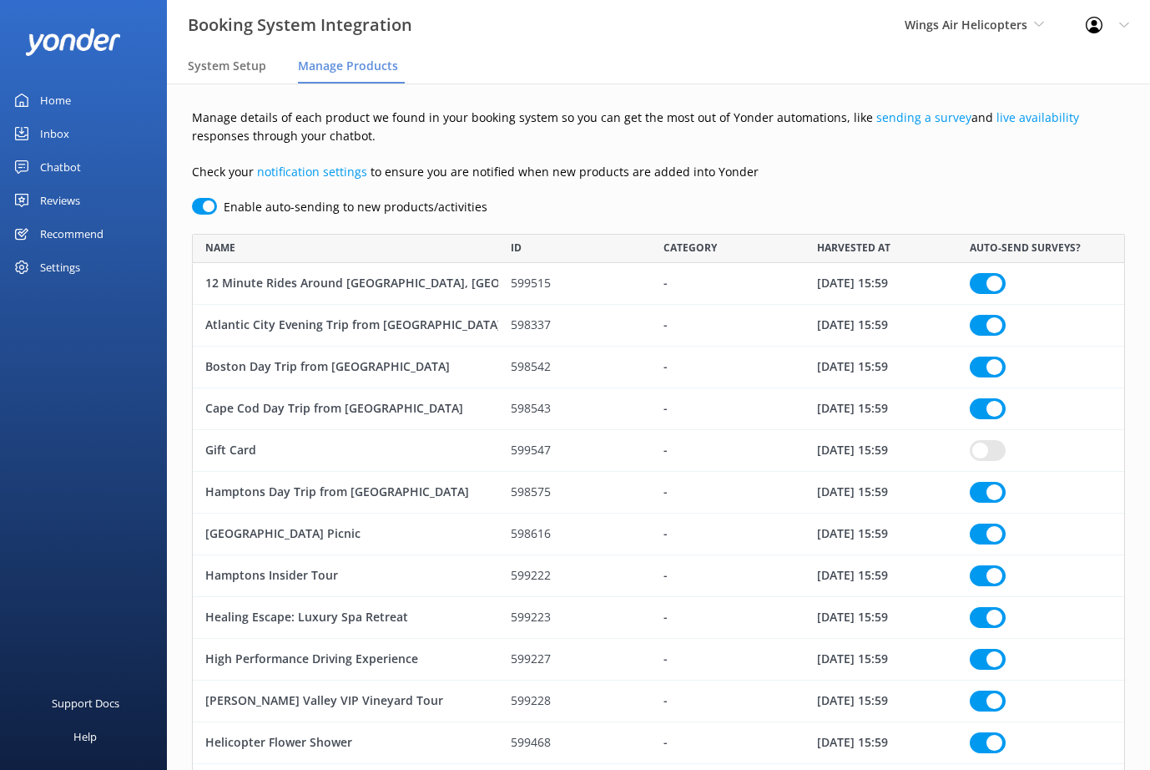
checkbox input "true"
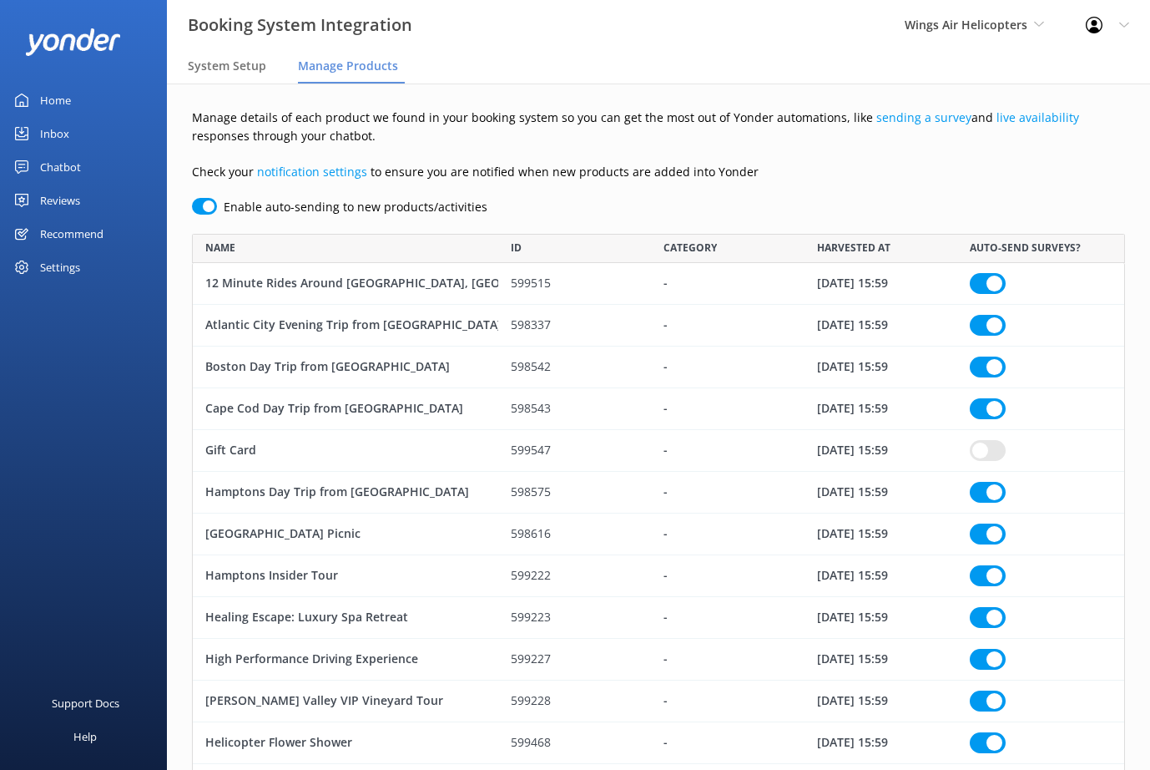
checkbox input "true"
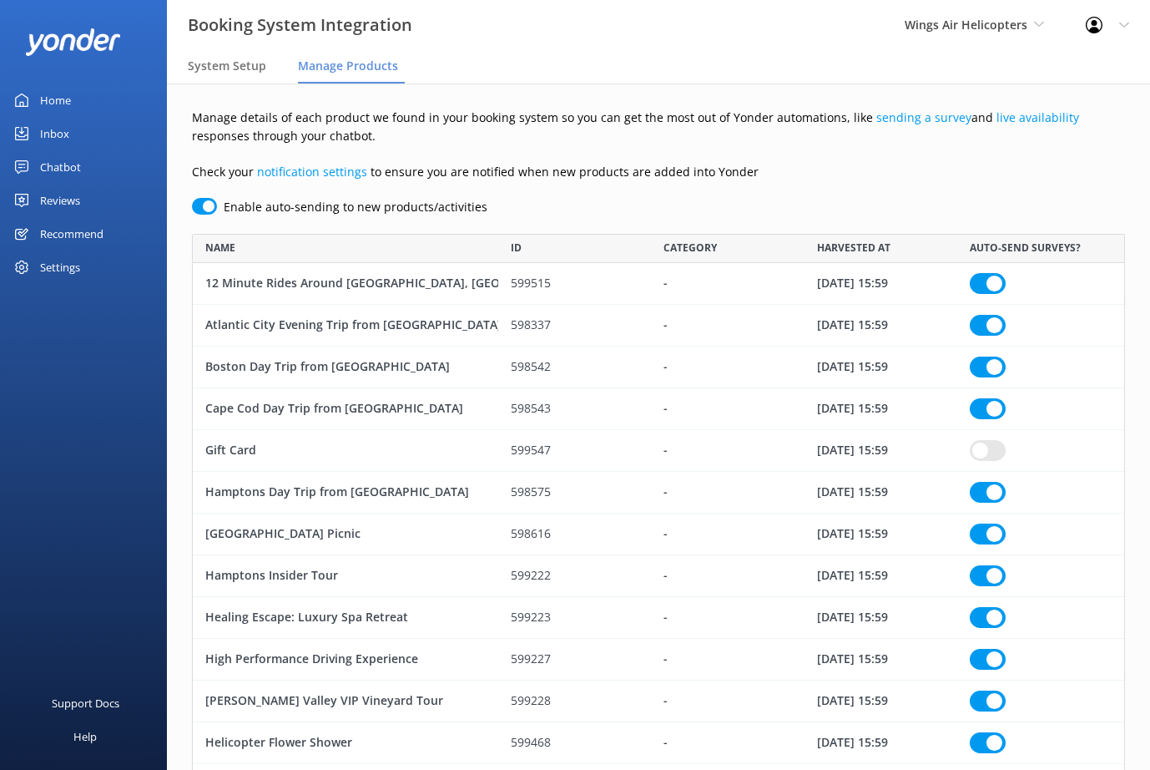
checkbox input "true"
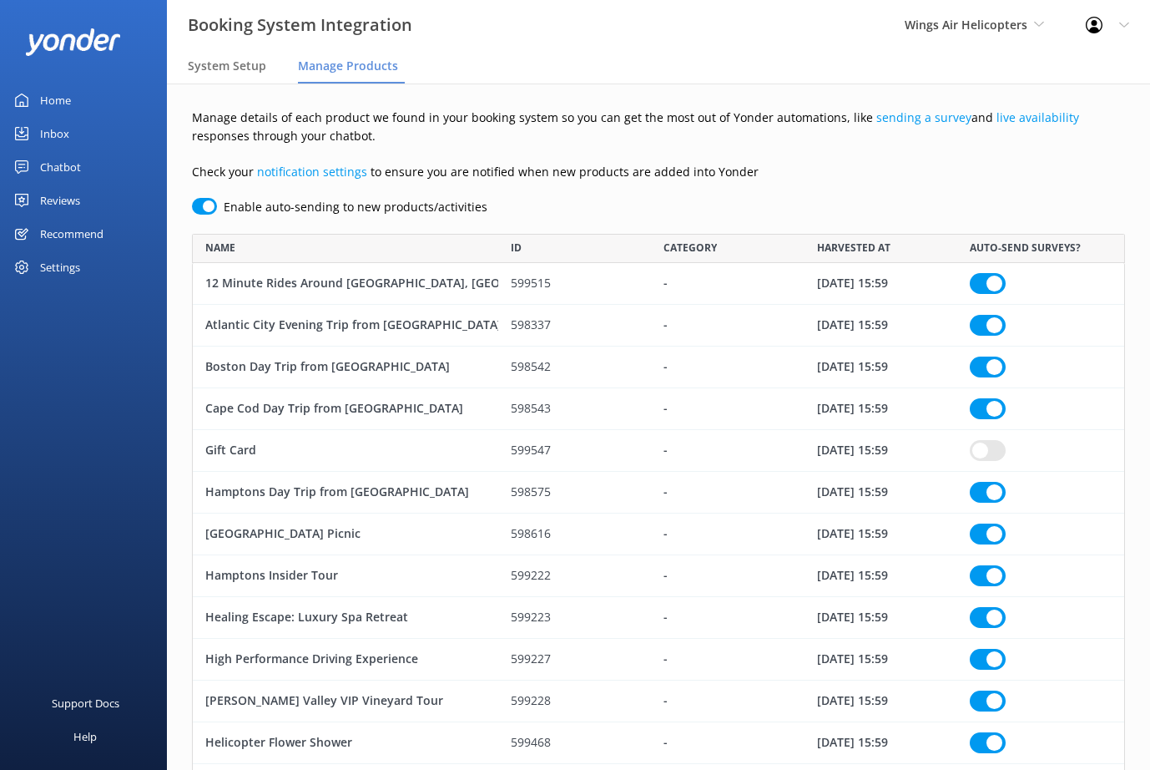
checkbox input "true"
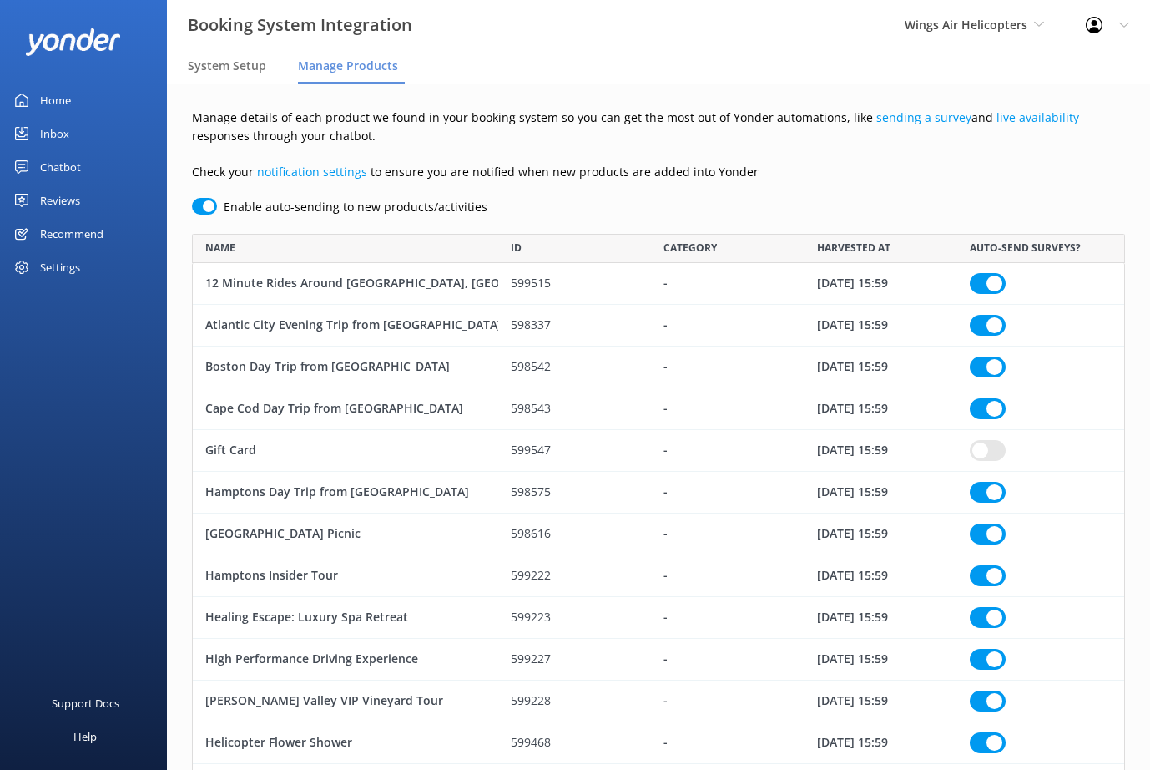
checkbox input "true"
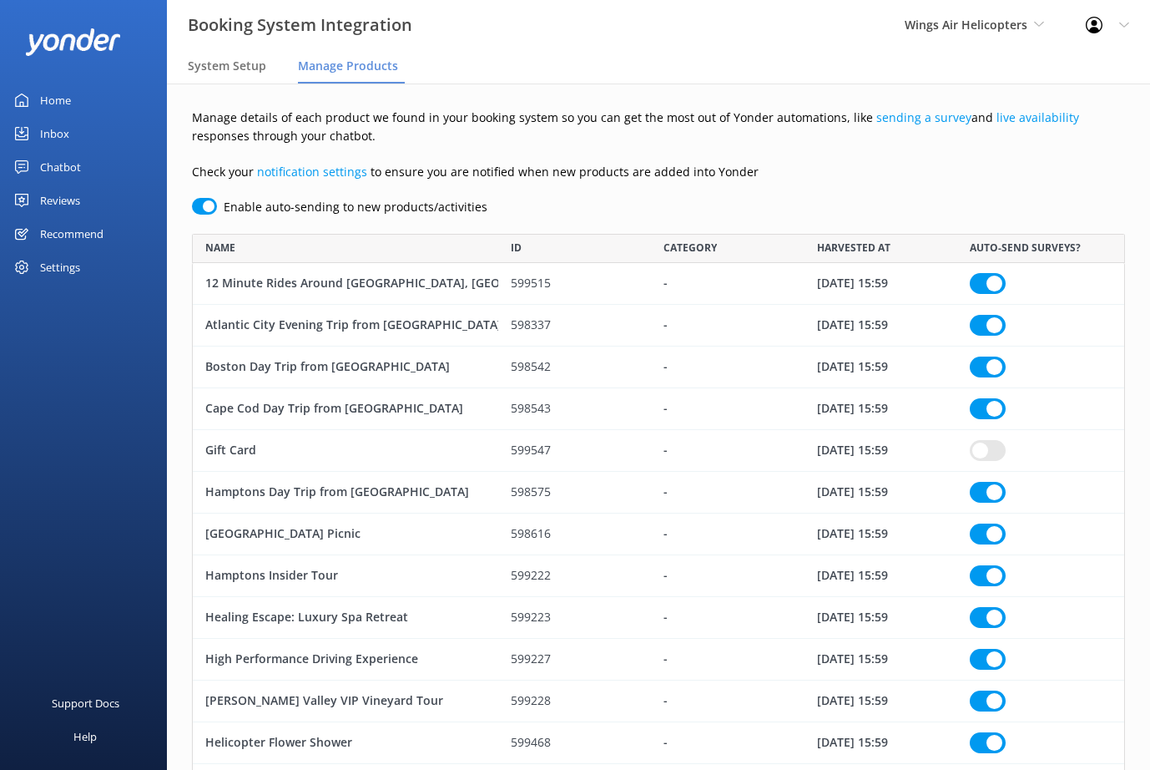
checkbox input "true"
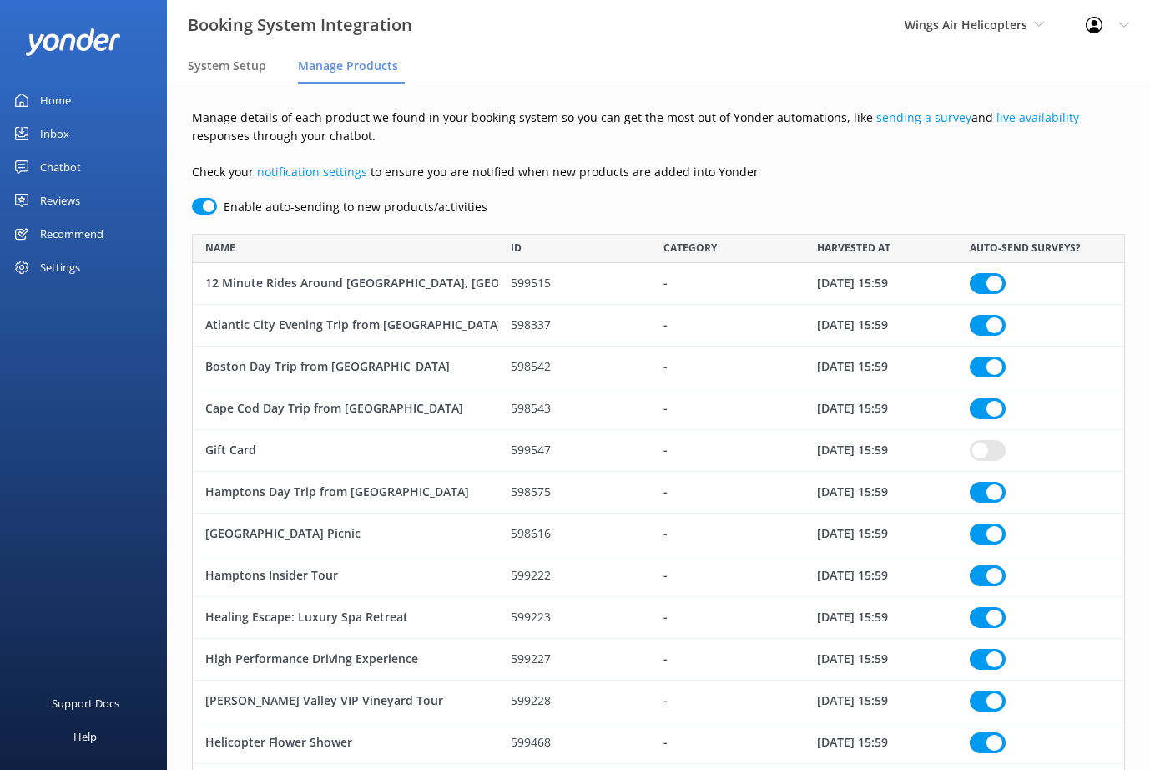
checkbox input "true"
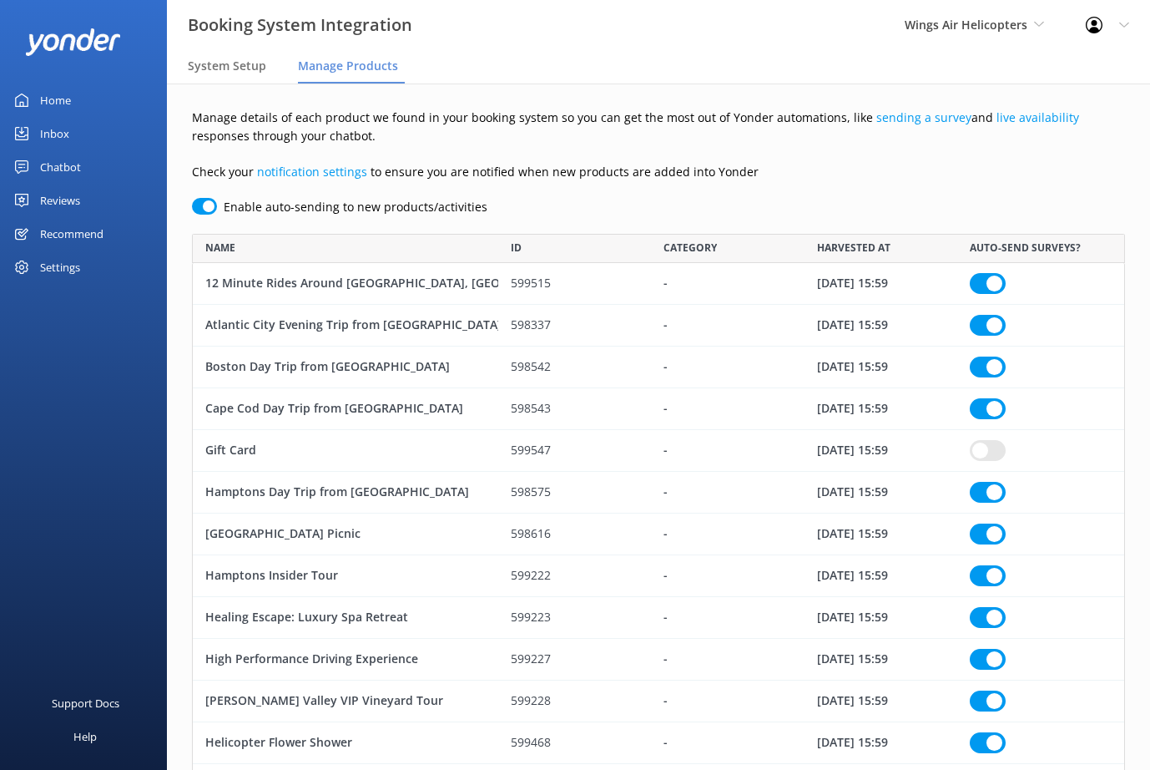
checkbox input "true"
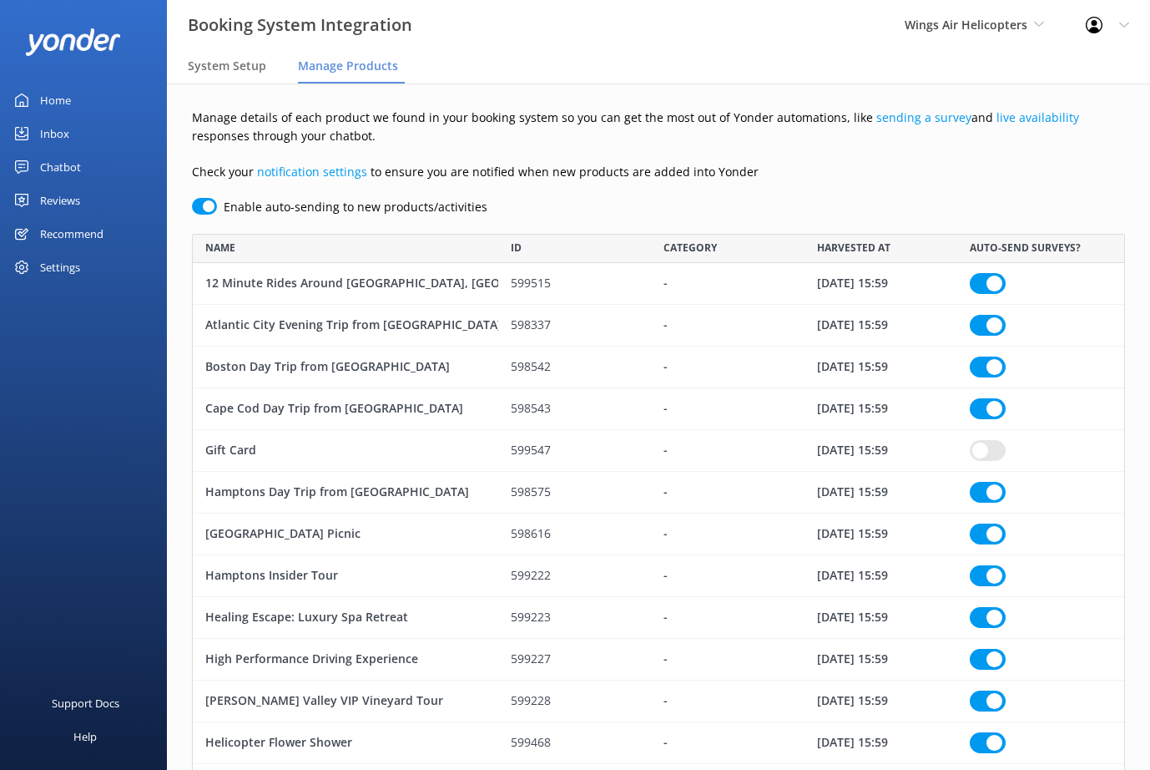
checkbox input "true"
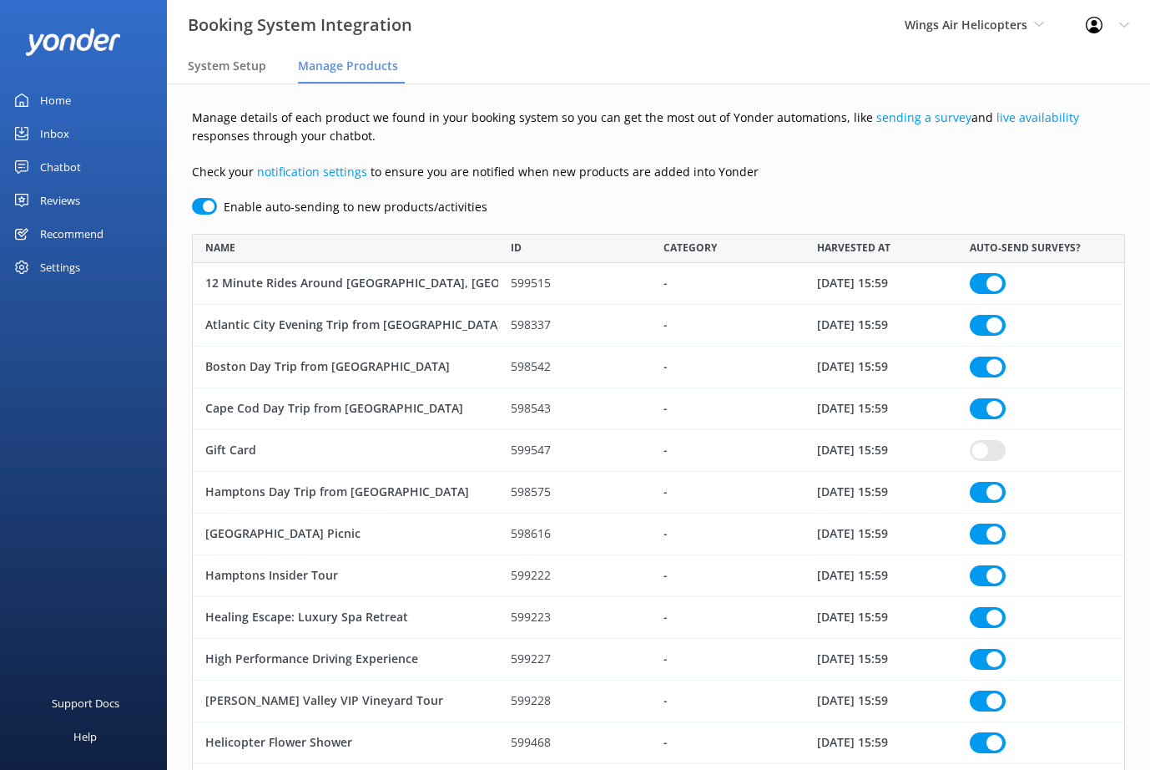
checkbox input "true"
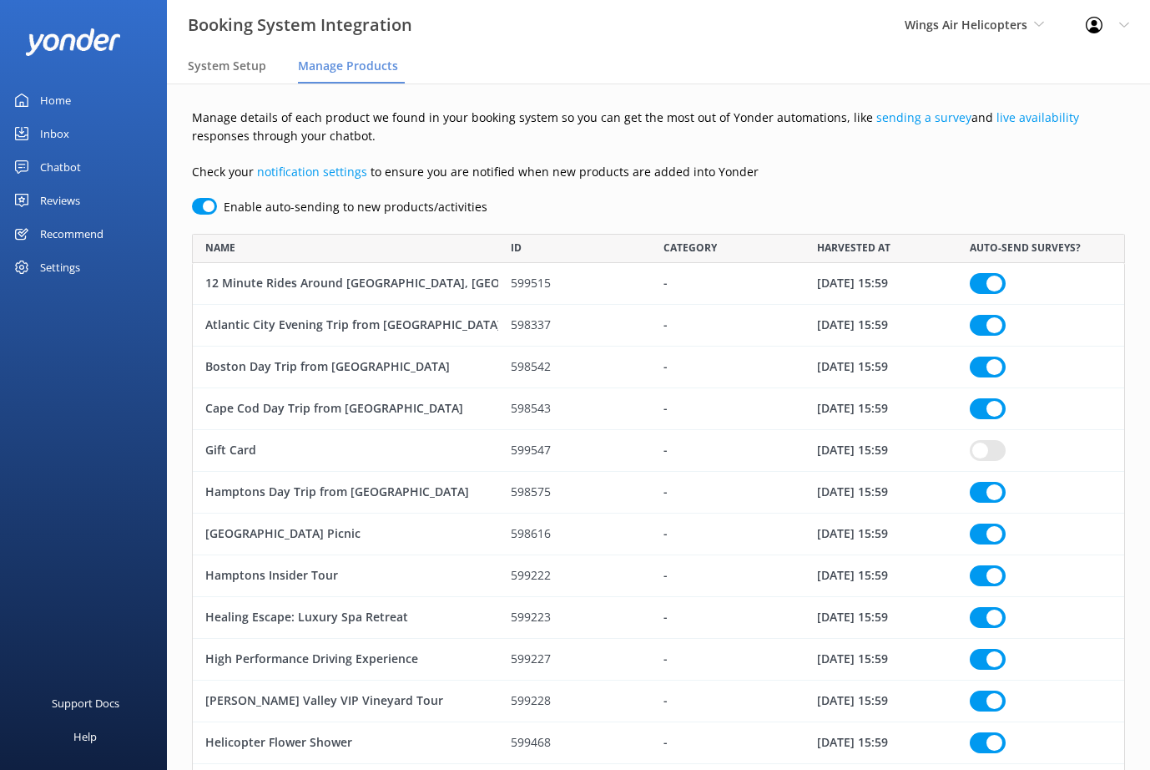
checkbox input "true"
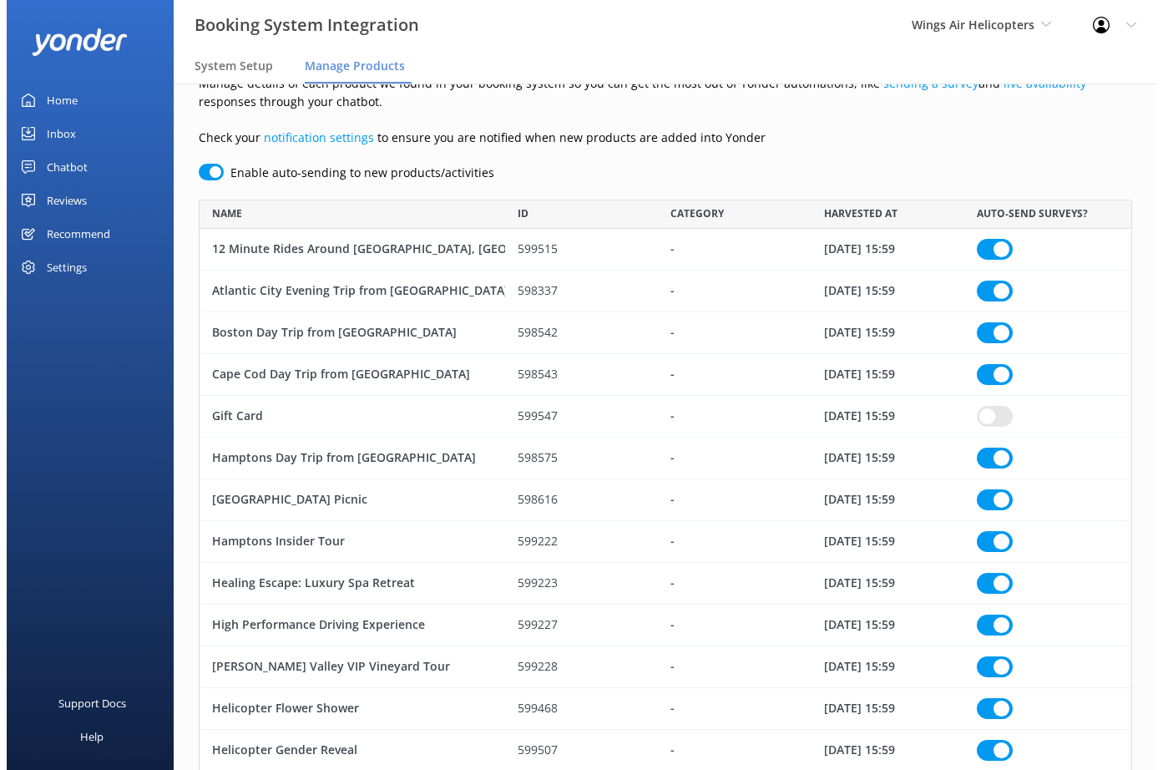
scroll to position [0, 0]
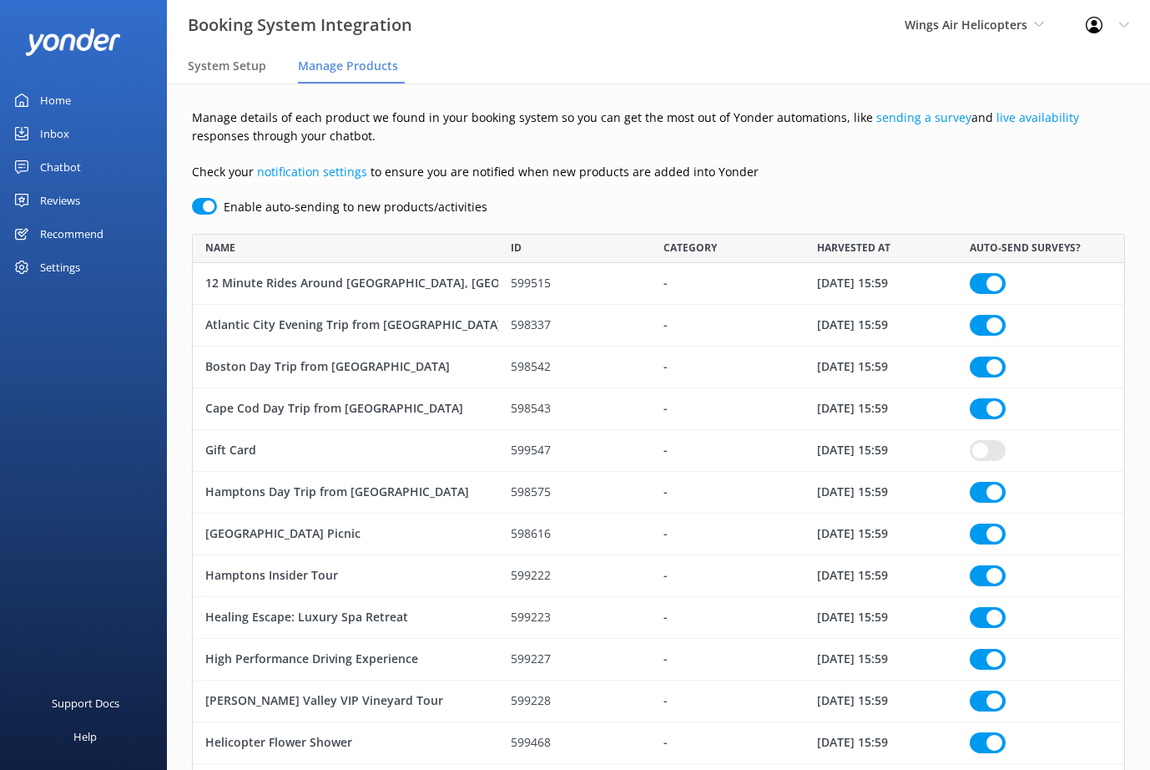
click at [59, 201] on div "Reviews" at bounding box center [60, 200] width 40 height 33
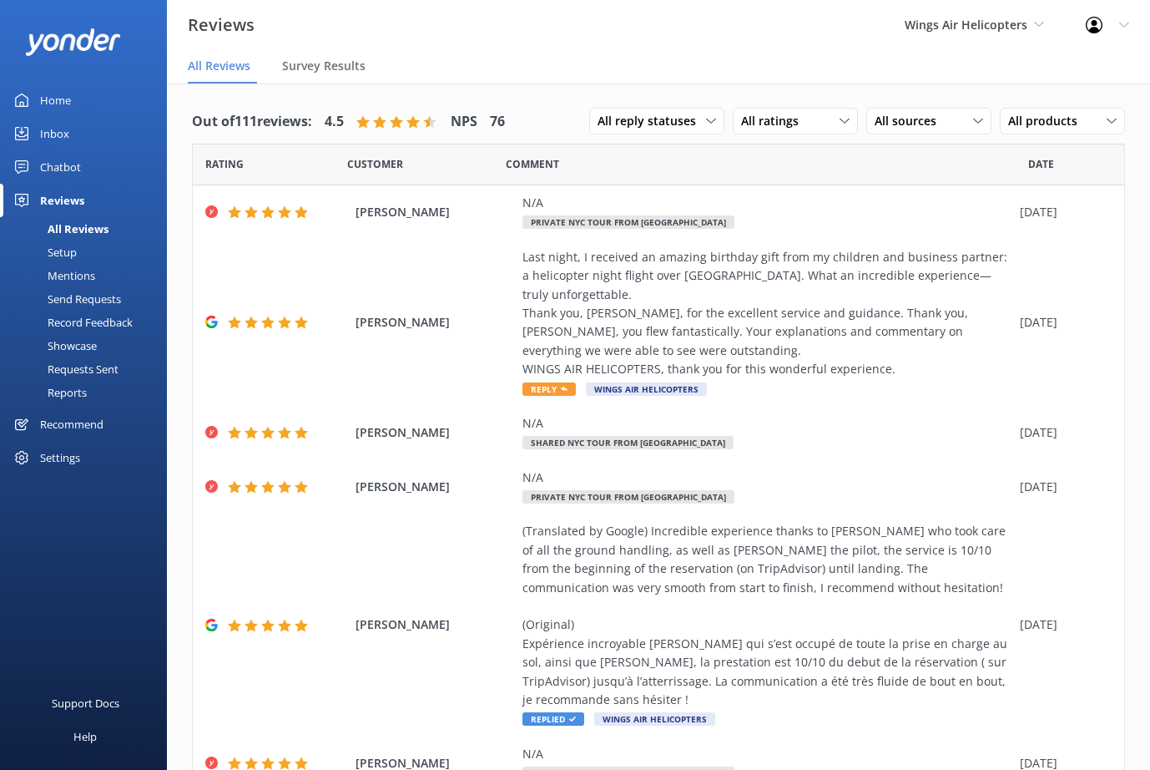
click at [98, 368] on div "Requests Sent" at bounding box center [64, 368] width 109 height 23
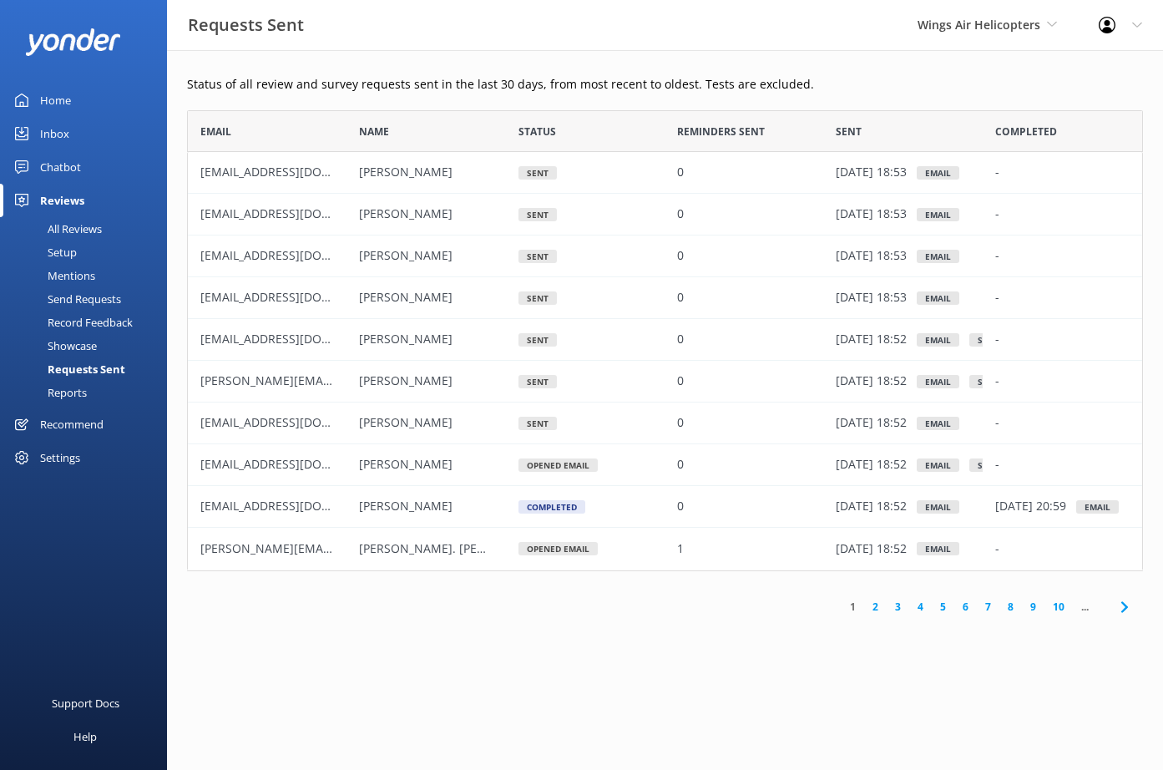
scroll to position [448, 943]
click at [60, 464] on div "Settings" at bounding box center [60, 457] width 40 height 33
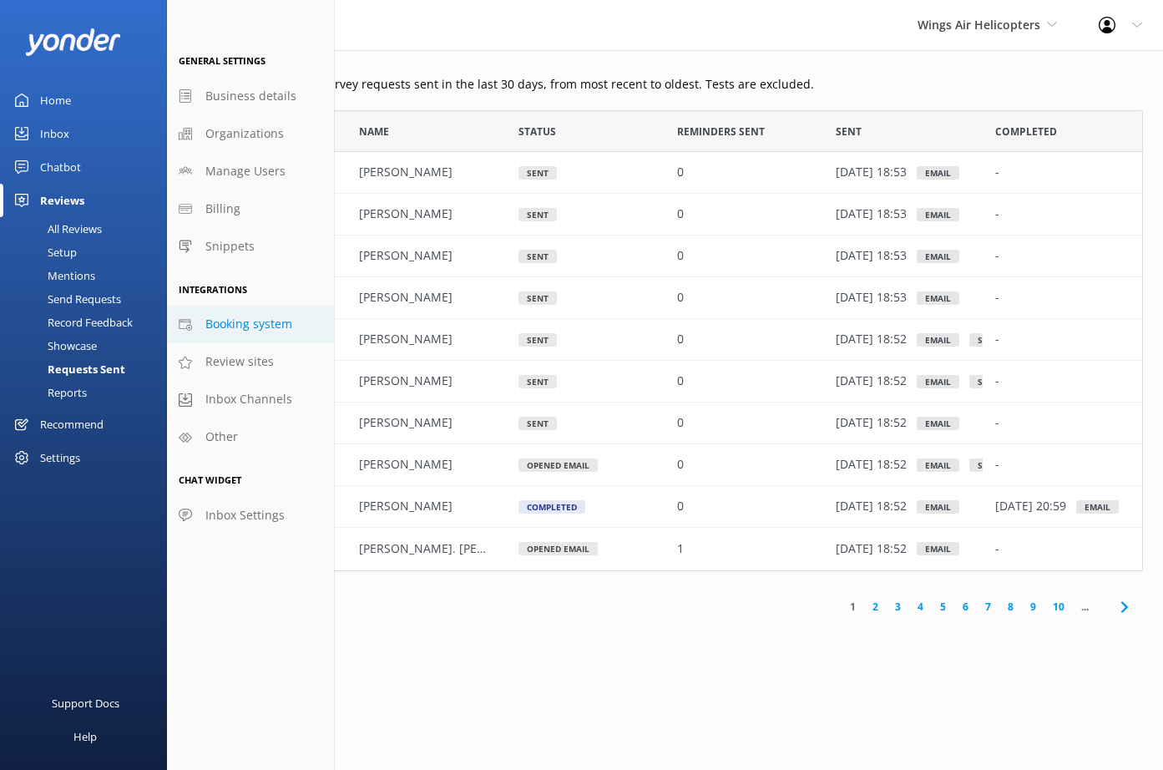
click at [254, 326] on span "Booking system" at bounding box center [248, 324] width 87 height 18
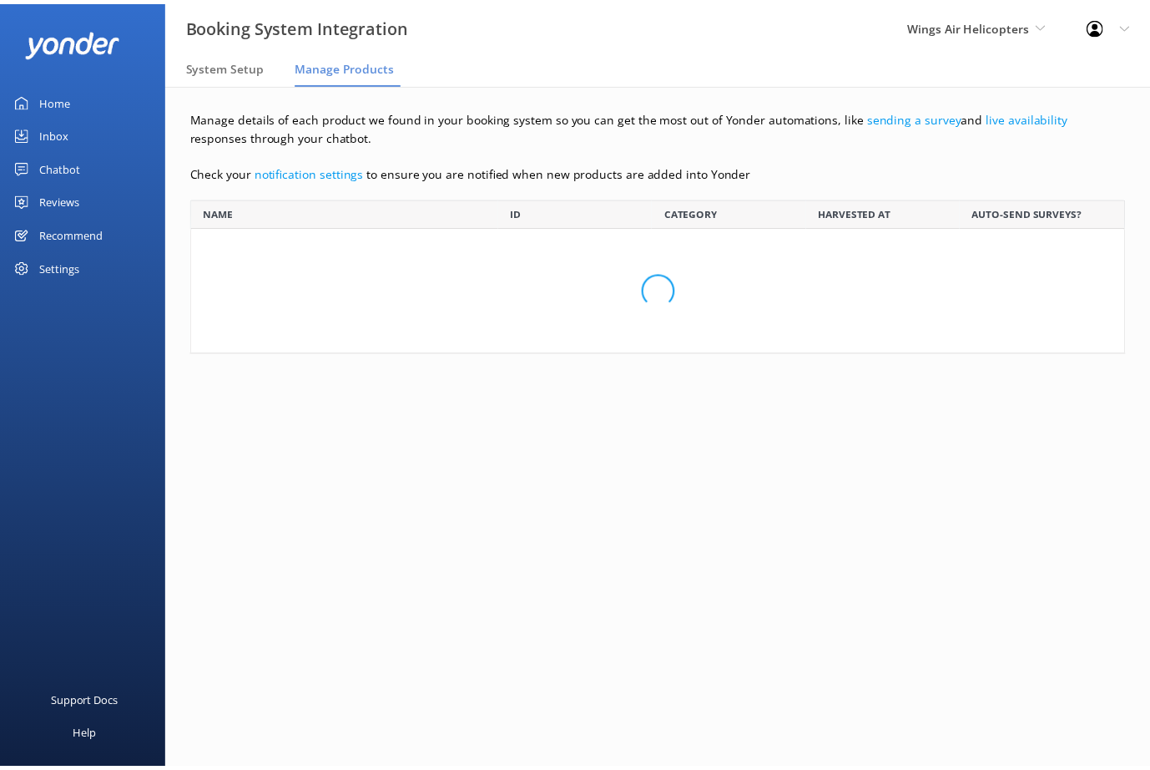
scroll to position [1645, 921]
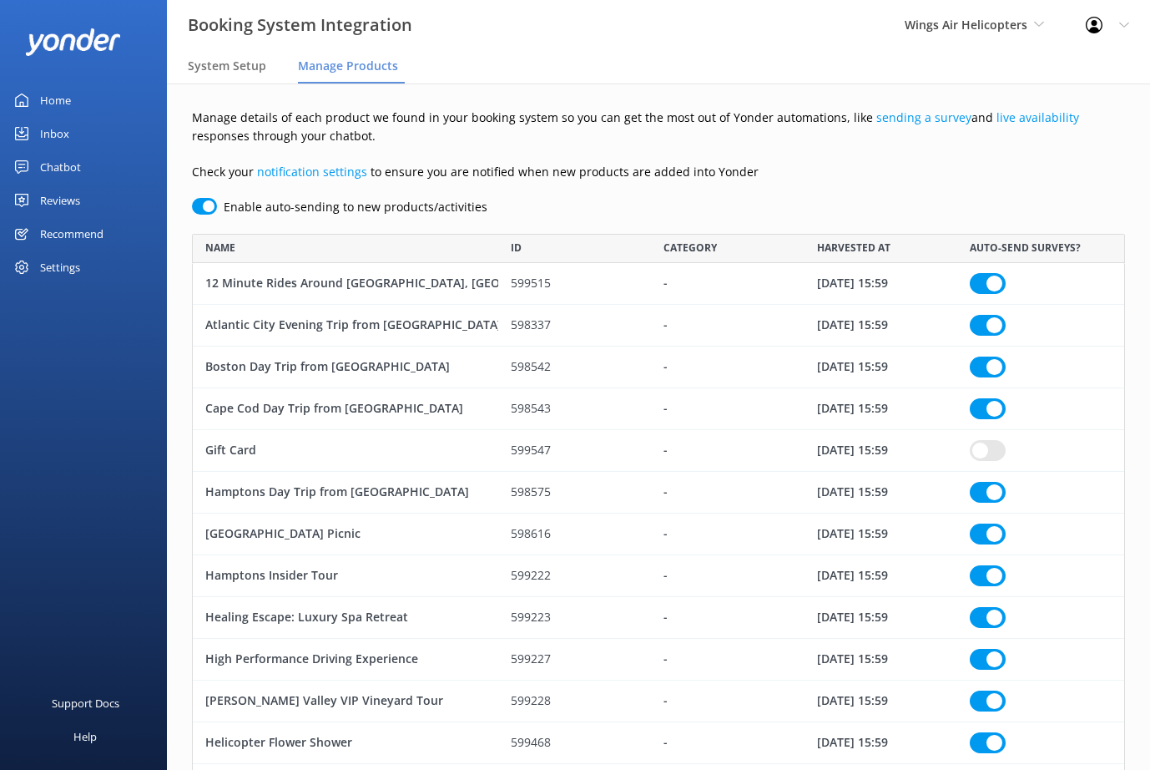
checkbox input "true"
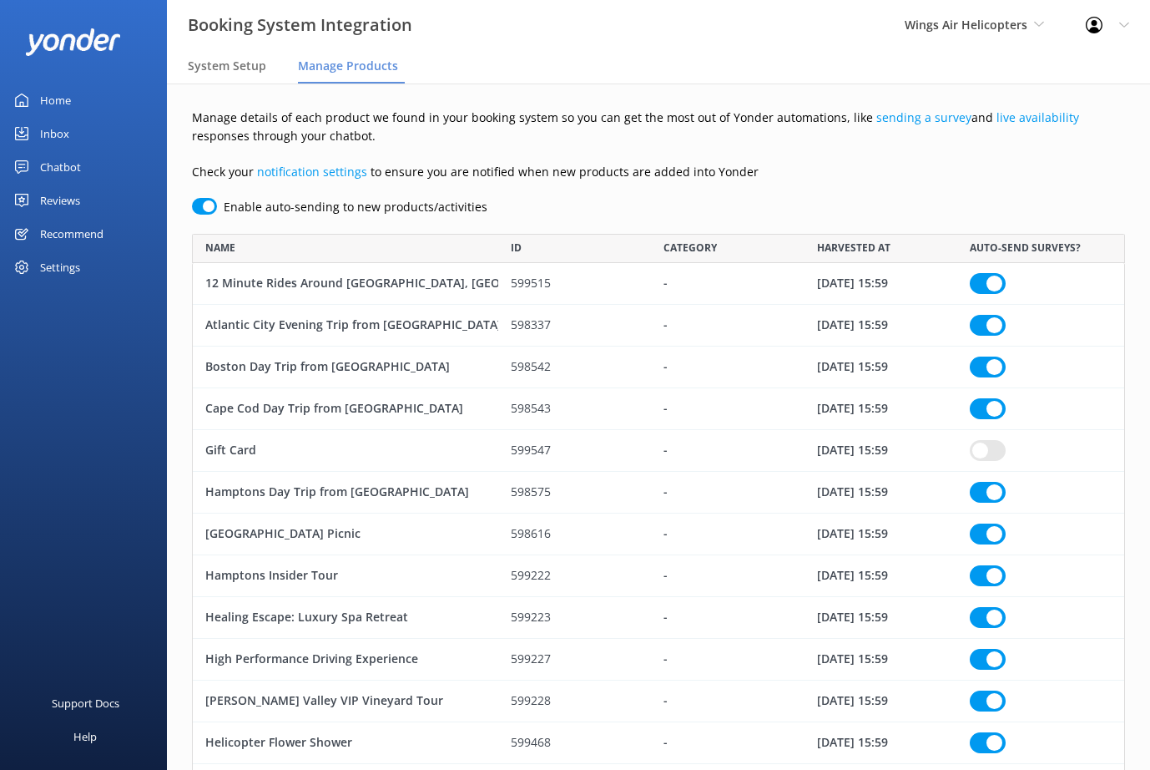
checkbox input "true"
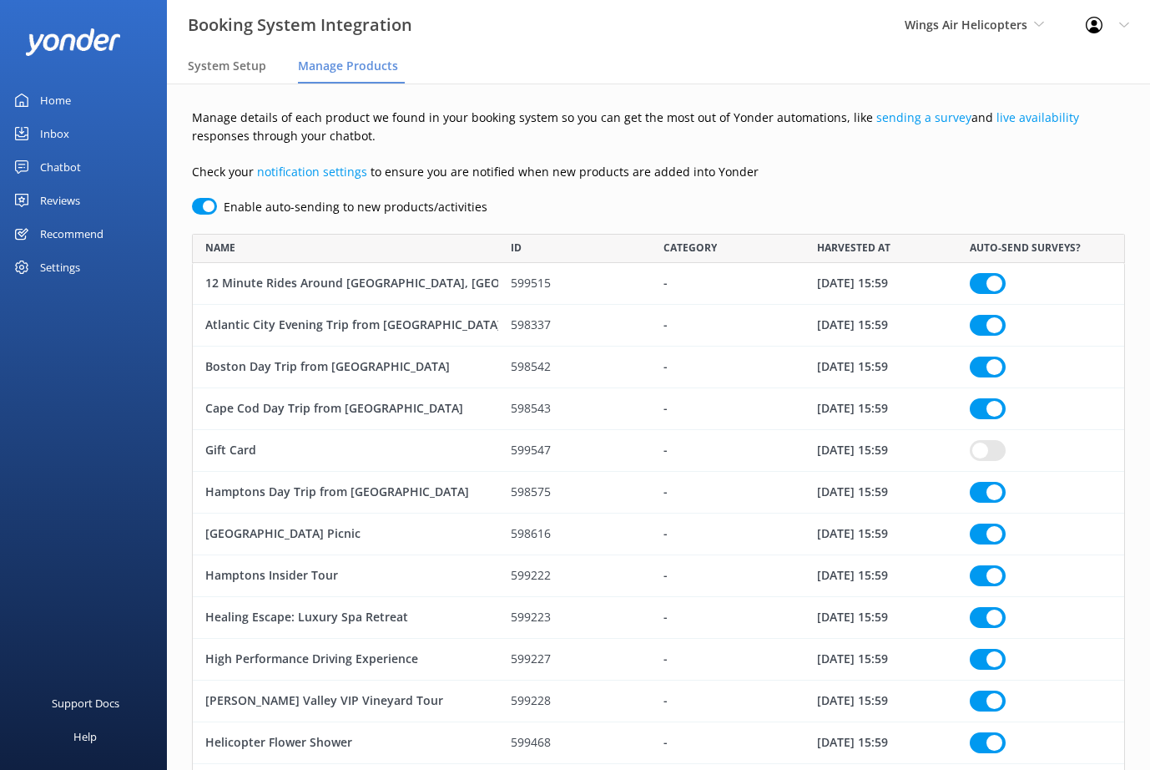
checkbox input "true"
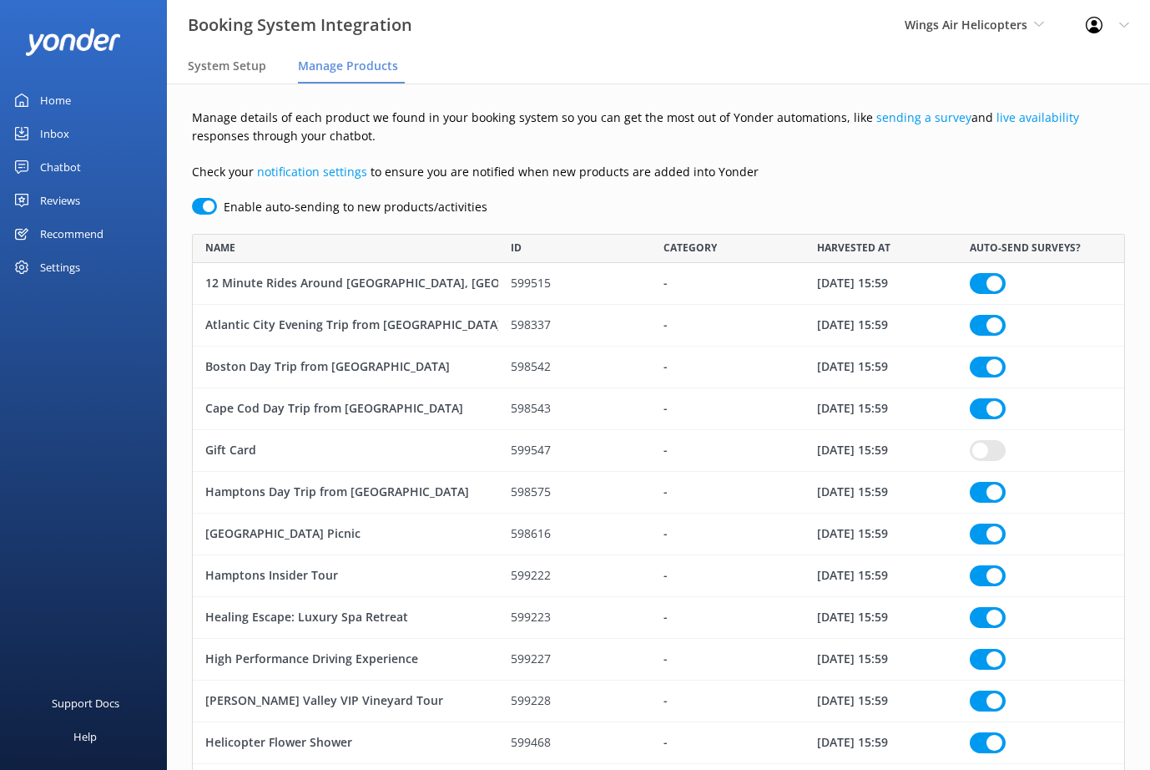
checkbox input "true"
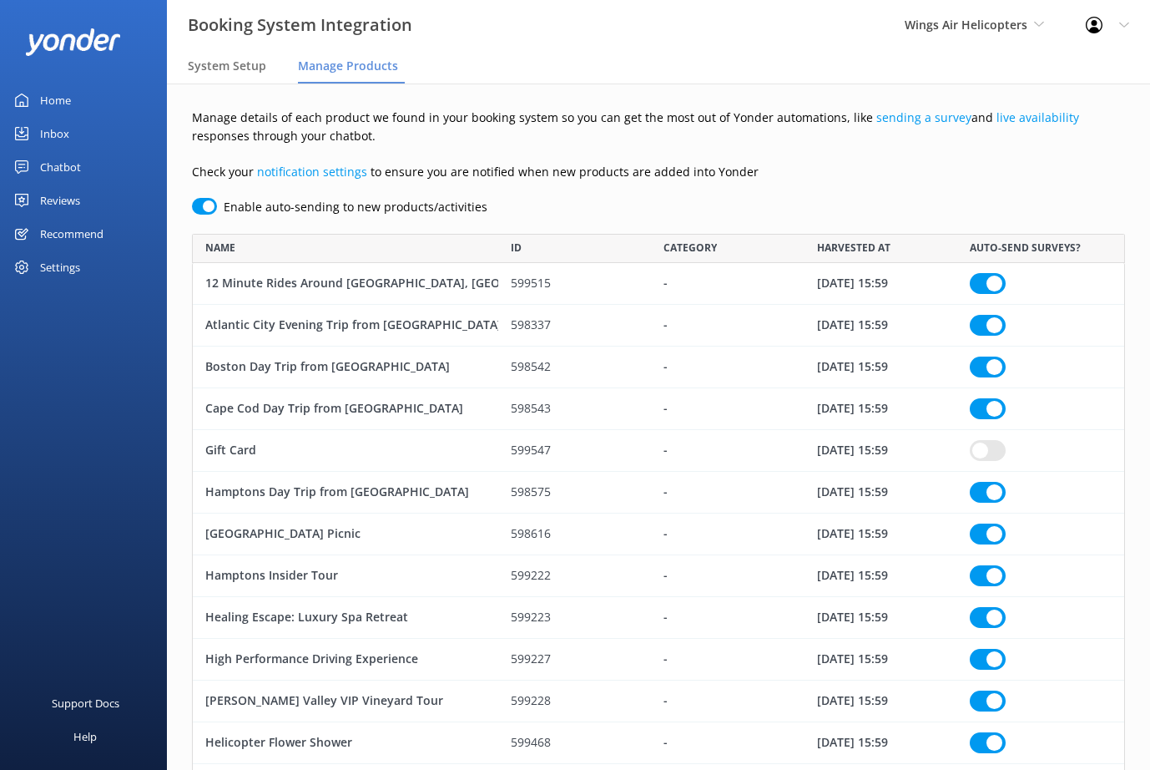
checkbox input "true"
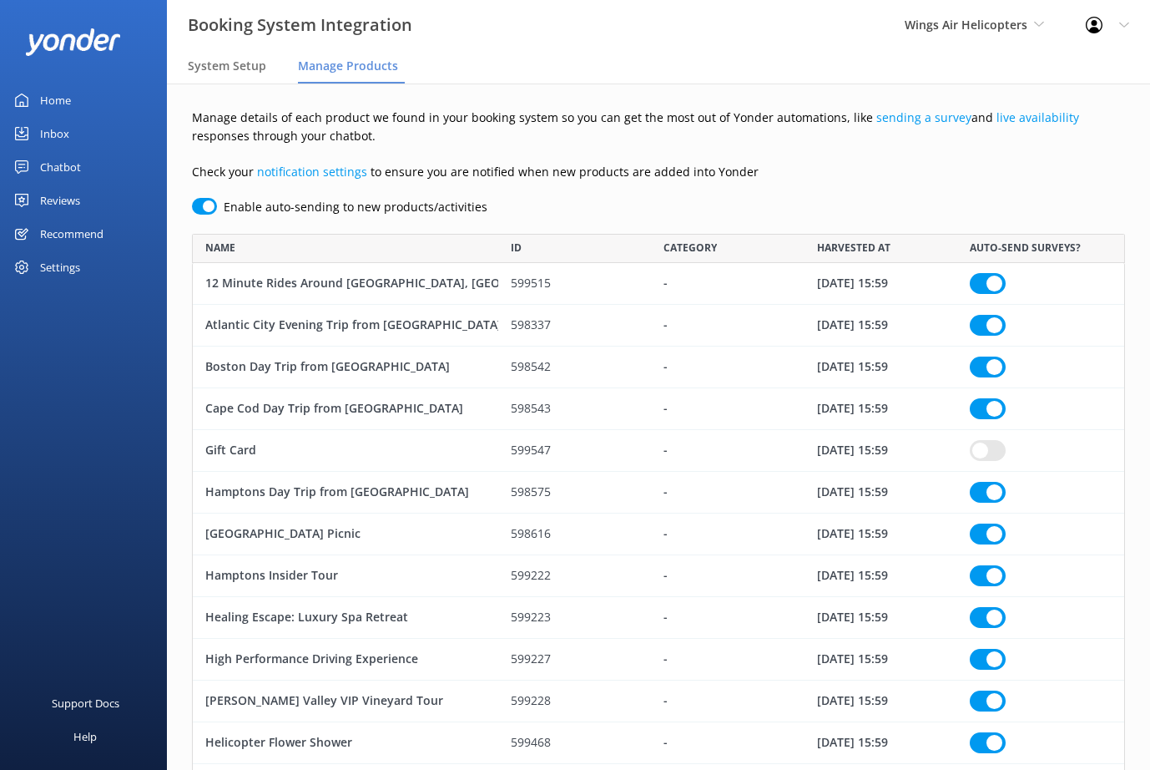
checkbox input "true"
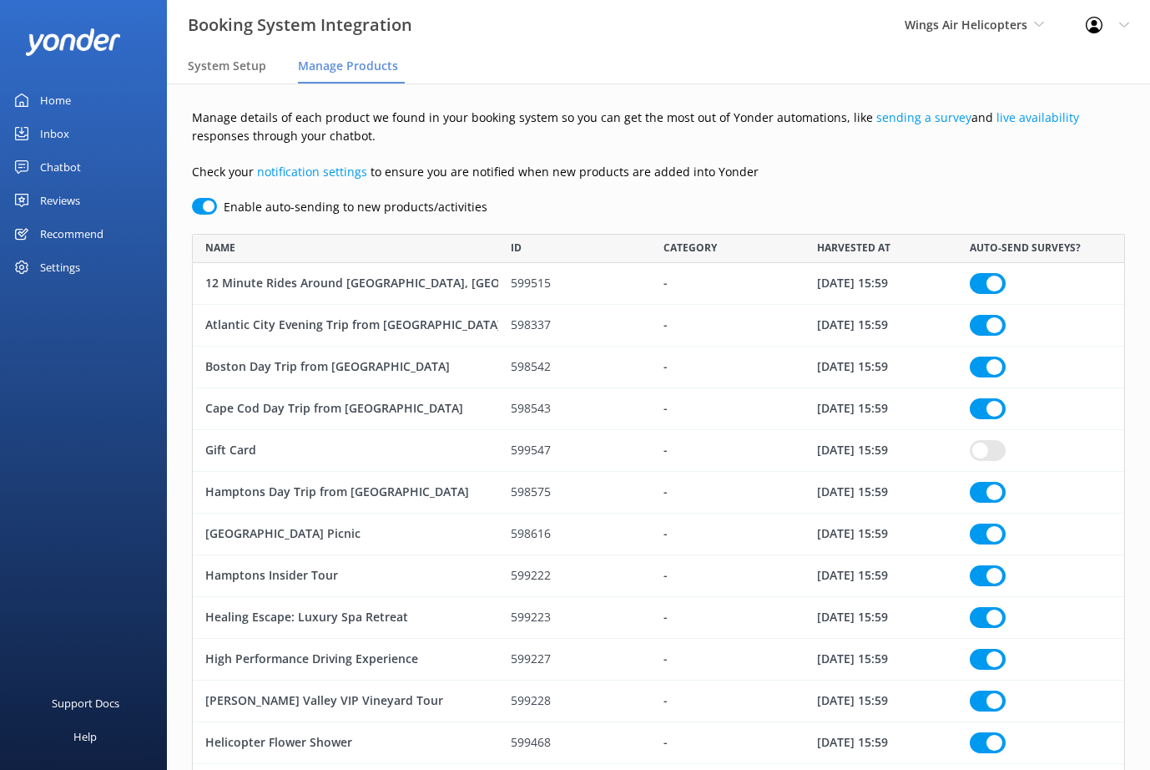
checkbox input "true"
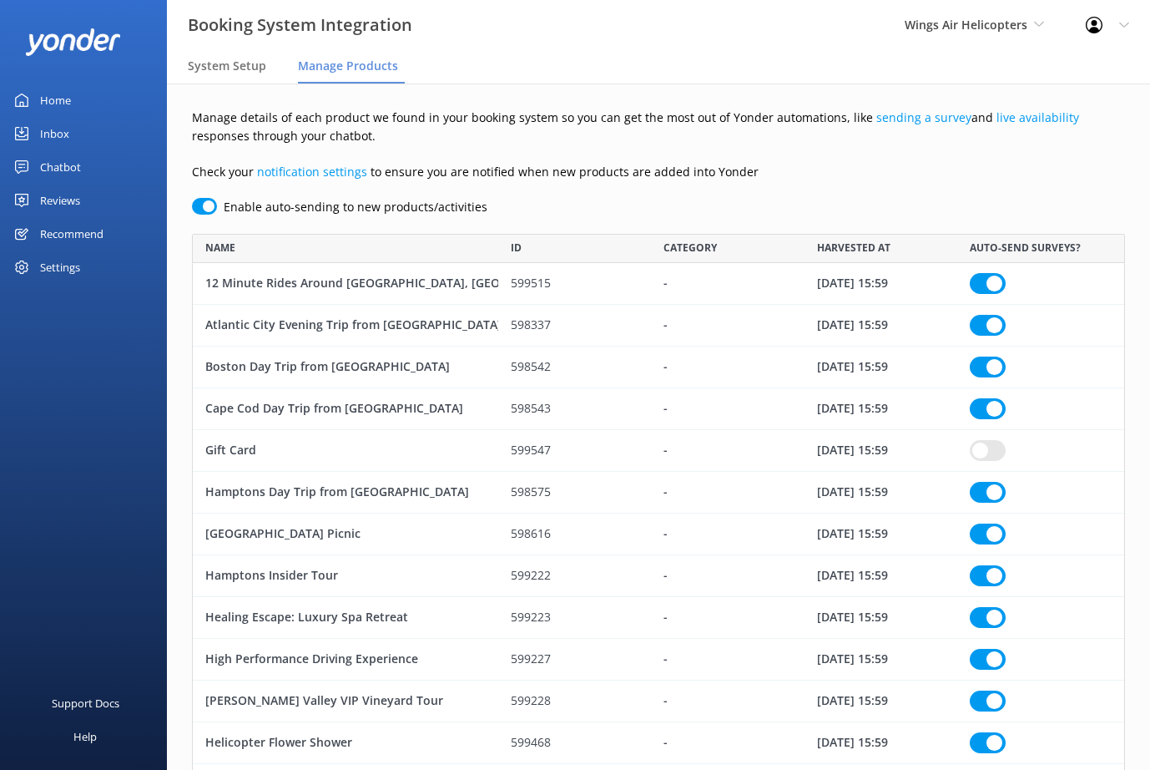
checkbox input "true"
click at [728, 46] on div "Booking System Integration Wings Air Helicopters Yonder Zipline Chad's River Ra…" at bounding box center [575, 25] width 1150 height 50
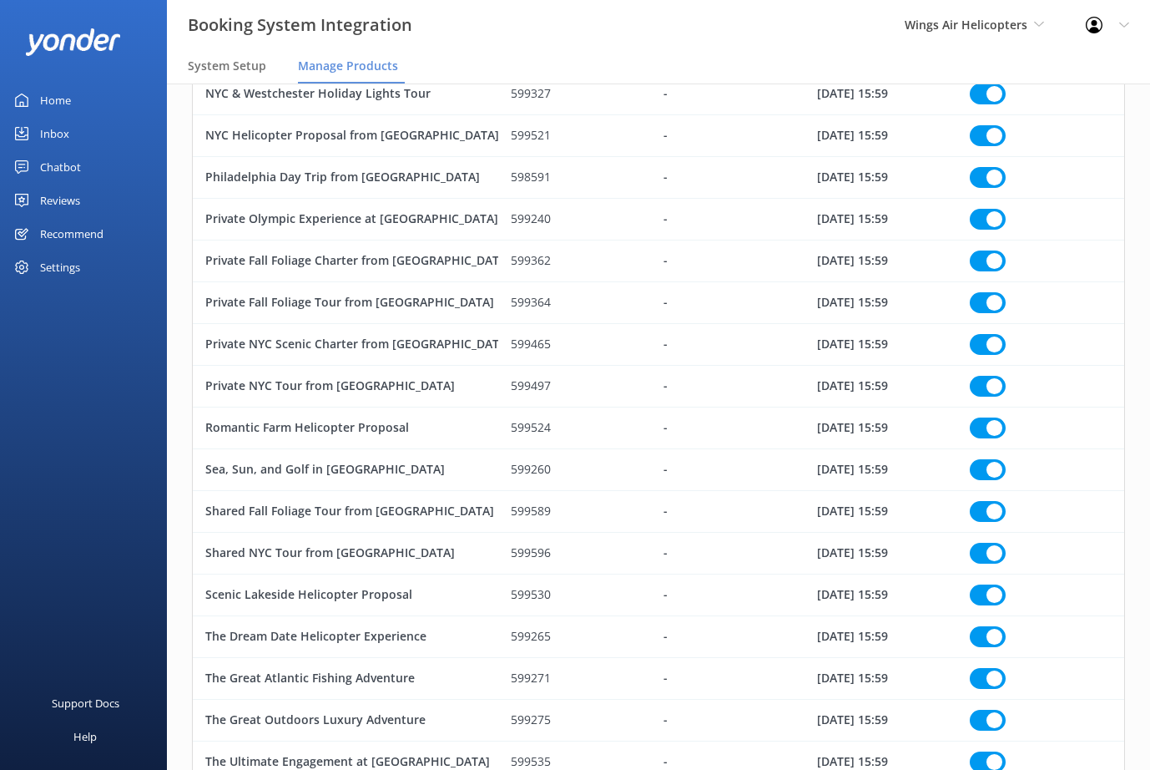
click at [69, 201] on div "Reviews" at bounding box center [60, 200] width 40 height 33
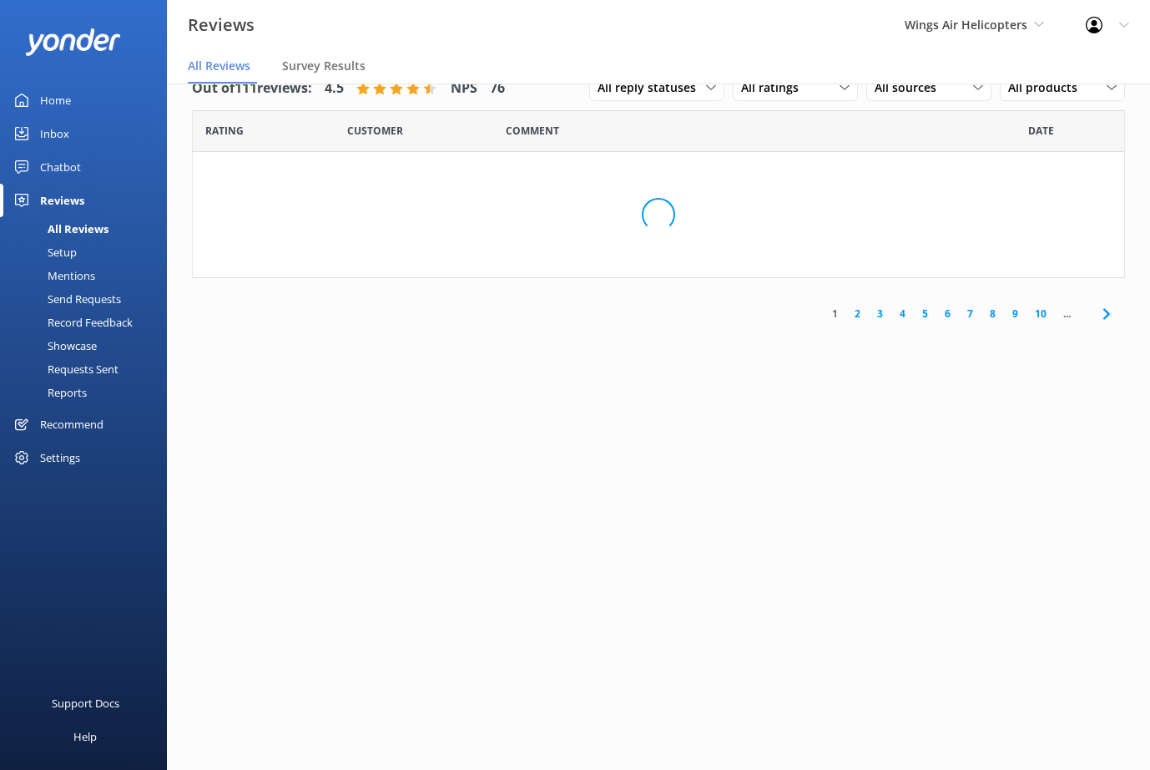
scroll to position [33, 0]
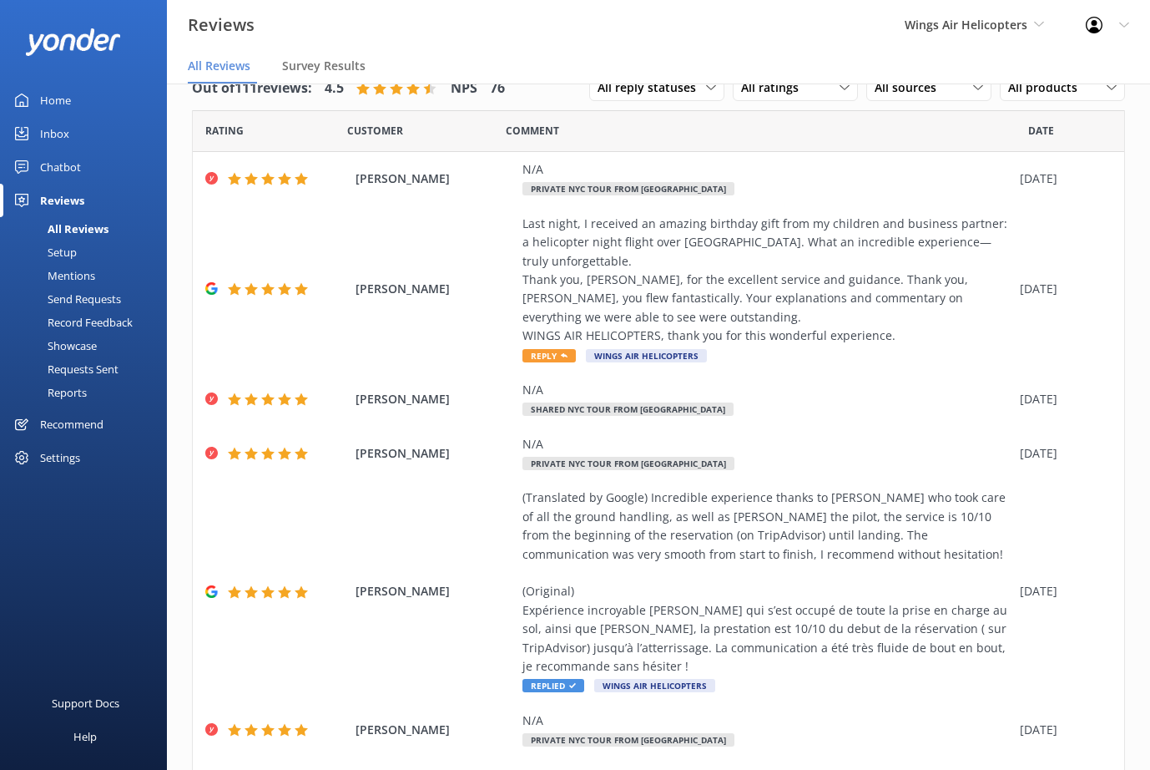
click at [95, 371] on div "Requests Sent" at bounding box center [64, 368] width 109 height 23
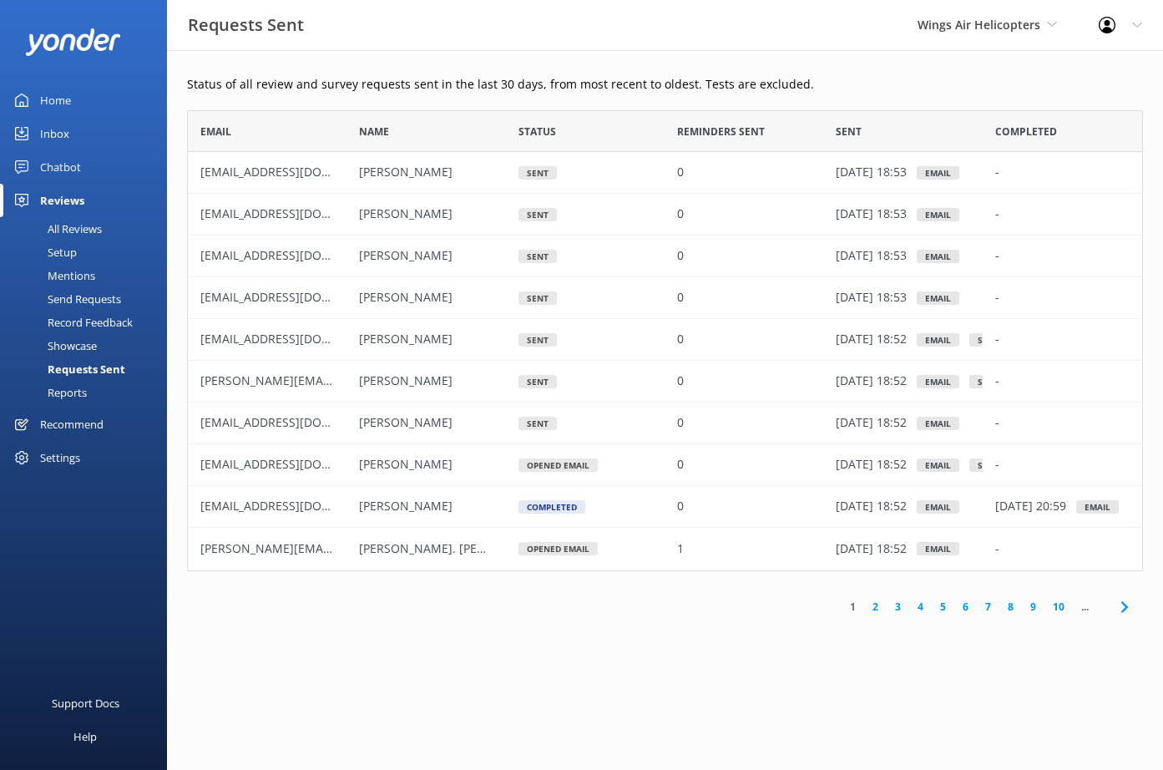
scroll to position [448, 943]
click at [63, 252] on div "Setup" at bounding box center [43, 251] width 67 height 23
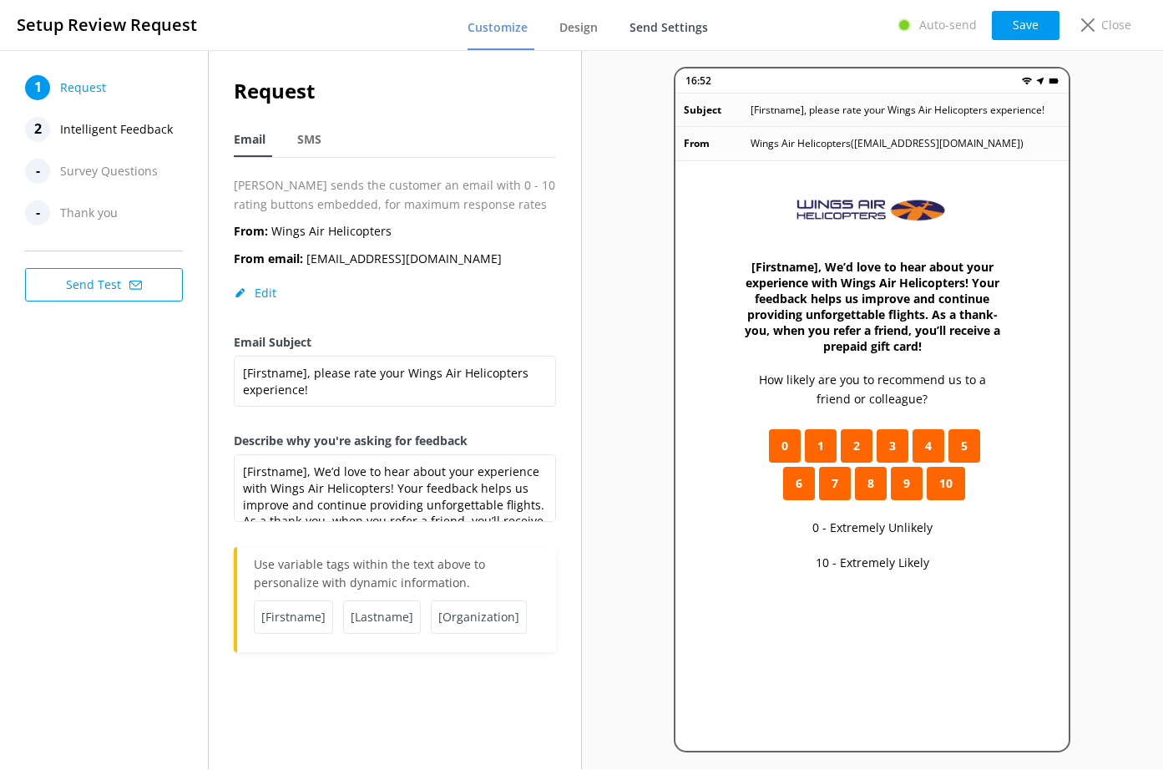
click at [683, 35] on span "Send Settings" at bounding box center [668, 27] width 78 height 17
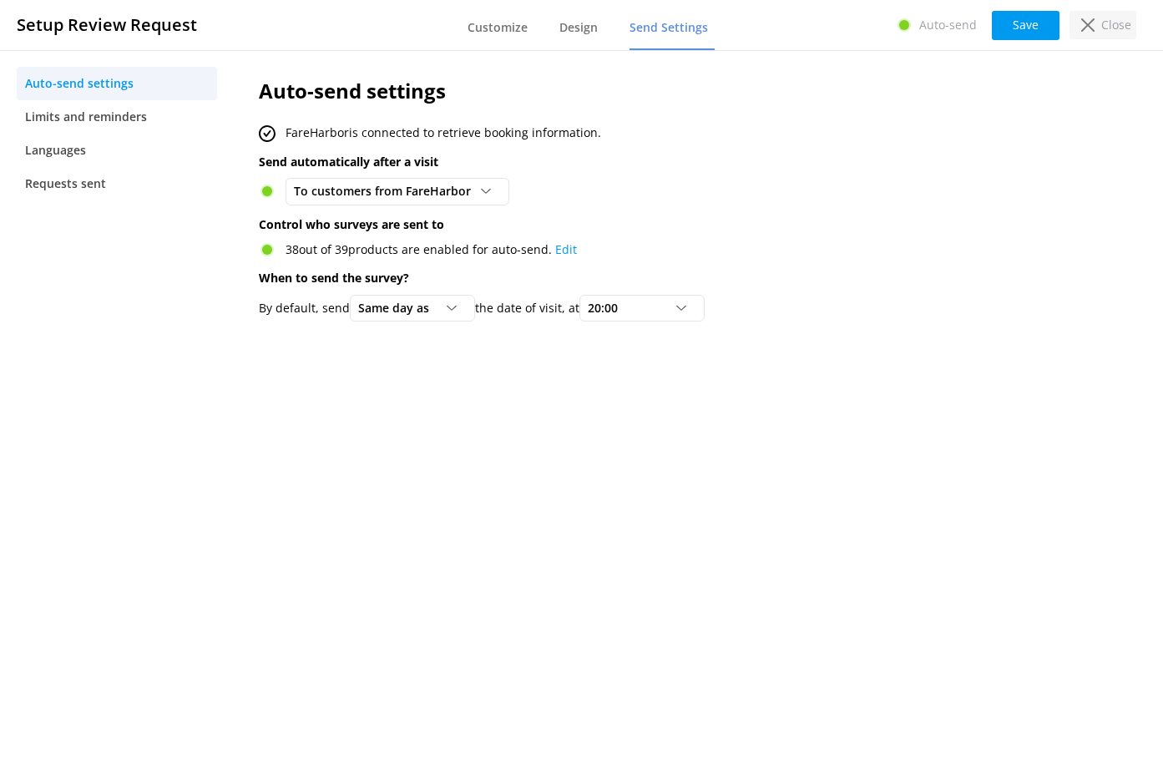
click at [1109, 31] on p "Close" at bounding box center [1116, 25] width 30 height 18
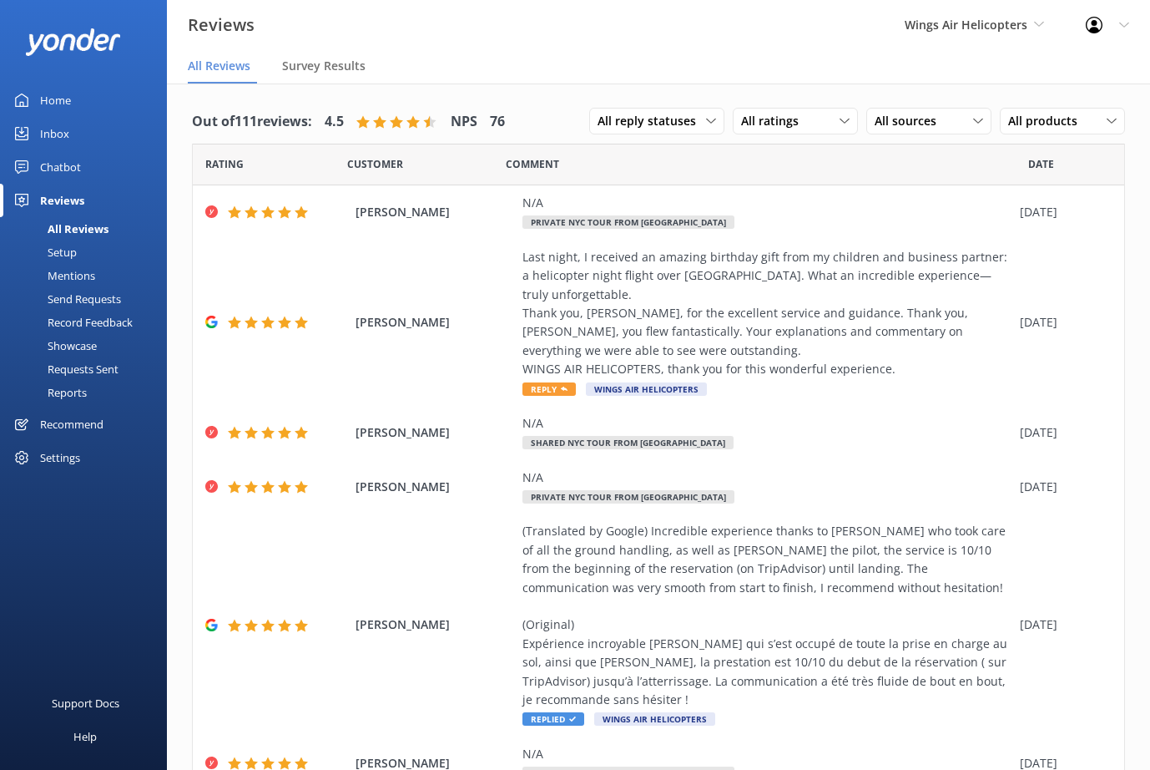
click at [99, 373] on div "Requests Sent" at bounding box center [64, 368] width 109 height 23
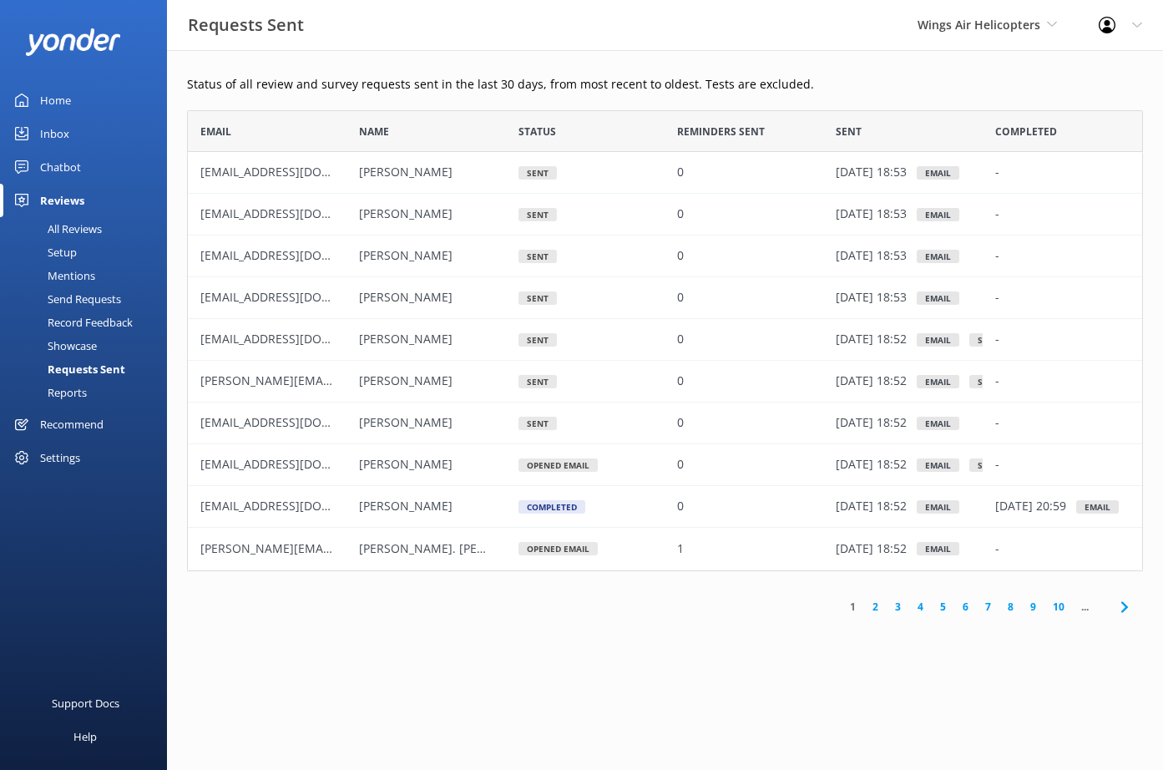
scroll to position [448, 943]
